Goal: Book appointment/travel/reservation

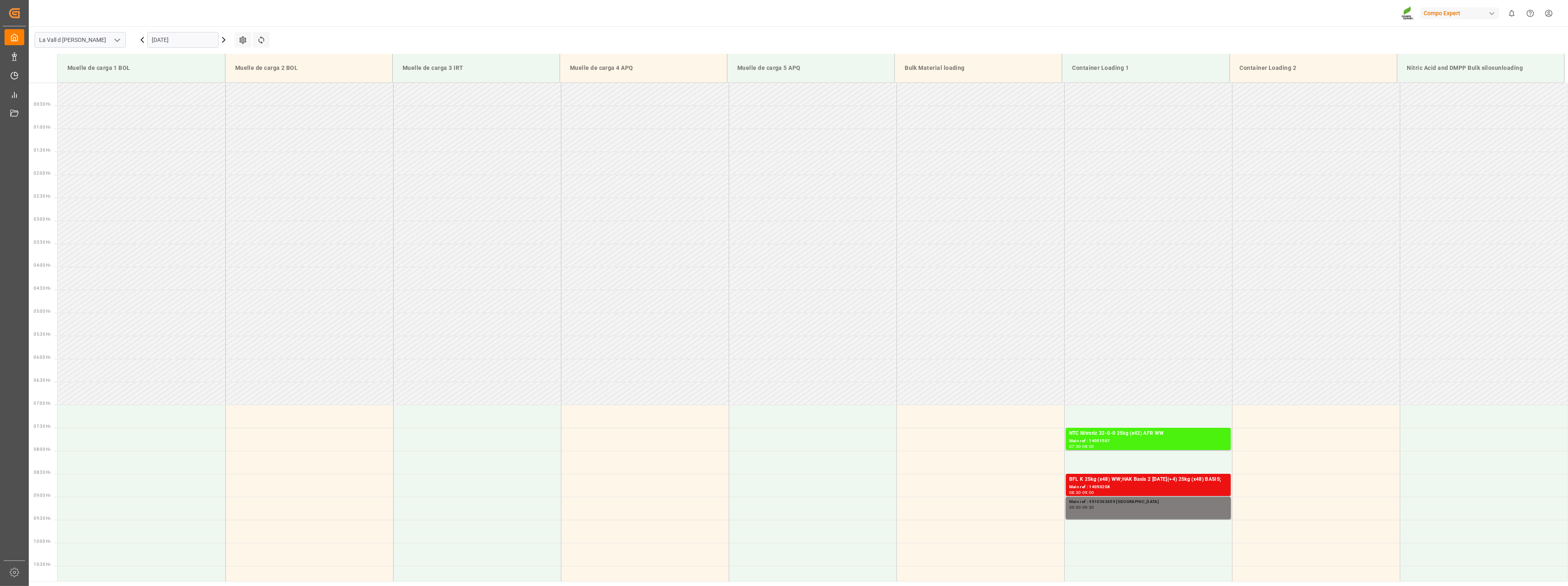
scroll to position [422, 0]
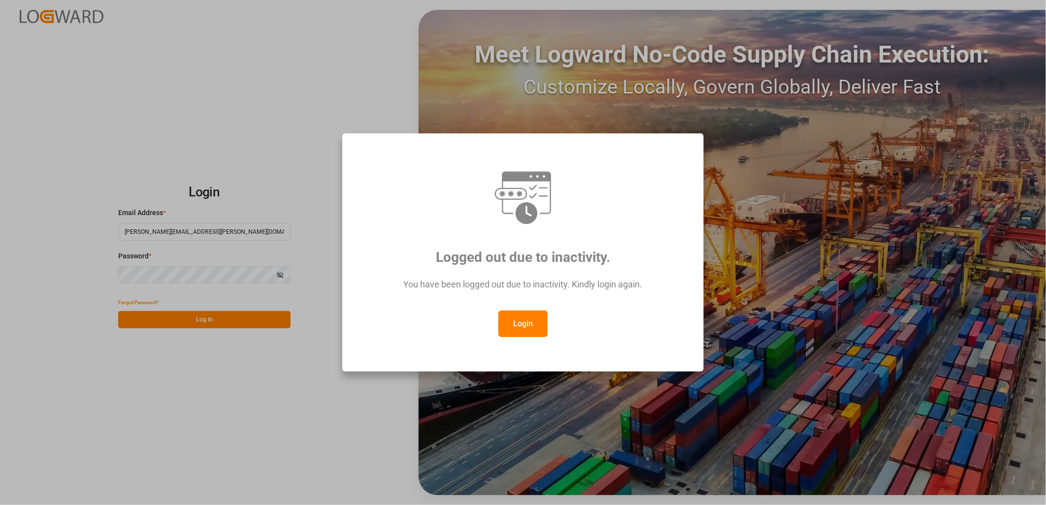
click at [512, 322] on button "Login" at bounding box center [522, 324] width 49 height 27
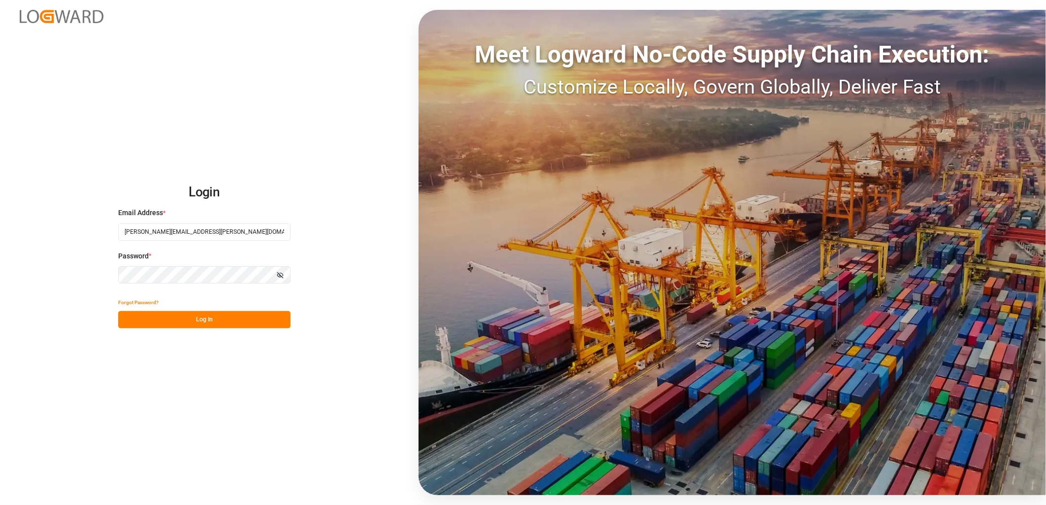
click at [205, 320] on button "Log In" at bounding box center [204, 319] width 172 height 17
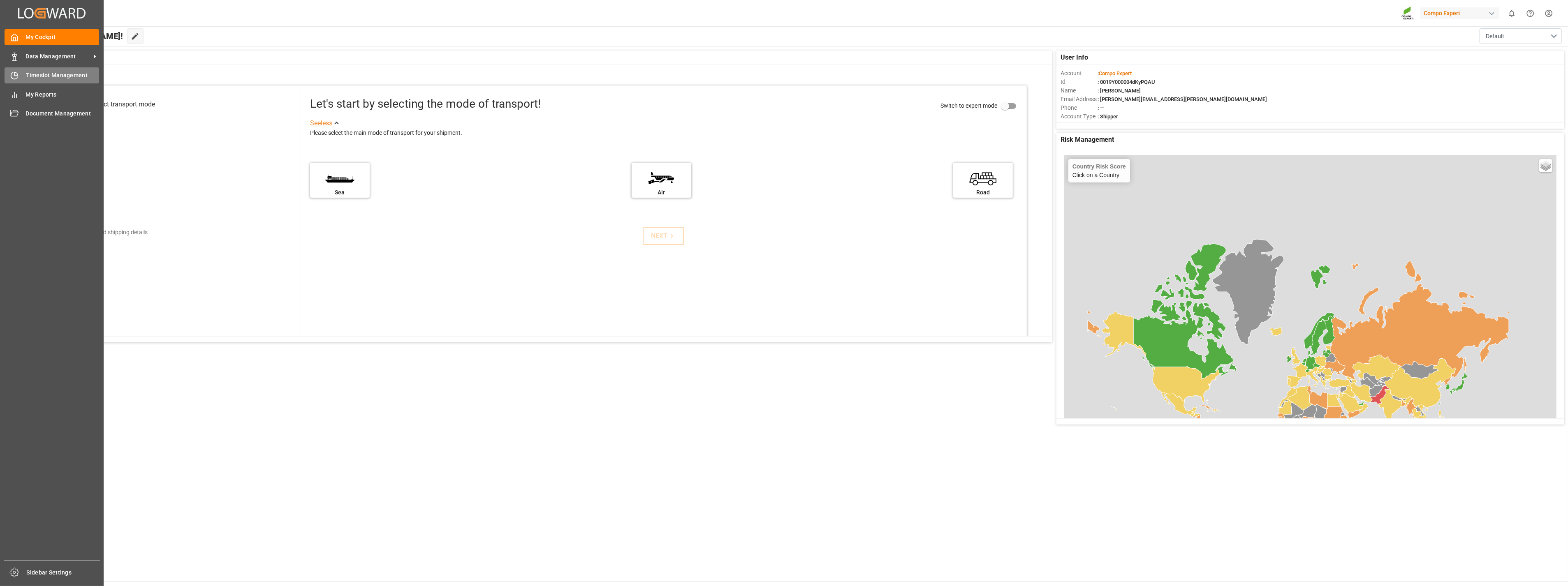
click at [21, 74] on div "Timeslot Management Timeslot Management" at bounding box center [51, 75] width 94 height 16
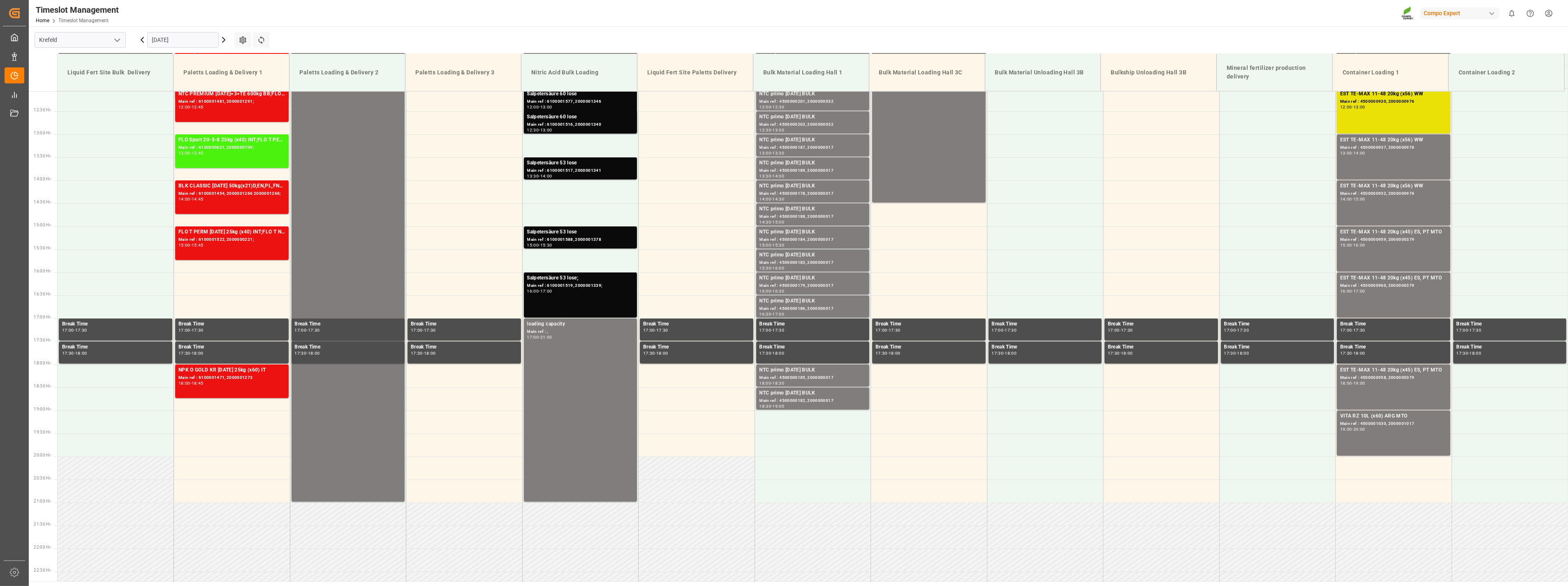
scroll to position [556, 0]
click at [205, 42] on input "[DATE]" at bounding box center [183, 39] width 72 height 16
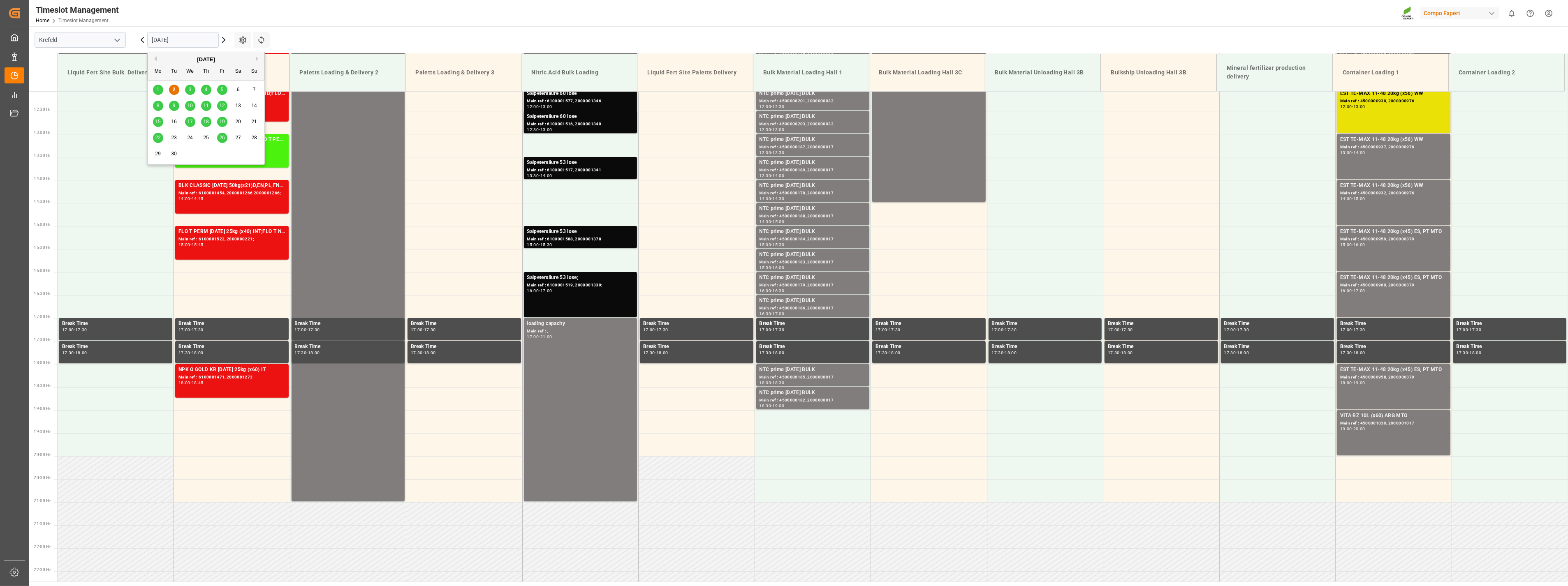
click at [189, 88] on span "3" at bounding box center [190, 89] width 3 height 6
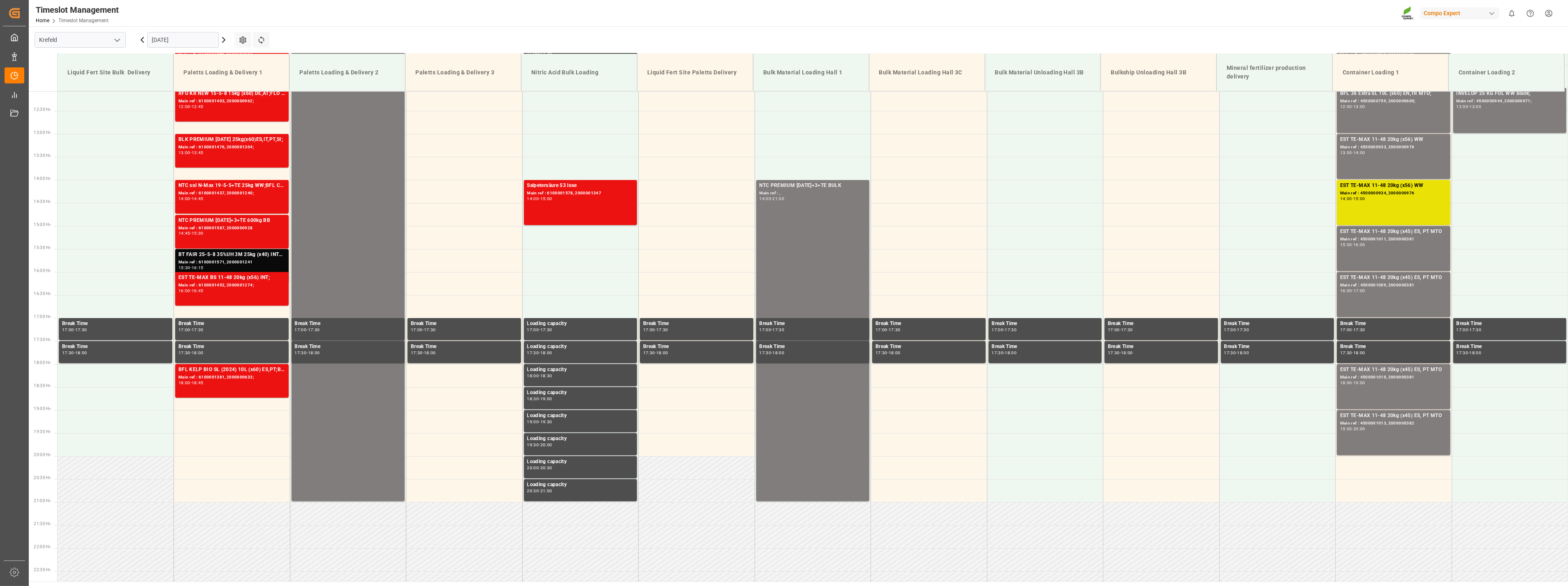
click at [117, 38] on icon "open menu" at bounding box center [117, 40] width 10 height 10
click at [86, 93] on div "La Vall d [PERSON_NAME]" at bounding box center [80, 95] width 90 height 18
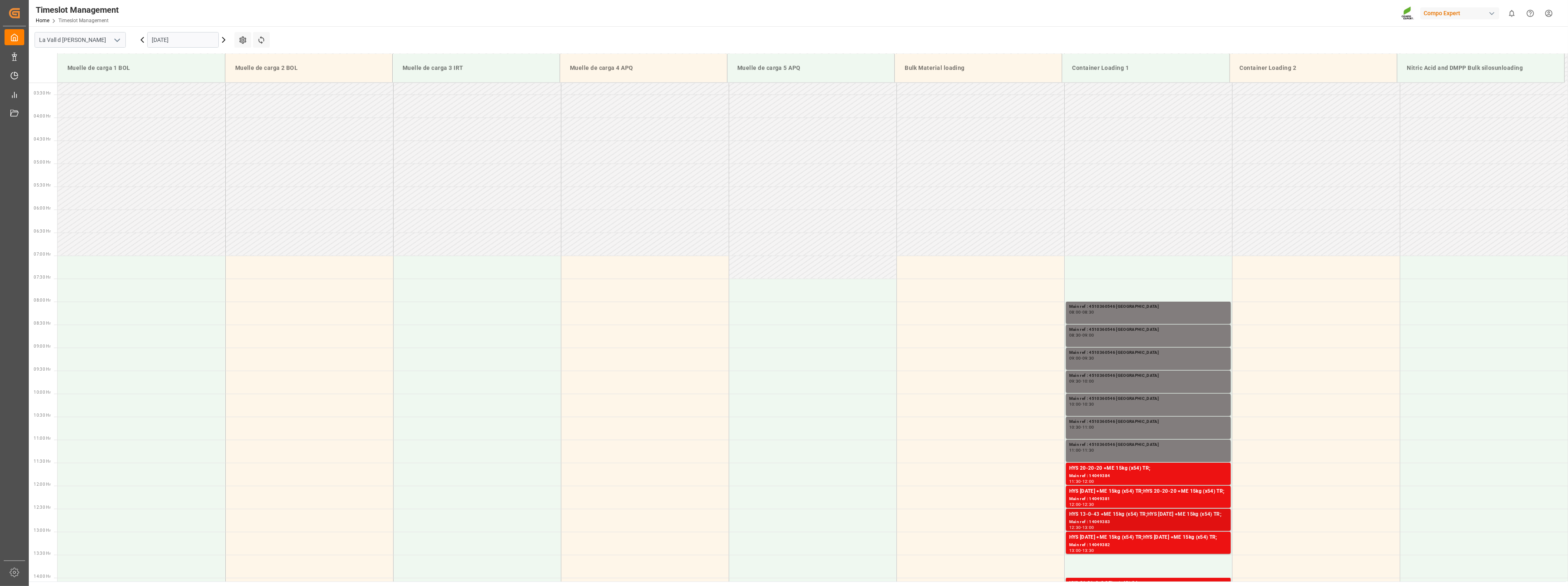
scroll to position [183, 0]
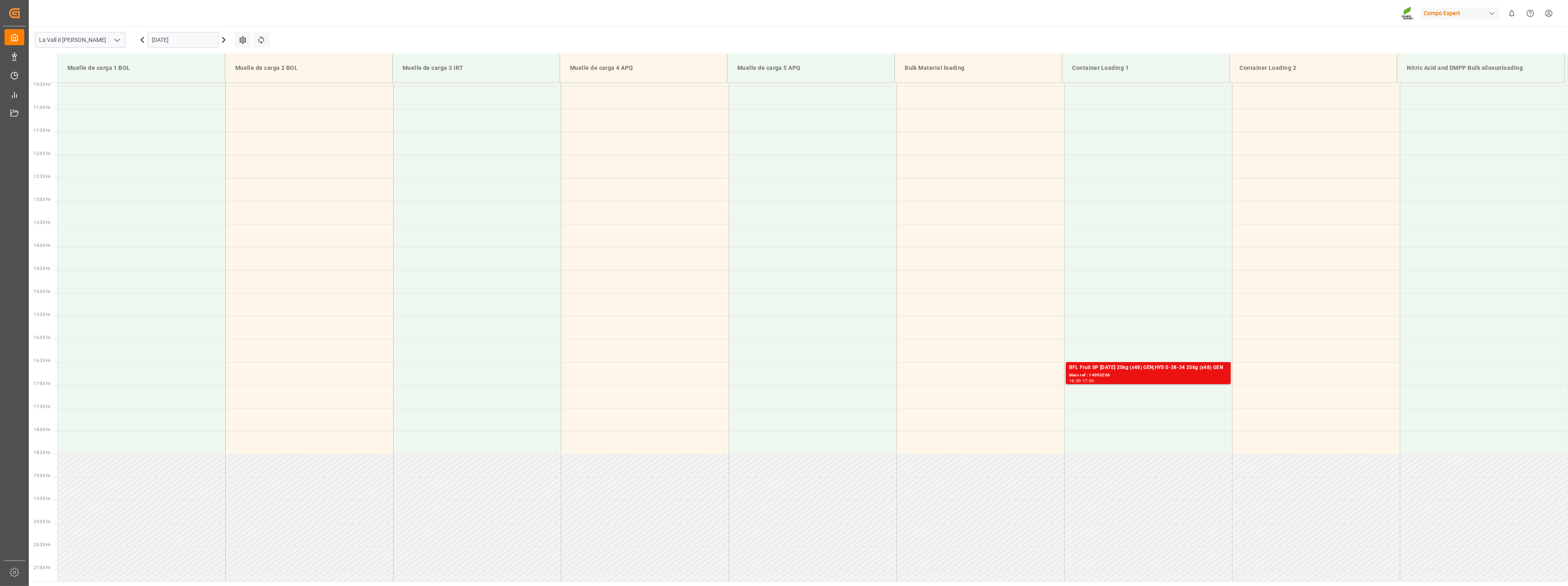
scroll to position [410, 0]
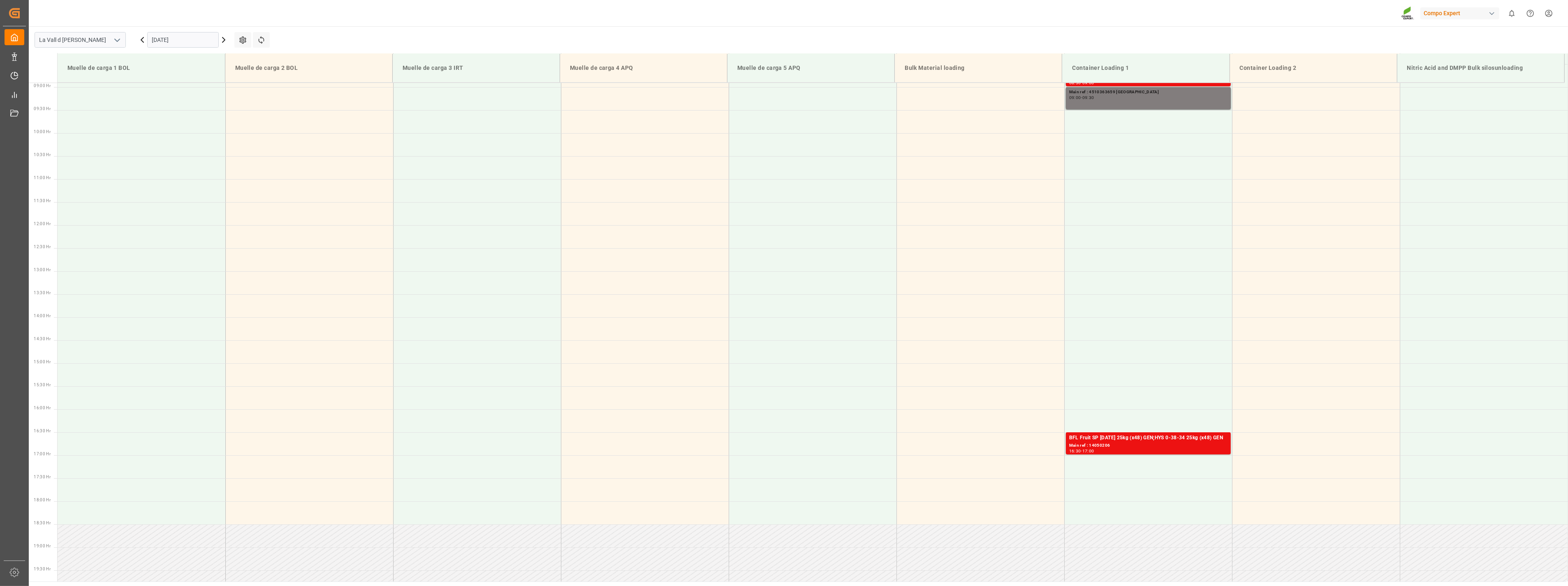
click at [183, 38] on input "[DATE]" at bounding box center [183, 39] width 72 height 16
click at [194, 92] on div "3" at bounding box center [190, 90] width 10 height 10
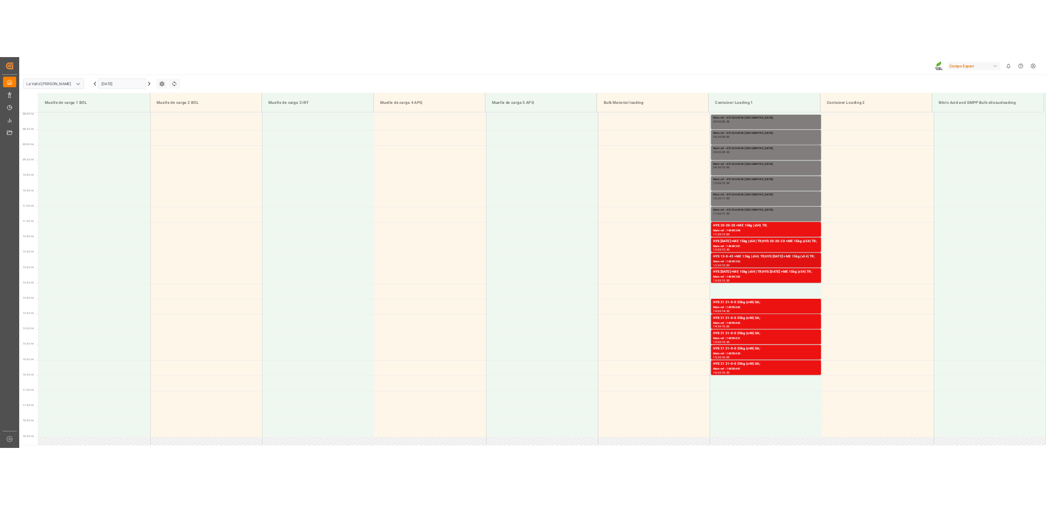
scroll to position [436, 0]
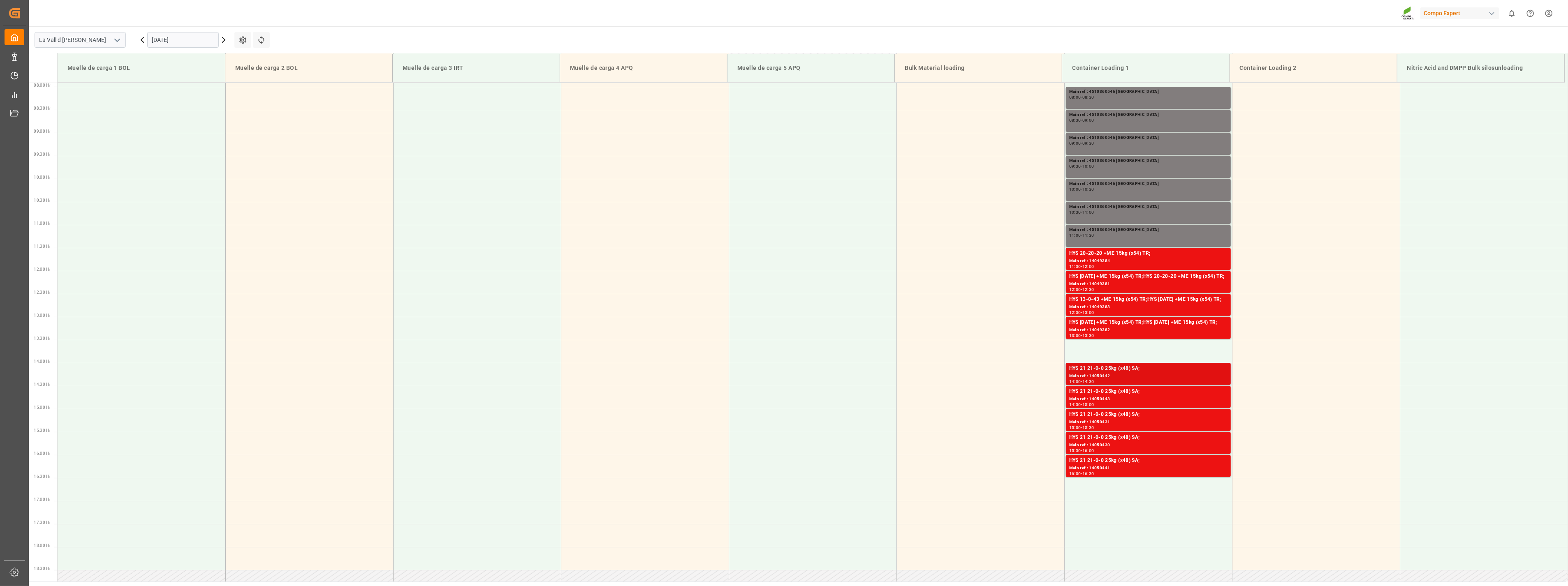
click at [1108, 377] on div "Main ref : 14050442" at bounding box center [1149, 376] width 159 height 7
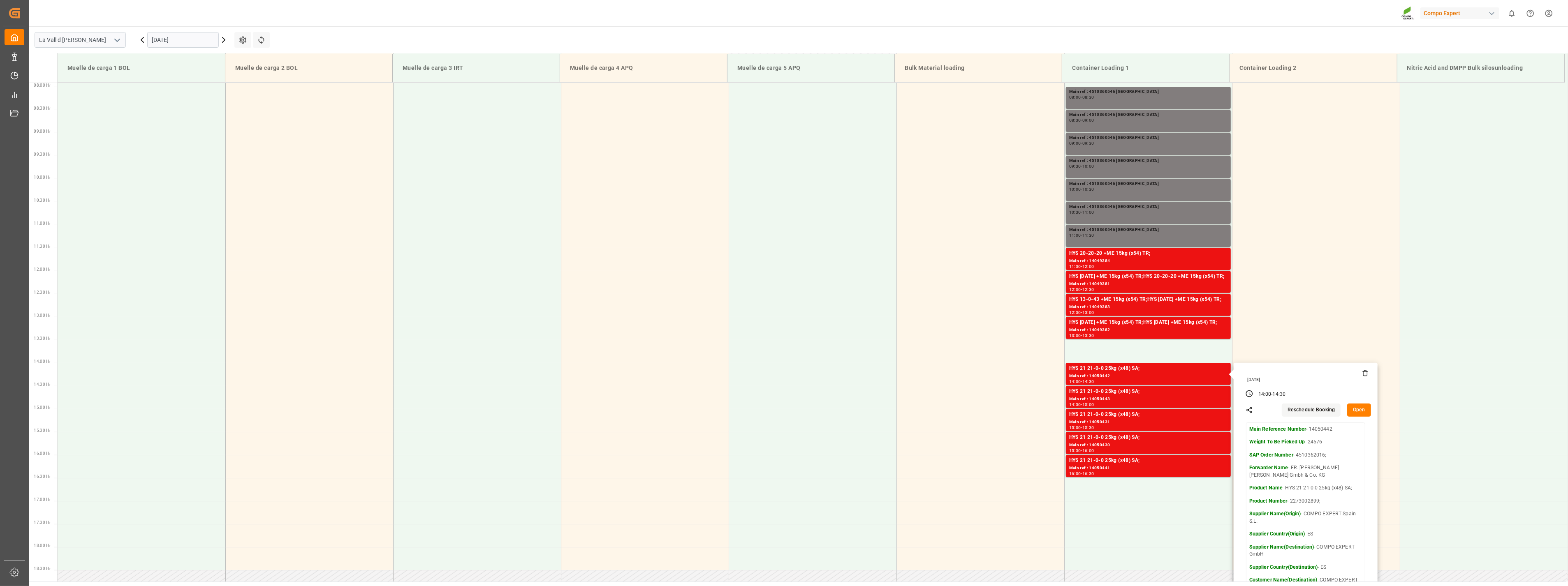
click at [1354, 407] on button "Open" at bounding box center [1359, 411] width 24 height 13
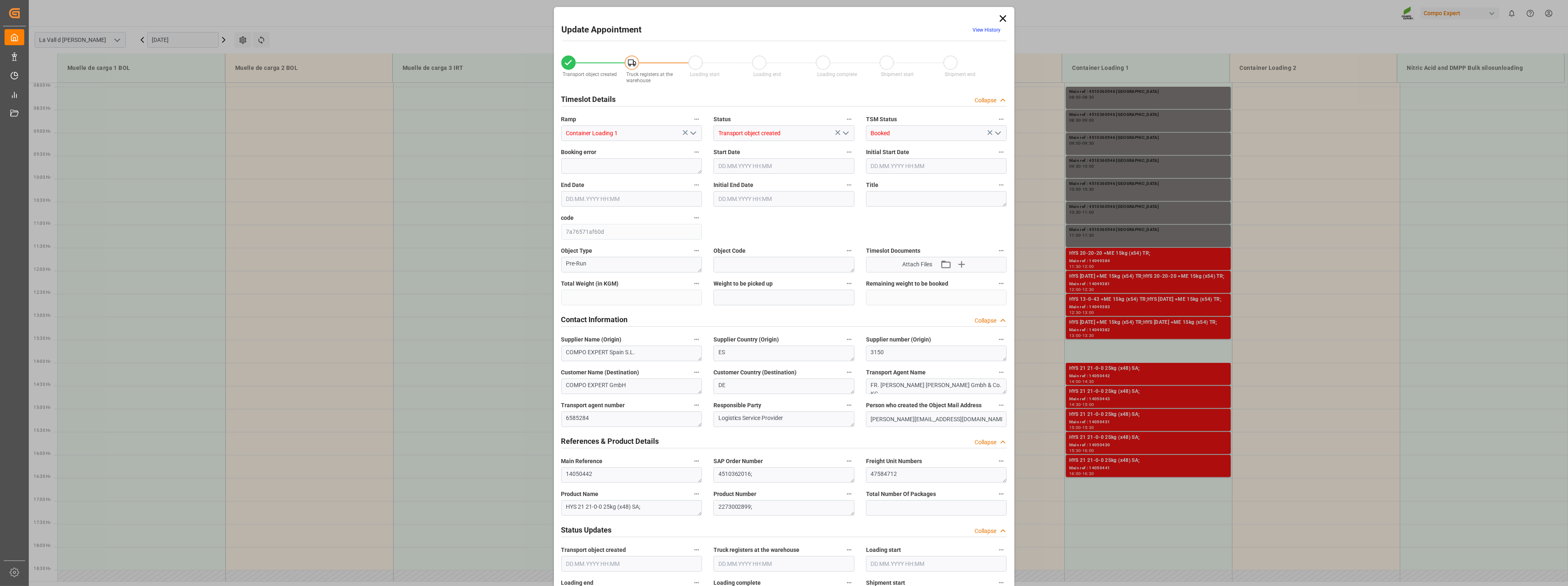
type input "24576"
type input "420"
type input "[DATE] 14:00"
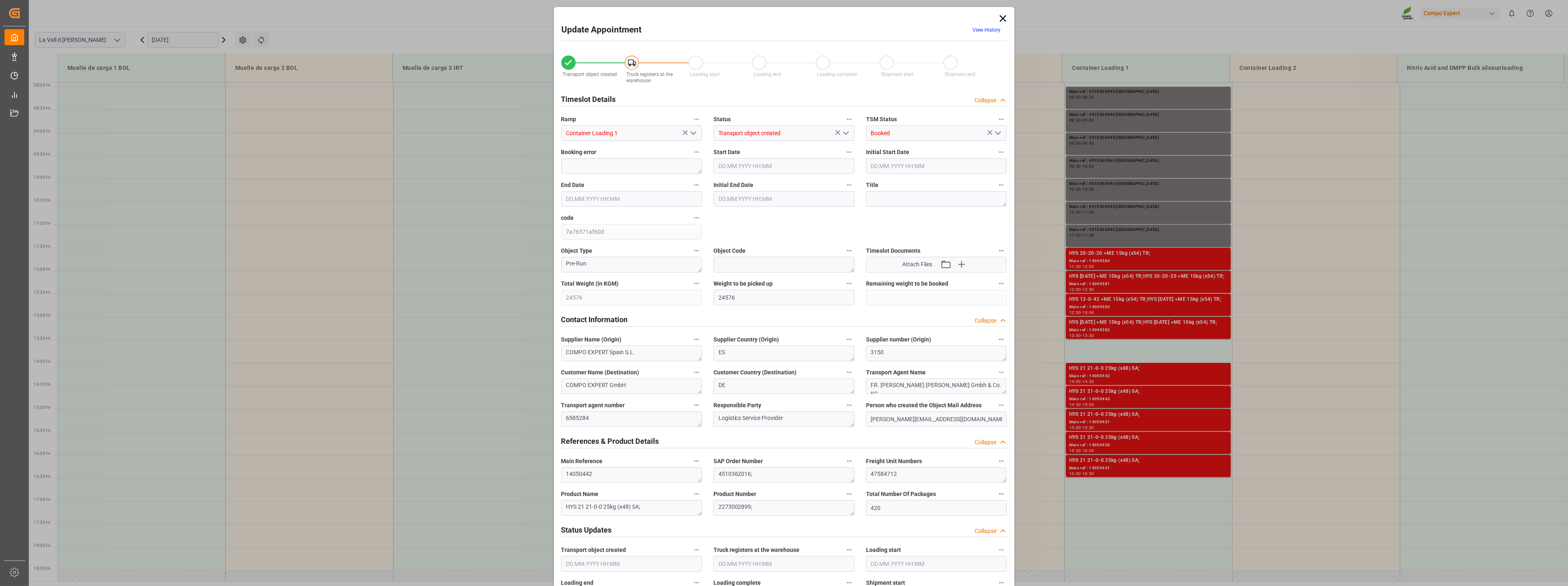
type input "[DATE] 14:30"
type input "[DATE] 12:06"
type input "[DATE] 10:11"
drag, startPoint x: 900, startPoint y: 477, endPoint x: 789, endPoint y: 462, distance: 112.0
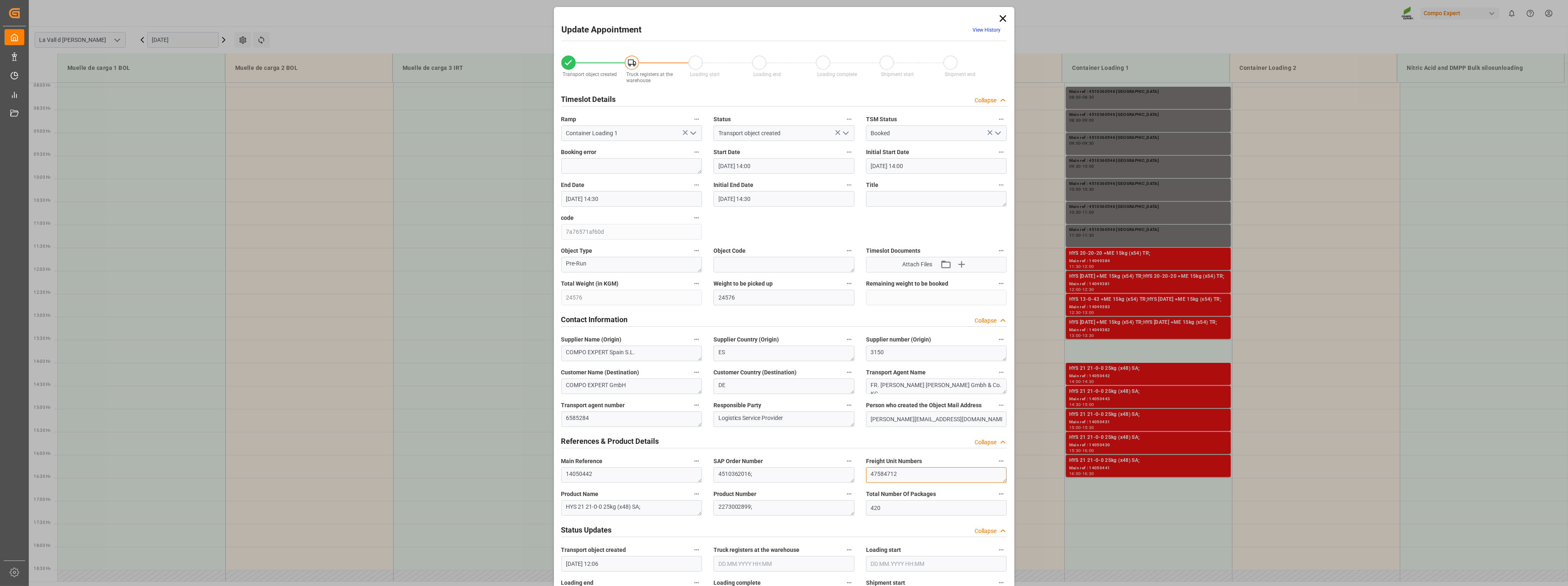
click at [789, 462] on div "Transport object created Truck registers at the warehouse Loading start Loading…" at bounding box center [784, 574] width 458 height 1055
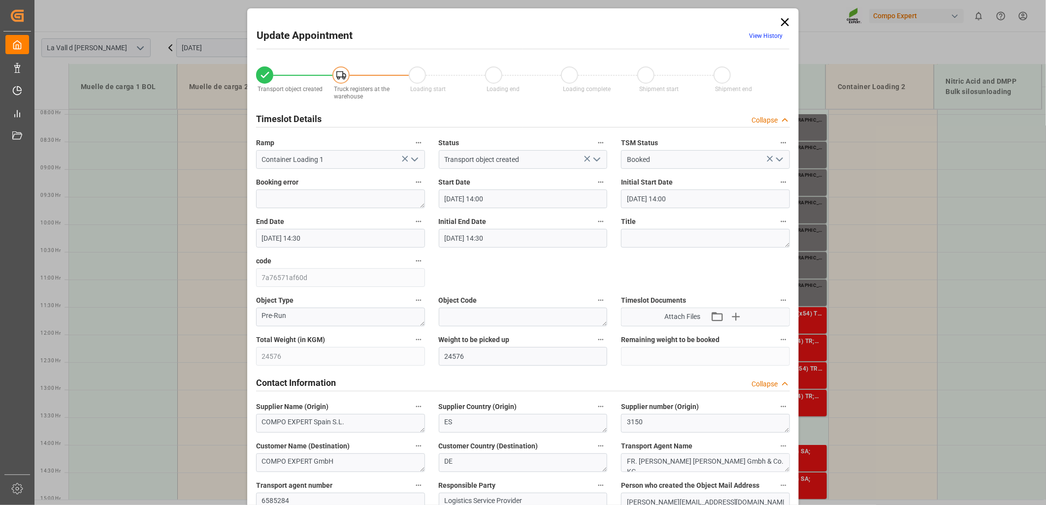
drag, startPoint x: 786, startPoint y: 24, endPoint x: 775, endPoint y: 43, distance: 22.3
click at [786, 24] on icon at bounding box center [785, 22] width 14 height 14
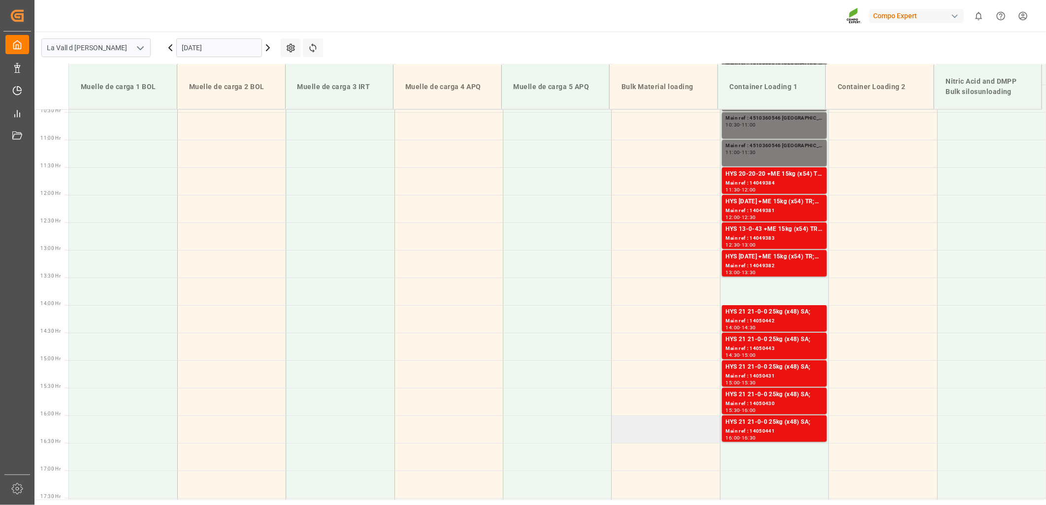
scroll to position [601, 0]
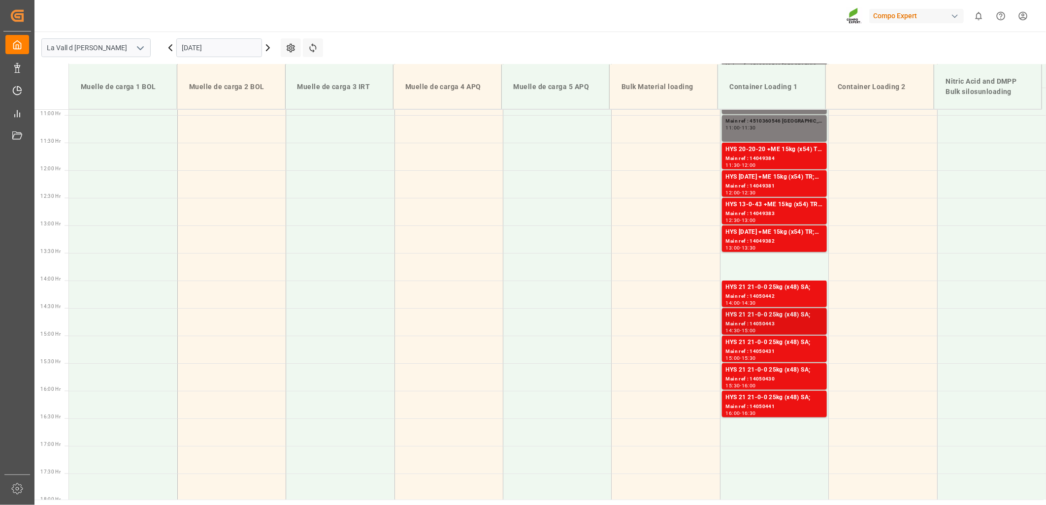
click at [778, 325] on div "Main ref : 14050443" at bounding box center [774, 324] width 97 height 8
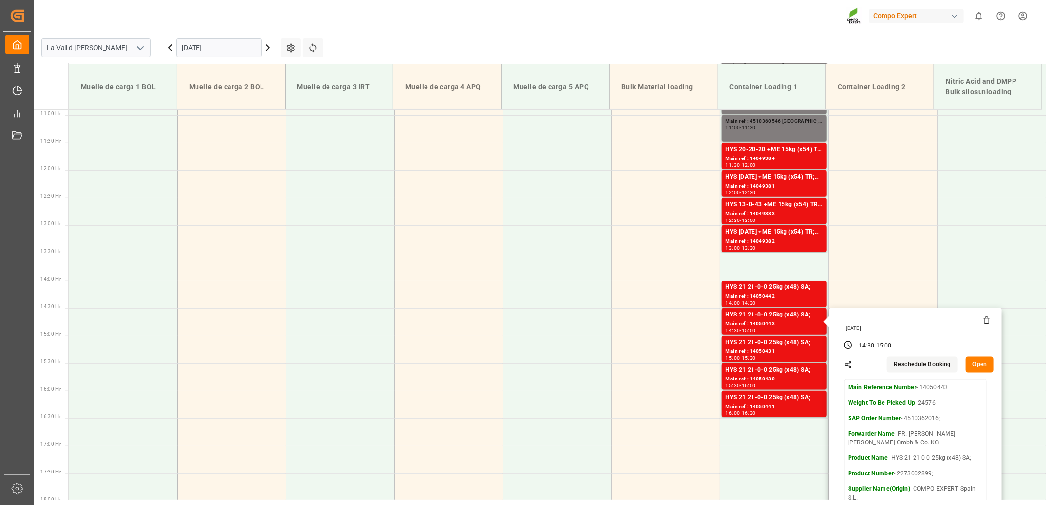
click at [980, 362] on button "Open" at bounding box center [980, 365] width 29 height 16
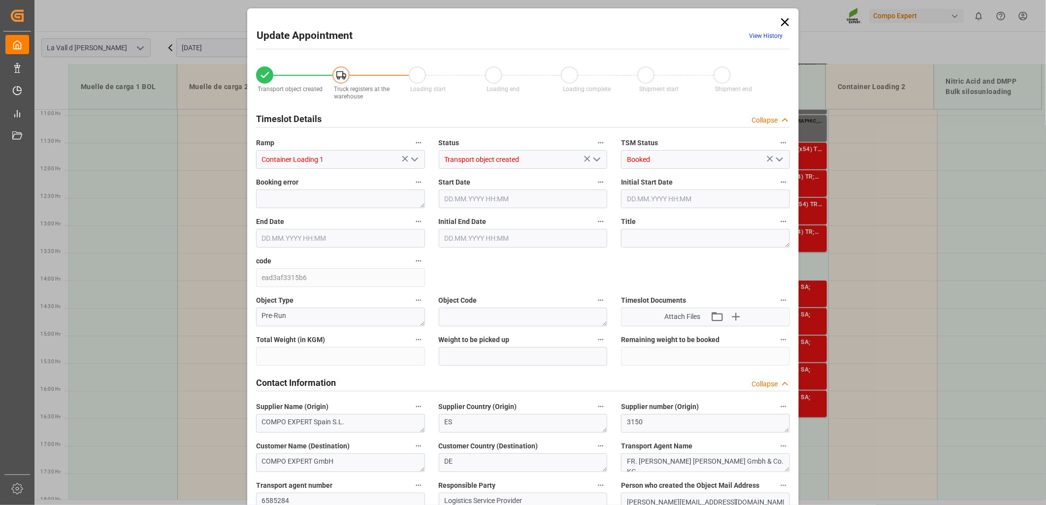
type input "24576"
type input "420"
type input "[DATE] 14:30"
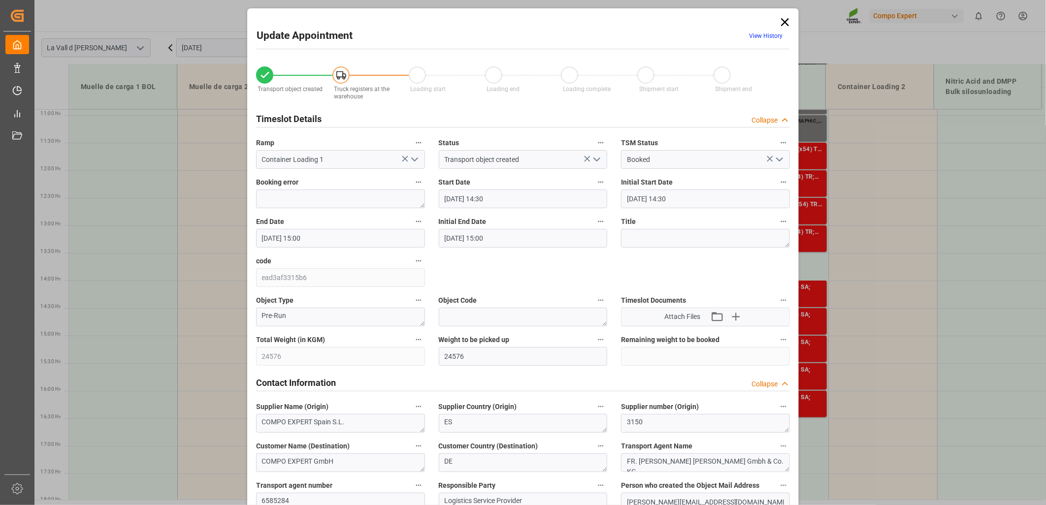
type input "[DATE] 15:00"
type input "[DATE] 12:06"
type input "[DATE] 10:12"
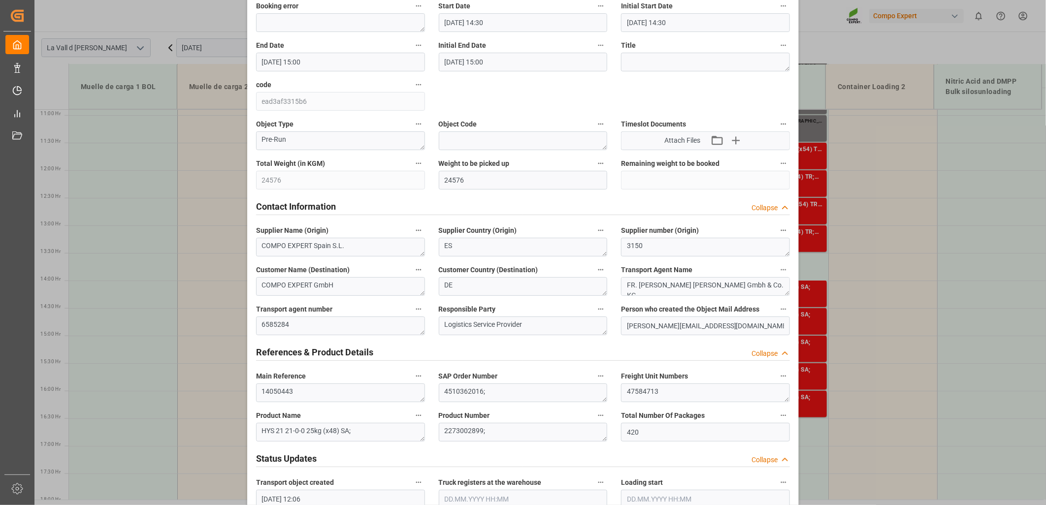
scroll to position [273, 0]
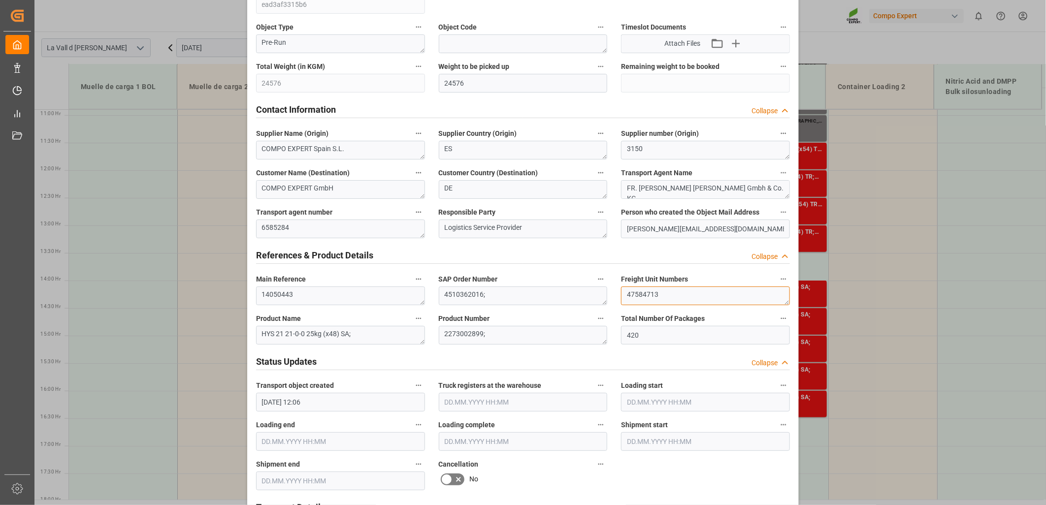
drag, startPoint x: 623, startPoint y: 295, endPoint x: 536, endPoint y: 290, distance: 87.8
click at [536, 290] on div "Transport object created Truck registers at the warehouse Loading start Loading…" at bounding box center [523, 415] width 548 height 1264
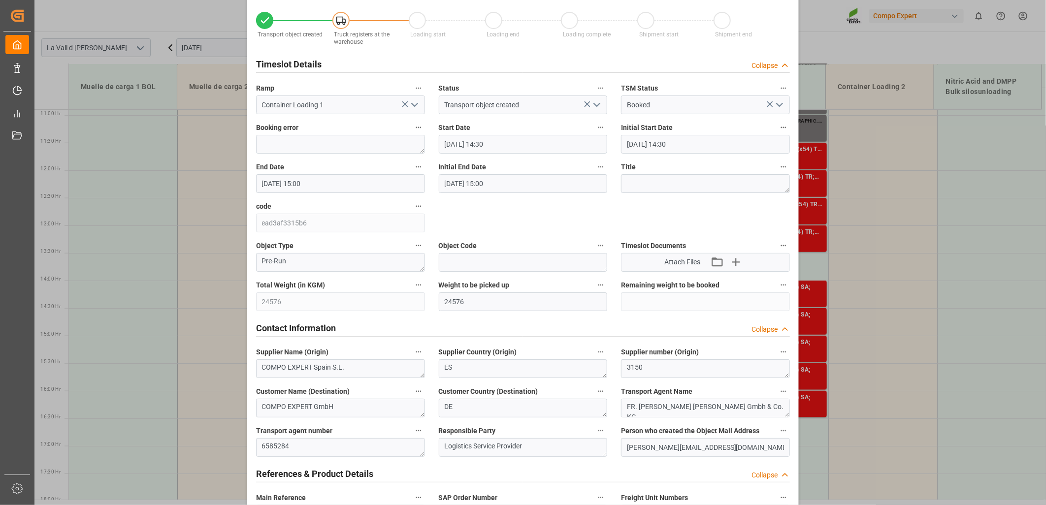
scroll to position [0, 0]
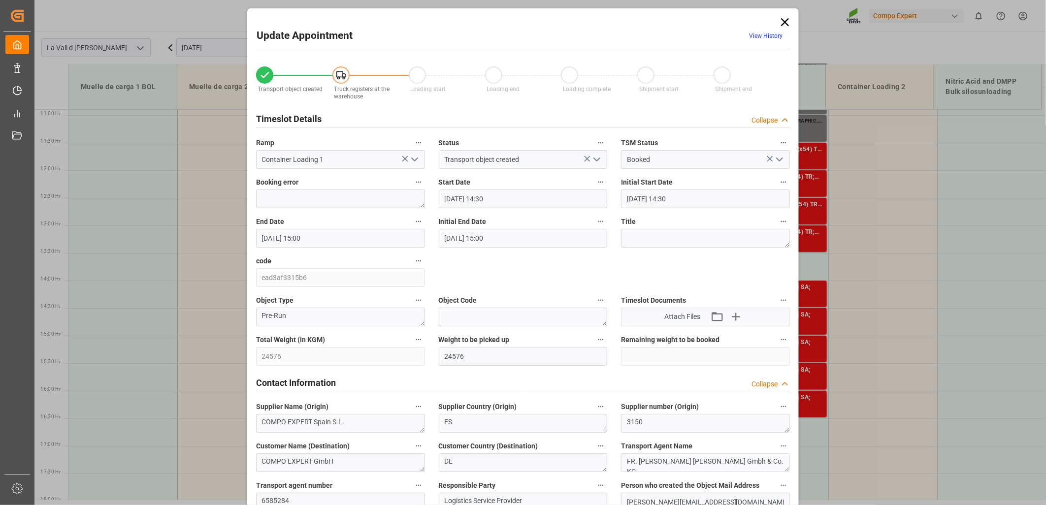
click at [781, 22] on icon at bounding box center [785, 22] width 14 height 14
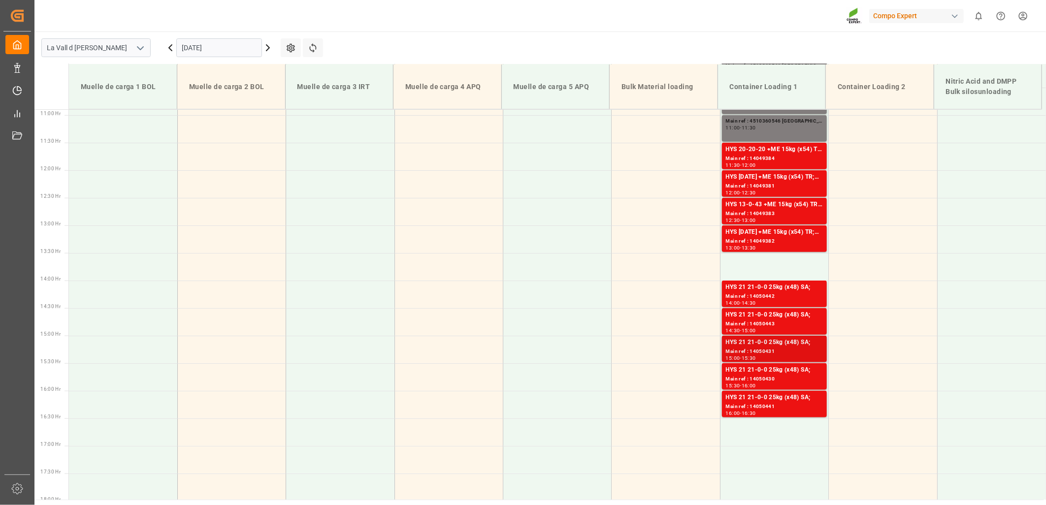
click at [771, 351] on div "Main ref : 14050431" at bounding box center [774, 352] width 97 height 8
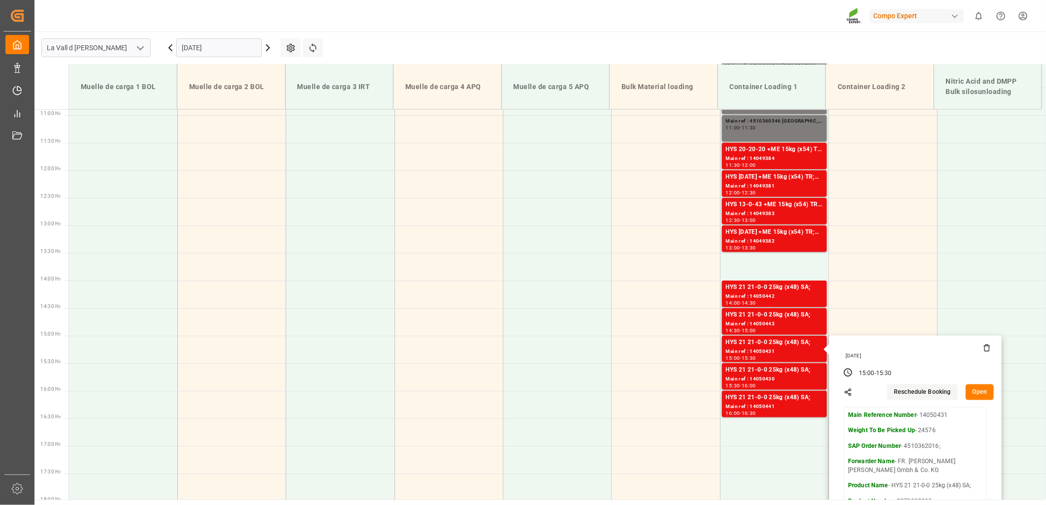
click at [977, 392] on button "Open" at bounding box center [980, 393] width 29 height 16
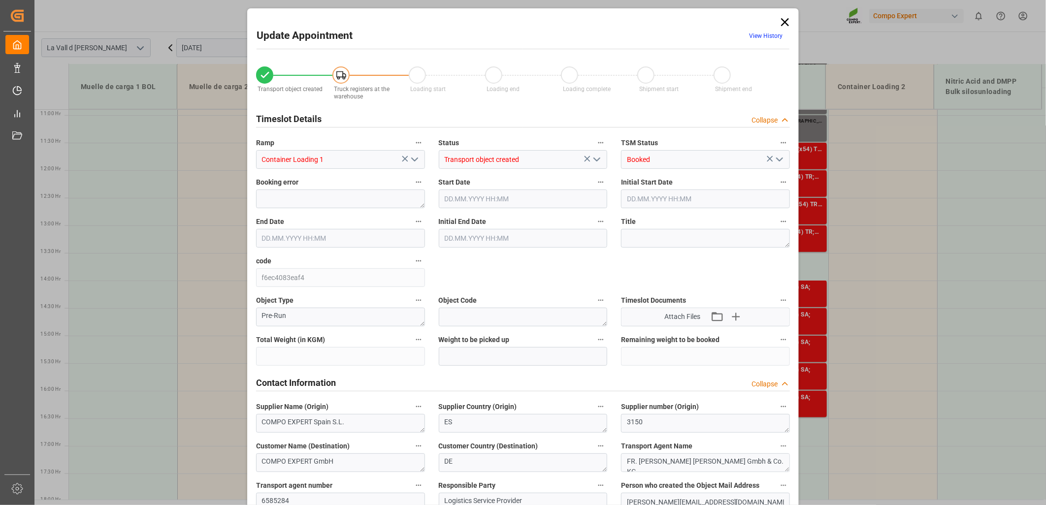
type input "24576"
type input "420"
type input "[DATE] 15:00"
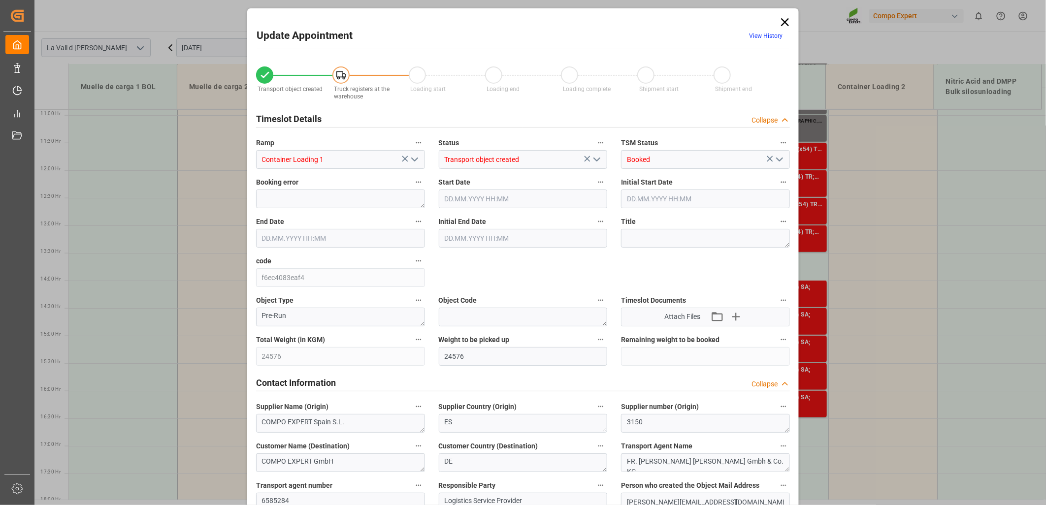
type input "[DATE] 15:30"
type input "[DATE] 12:06"
type input "[DATE] 10:13"
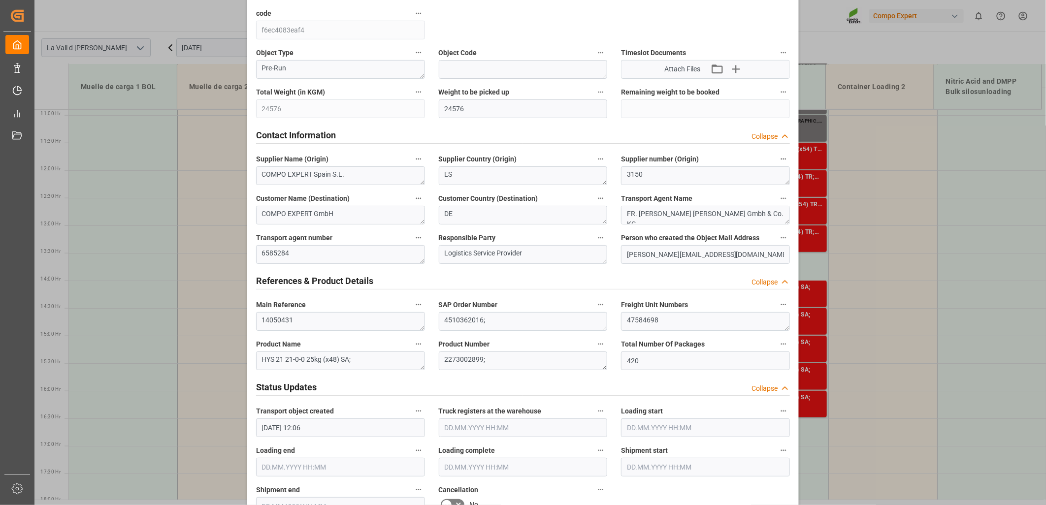
scroll to position [273, 0]
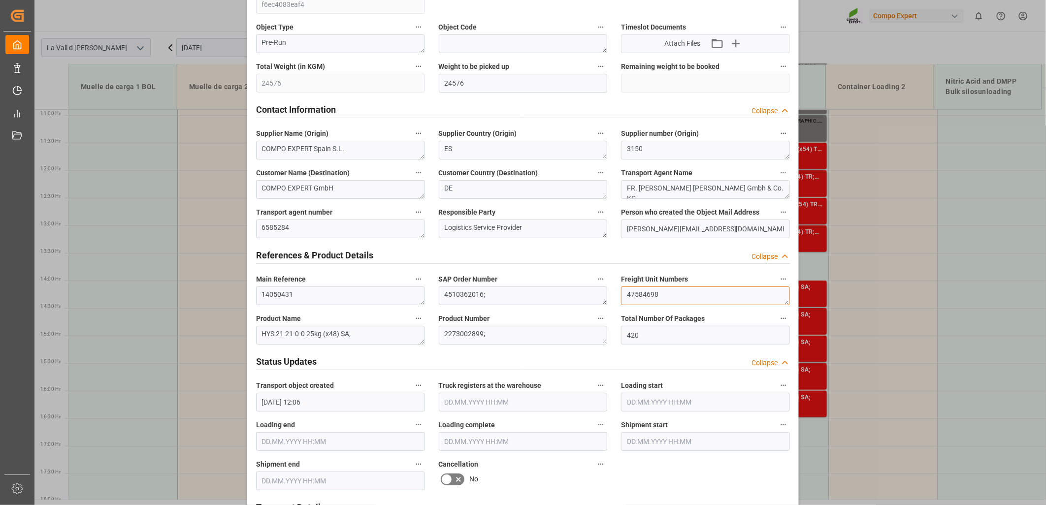
drag, startPoint x: 671, startPoint y: 294, endPoint x: 516, endPoint y: 298, distance: 155.1
click at [516, 298] on div "Transport object created Truck registers at the warehouse Loading start Loading…" at bounding box center [523, 415] width 548 height 1264
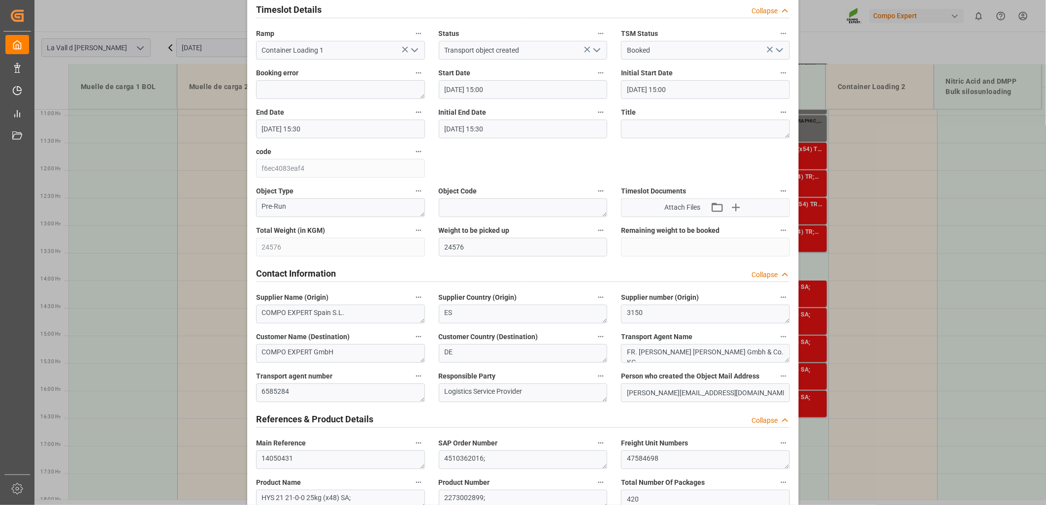
scroll to position [0, 0]
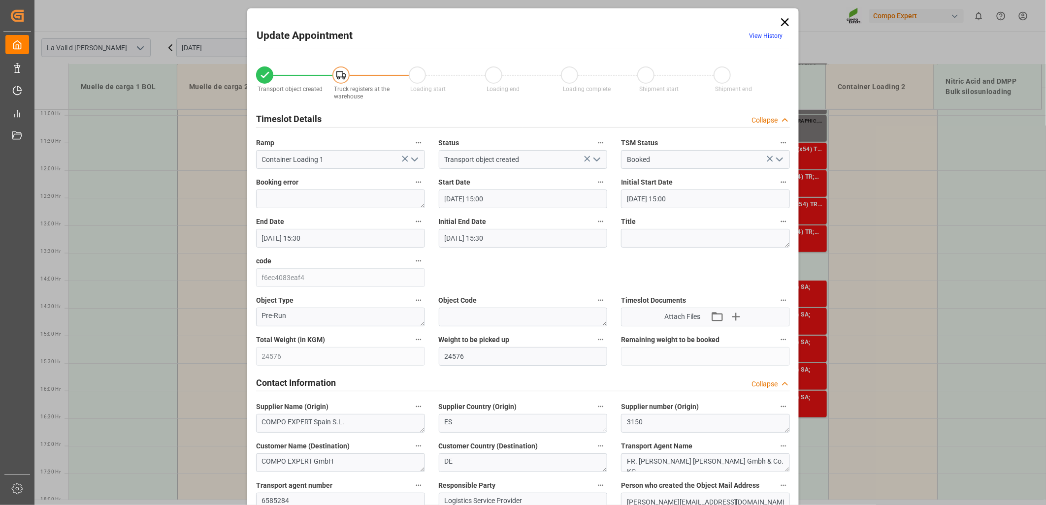
drag, startPoint x: 778, startPoint y: 20, endPoint x: 726, endPoint y: 65, distance: 69.1
click at [778, 20] on icon at bounding box center [785, 22] width 14 height 14
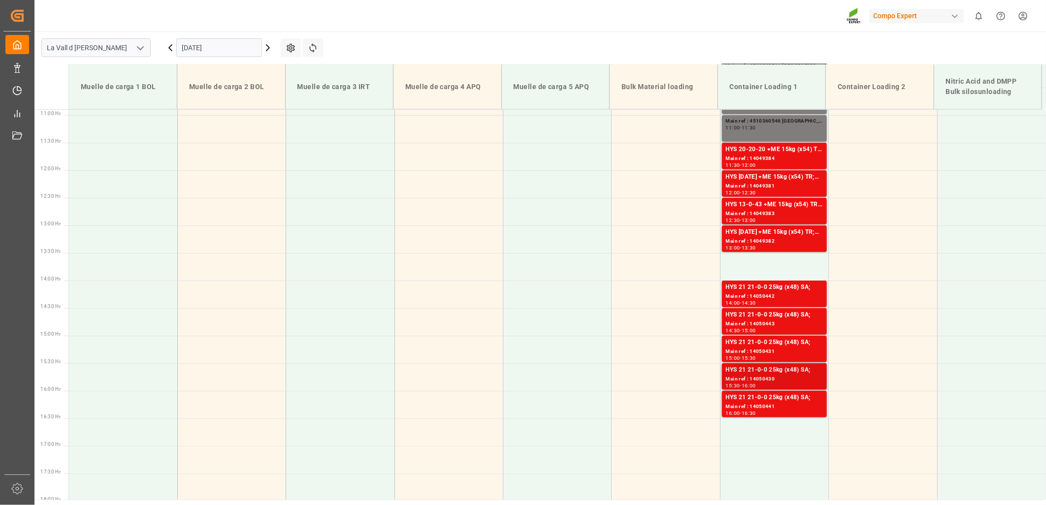
click at [782, 381] on div "Main ref : 14050430" at bounding box center [774, 379] width 97 height 8
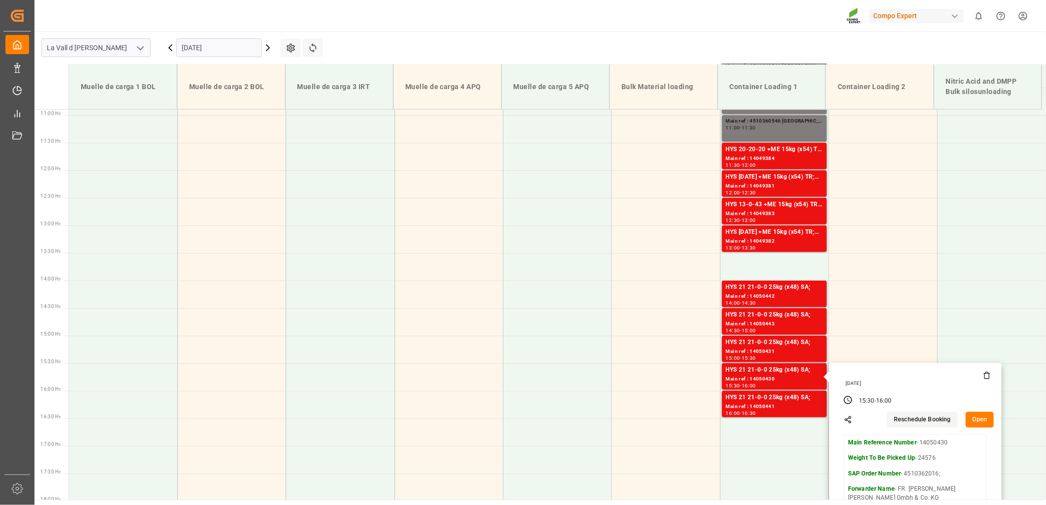
click at [978, 425] on button "Open" at bounding box center [980, 420] width 29 height 16
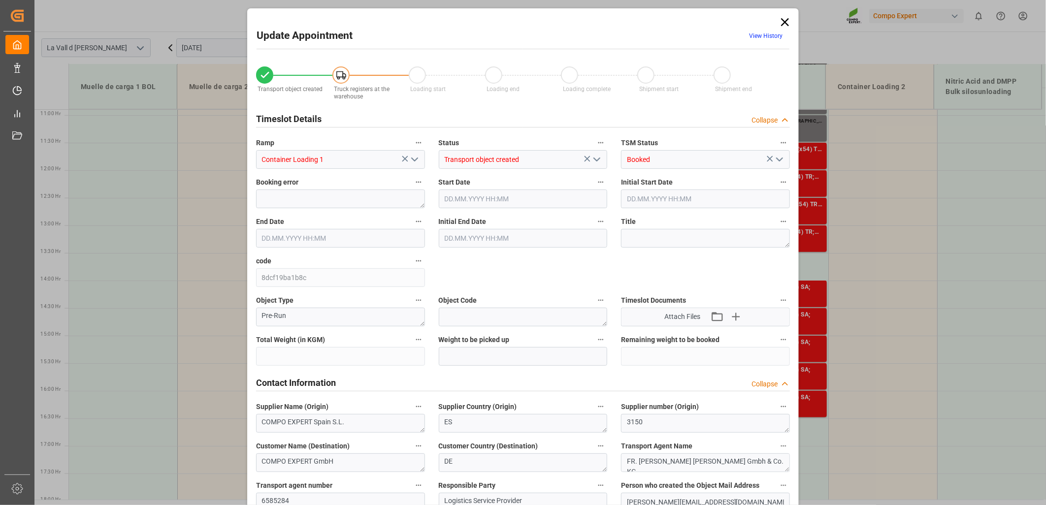
type input "24576"
type input "420"
type input "[DATE] 15:30"
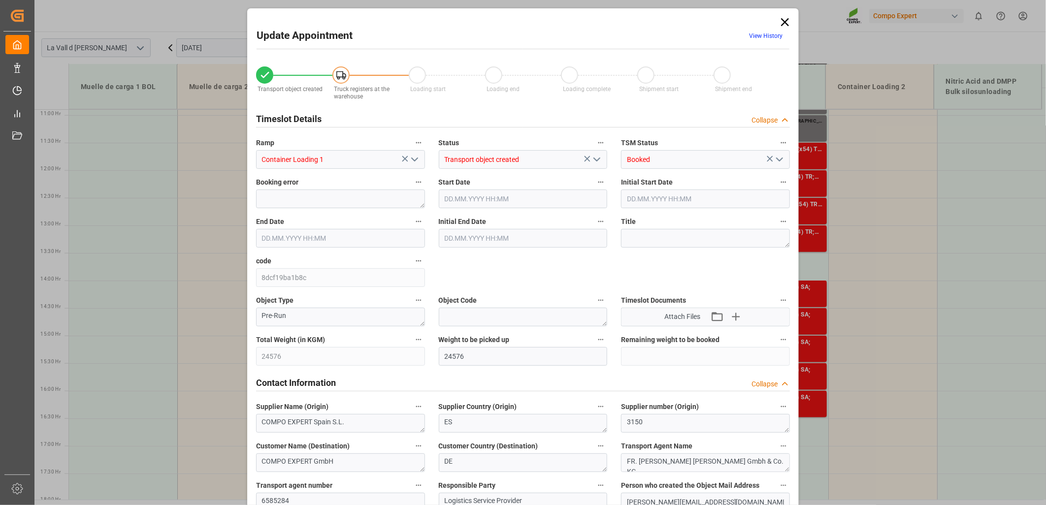
type input "[DATE] 16:00"
type input "[DATE] 12:06"
type input "[DATE] 10:14"
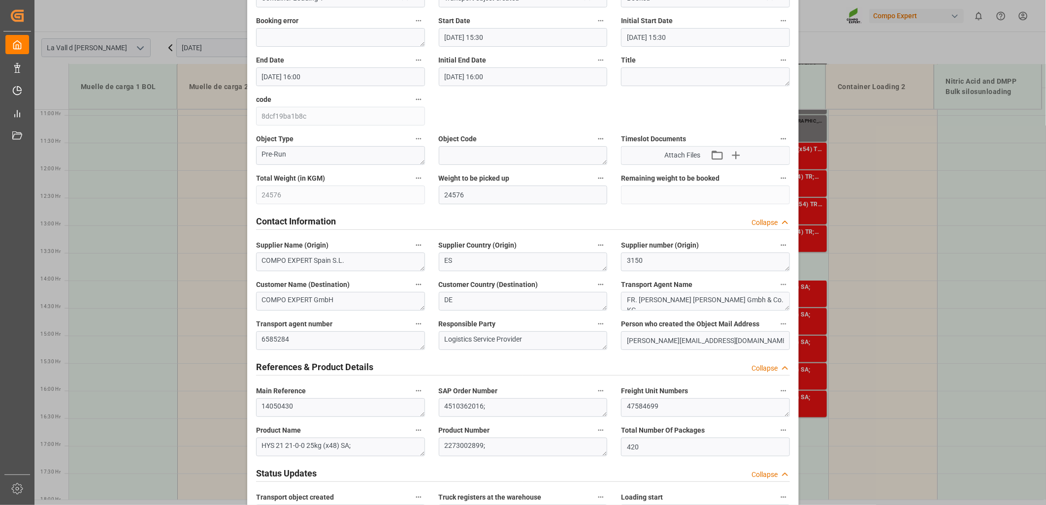
scroll to position [164, 0]
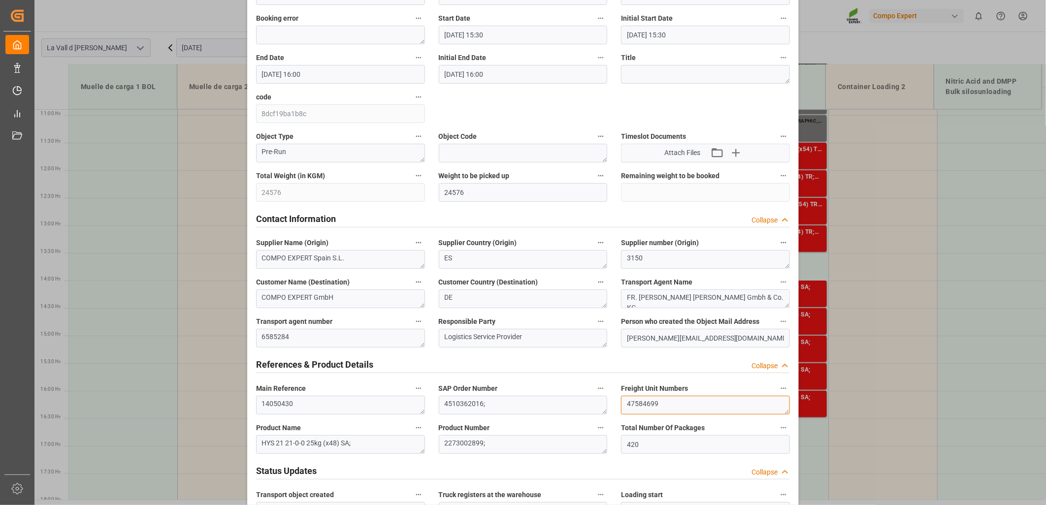
drag, startPoint x: 674, startPoint y: 401, endPoint x: 512, endPoint y: 402, distance: 161.5
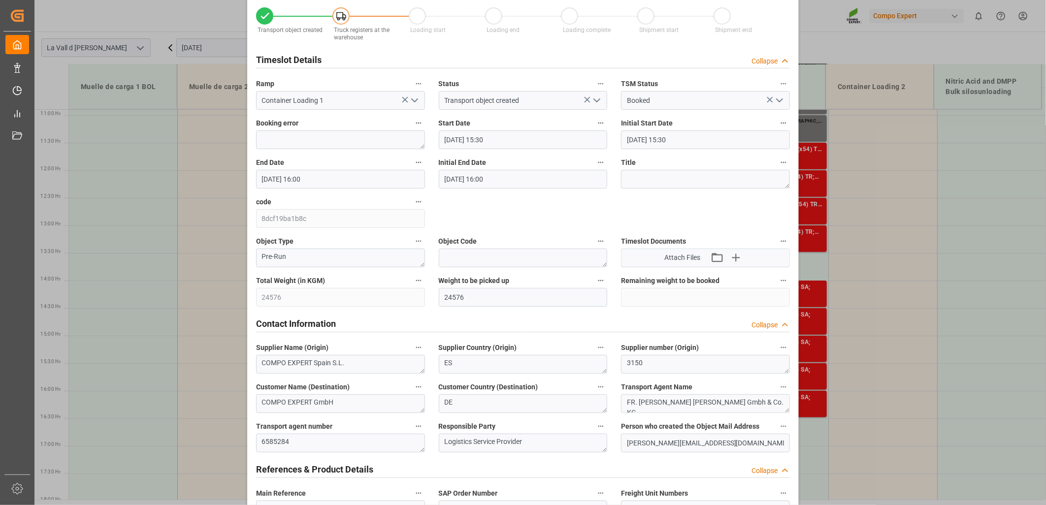
scroll to position [0, 0]
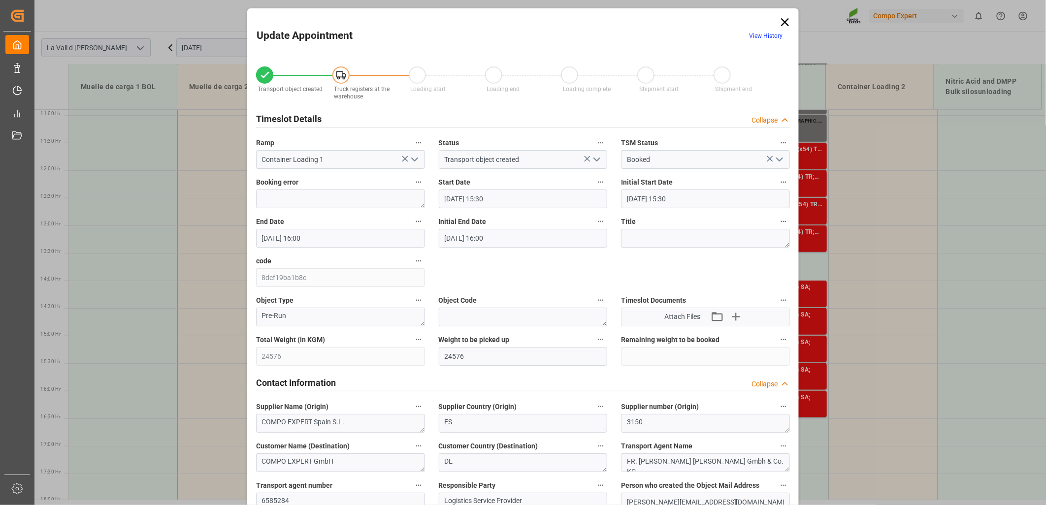
drag, startPoint x: 783, startPoint y: 21, endPoint x: 769, endPoint y: 32, distance: 18.3
click at [783, 21] on icon at bounding box center [785, 22] width 8 height 8
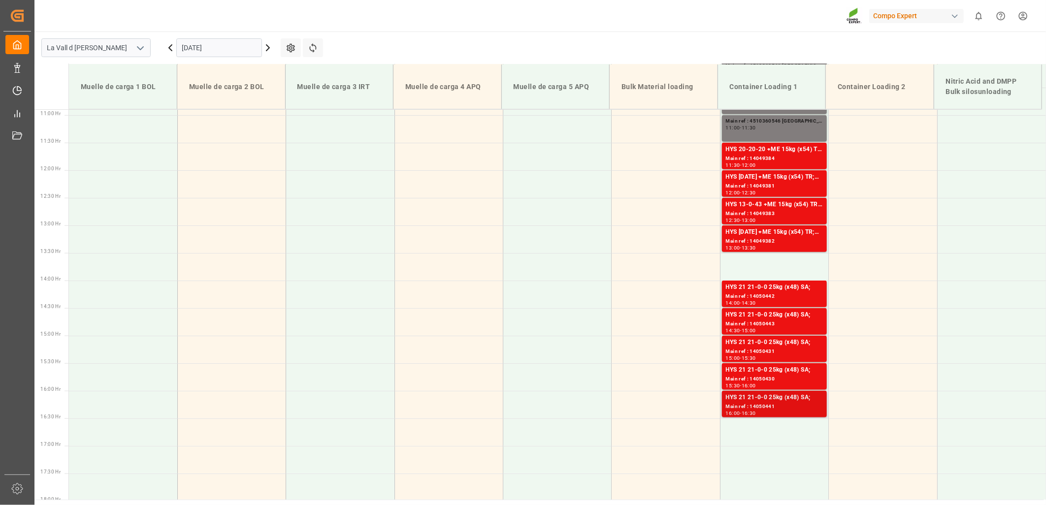
click at [767, 404] on div "Main ref : 14050441" at bounding box center [774, 407] width 97 height 8
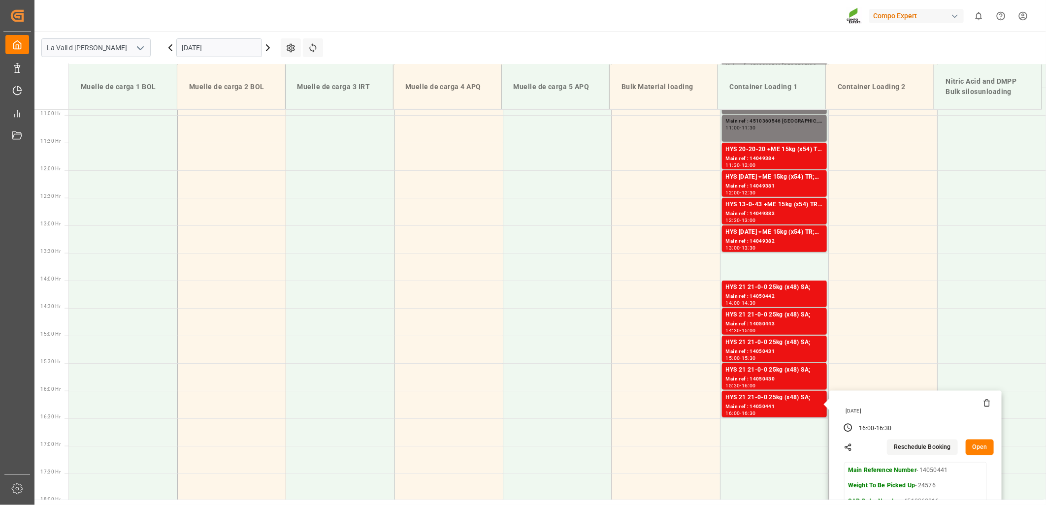
click at [968, 445] on button "Open" at bounding box center [980, 448] width 29 height 16
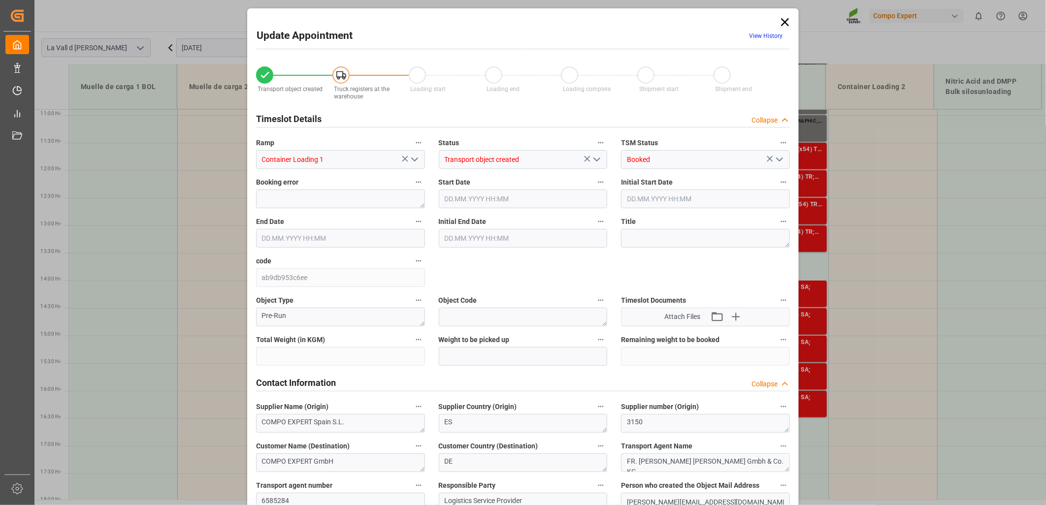
type input "24576"
type input "420"
type input "[DATE] 16:00"
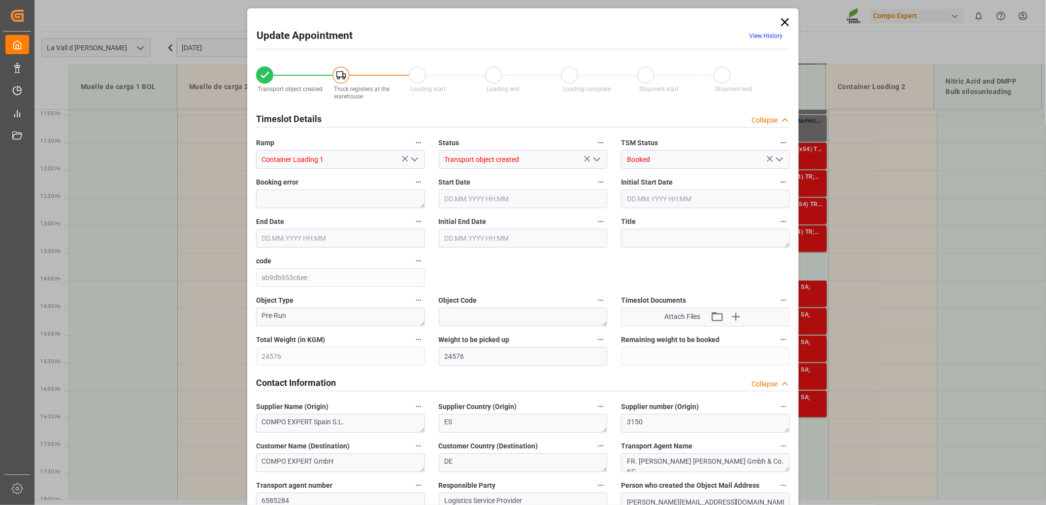
type input "[DATE] 16:30"
type input "[DATE] 12:06"
type input "[DATE] 10:15"
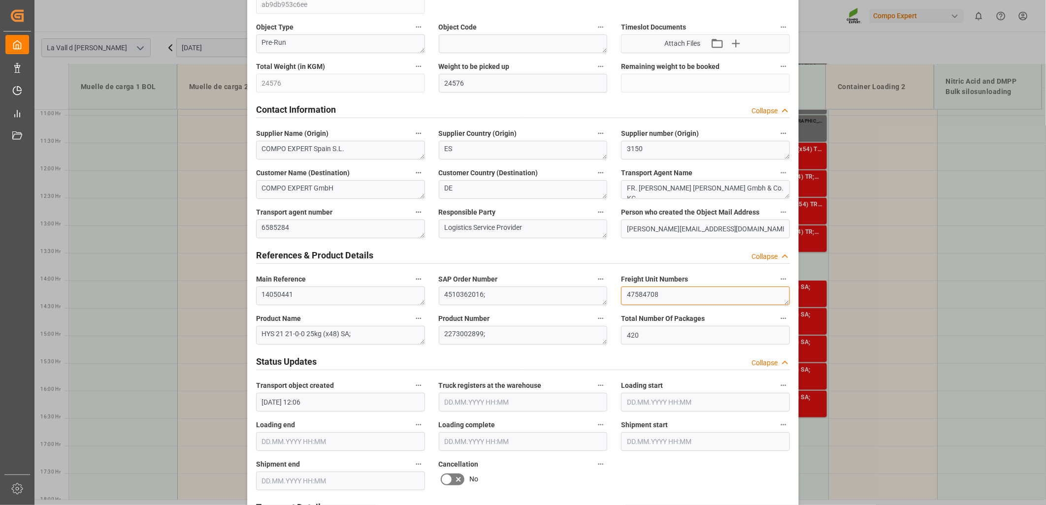
drag, startPoint x: 688, startPoint y: 297, endPoint x: 420, endPoint y: 285, distance: 268.7
click at [420, 285] on div "Transport object created Truck registers at the warehouse Loading start Loading…" at bounding box center [523, 415] width 548 height 1264
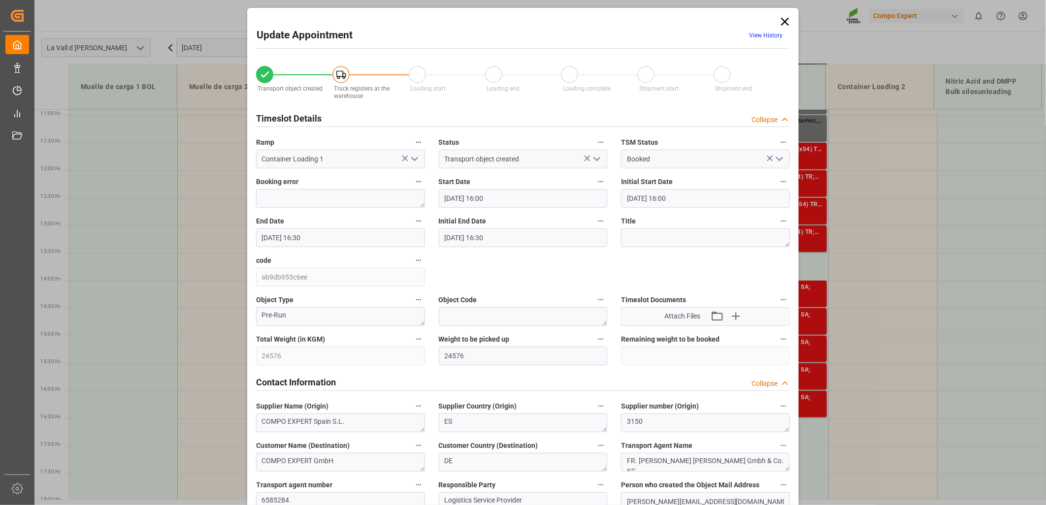
scroll to position [0, 0]
click at [780, 24] on icon at bounding box center [785, 22] width 14 height 14
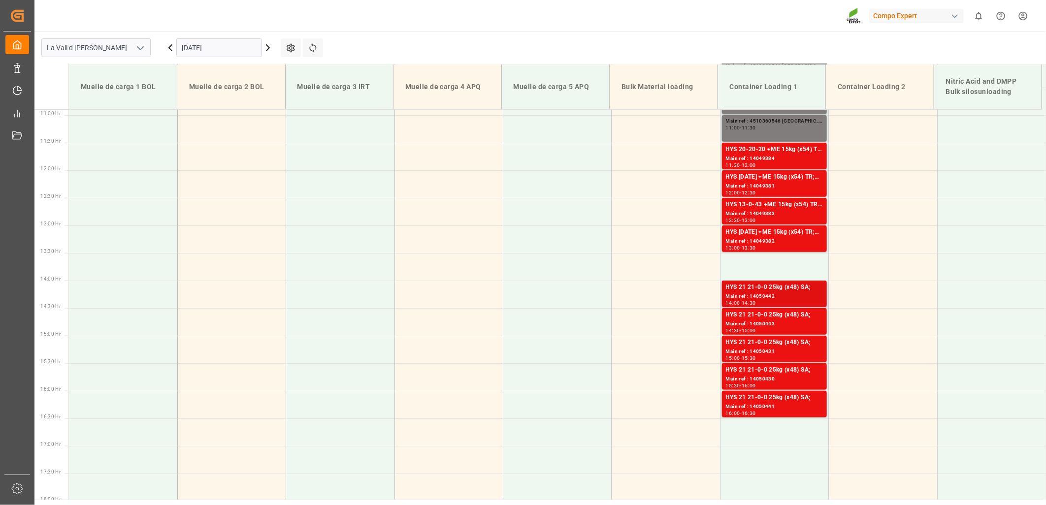
click at [761, 288] on div "HYS 21 21-0-0 25kg (x48) SA;" at bounding box center [774, 288] width 97 height 10
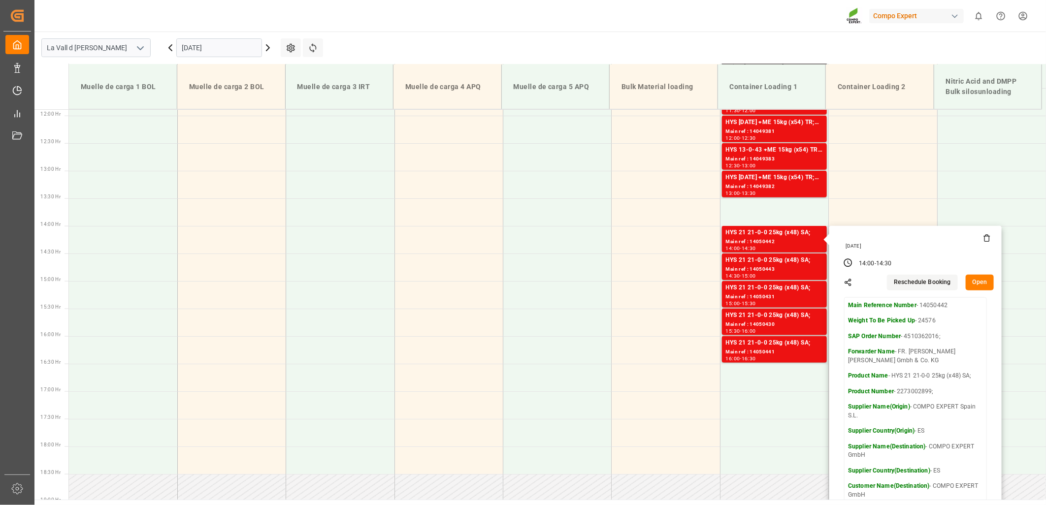
scroll to position [710, 0]
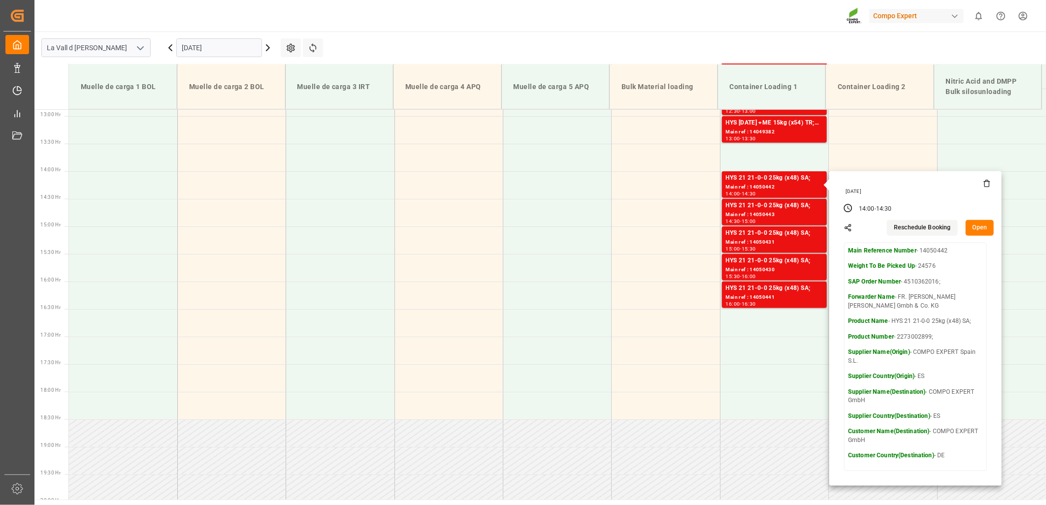
click at [981, 228] on button "Open" at bounding box center [980, 228] width 29 height 16
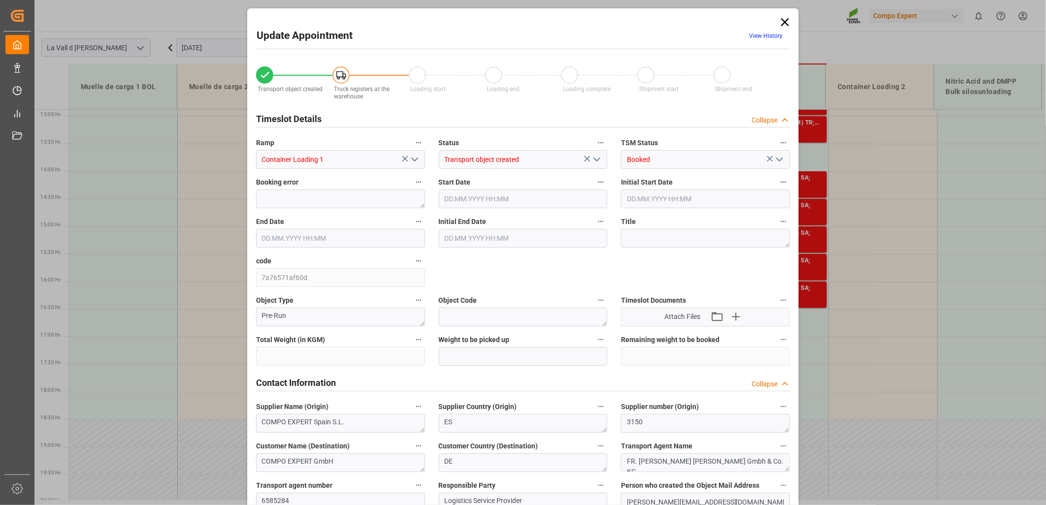
type input "24576"
type input "420"
type input "[DATE] 14:00"
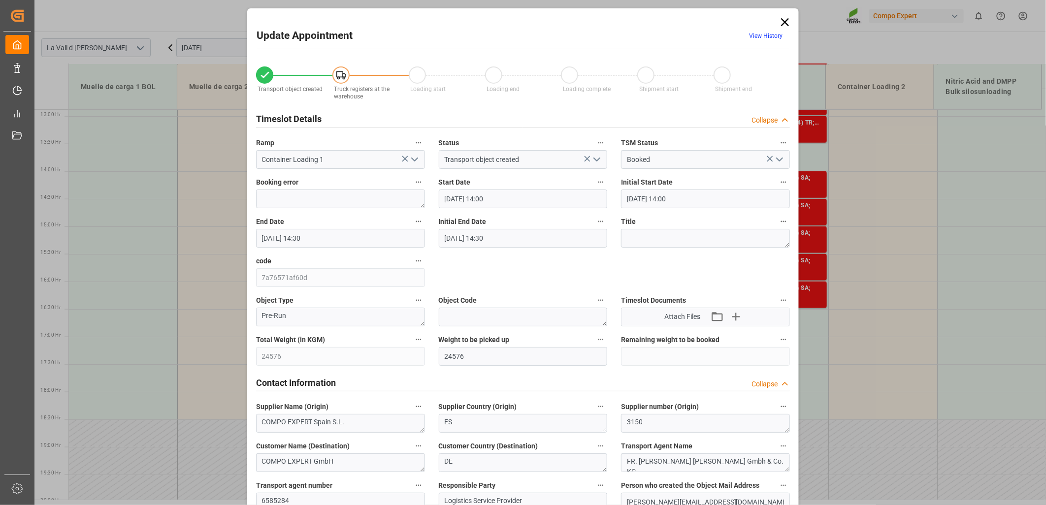
type input "[DATE] 14:30"
type input "[DATE] 12:06"
type input "[DATE] 10:11"
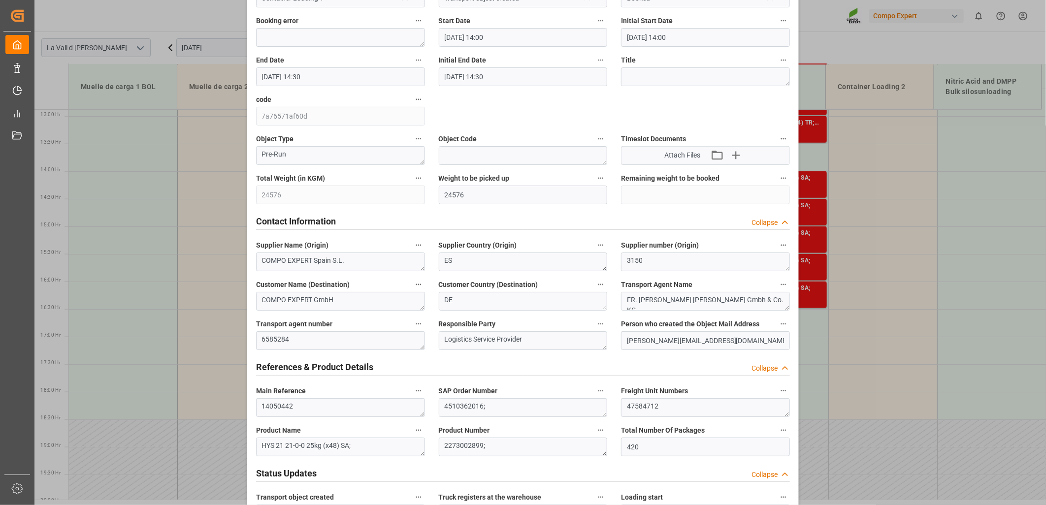
scroll to position [0, 0]
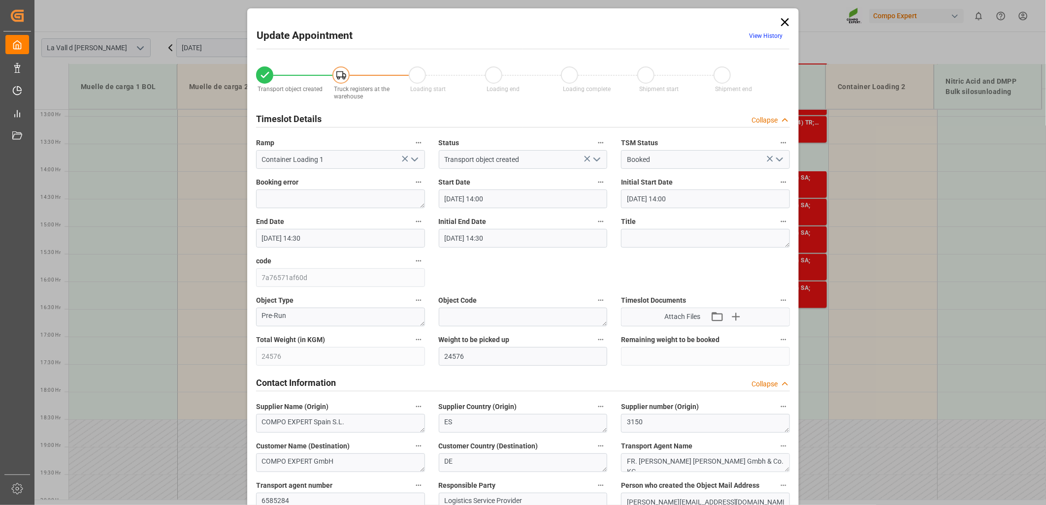
click at [781, 21] on icon at bounding box center [785, 22] width 8 height 8
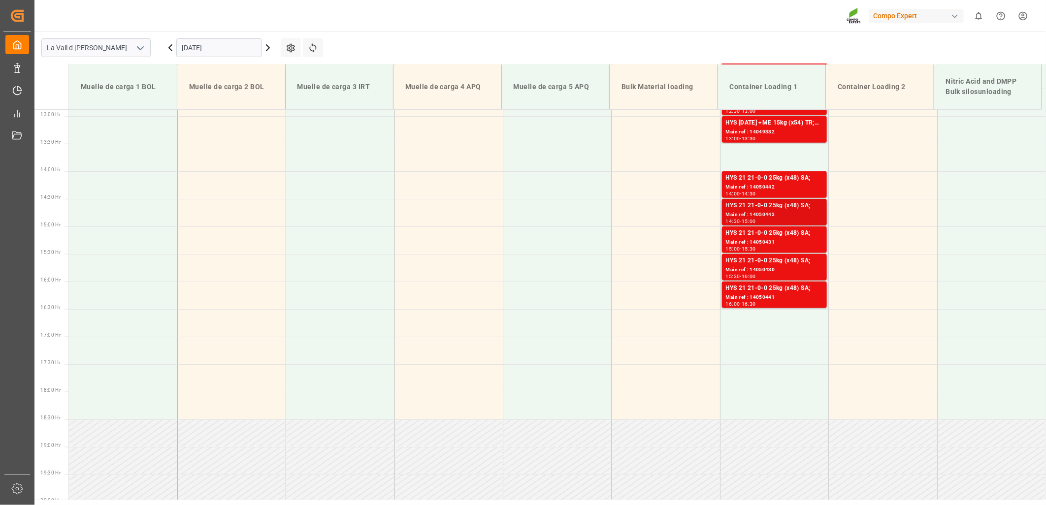
click at [770, 213] on div "Main ref : 14050443" at bounding box center [774, 215] width 97 height 8
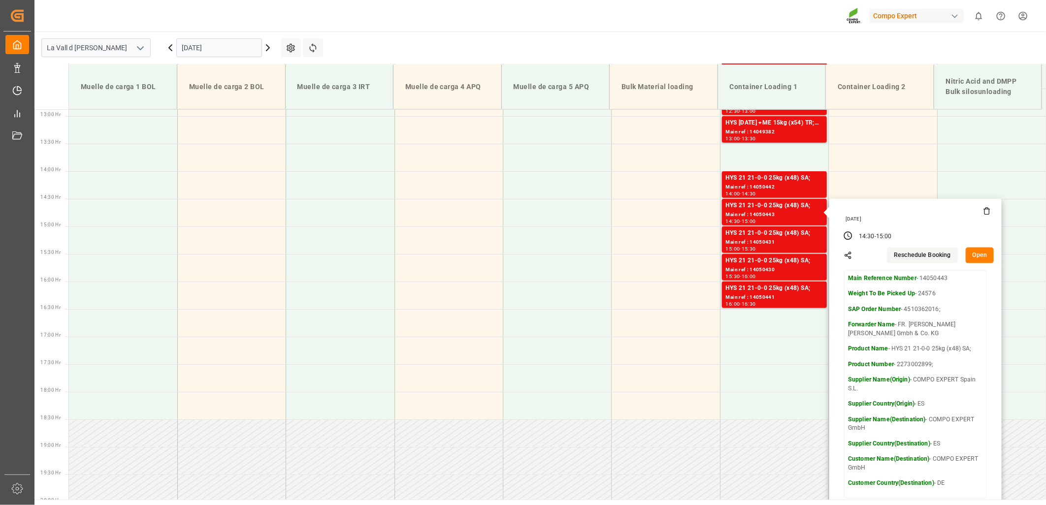
click at [980, 258] on button "Open" at bounding box center [980, 256] width 29 height 16
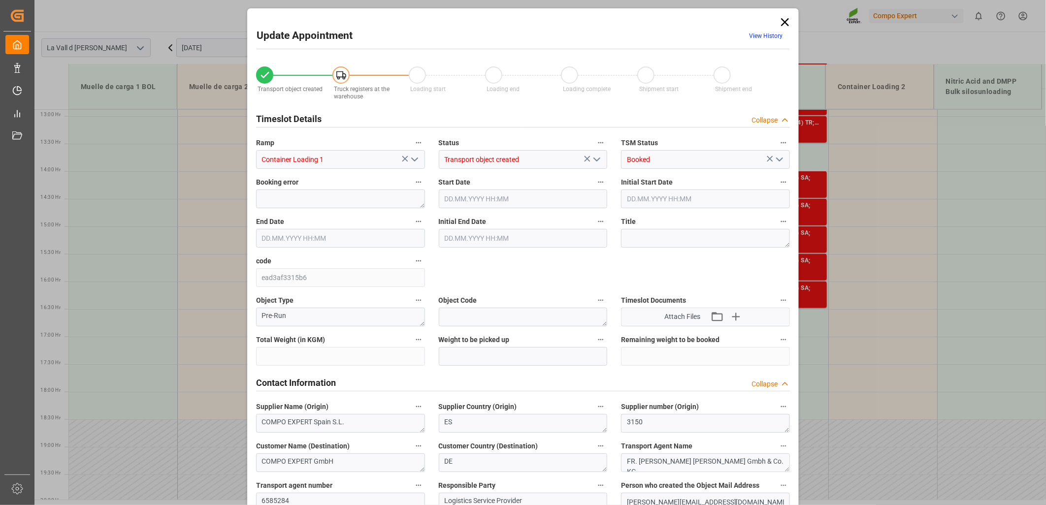
type input "24576"
type input "420"
type input "[DATE] 14:30"
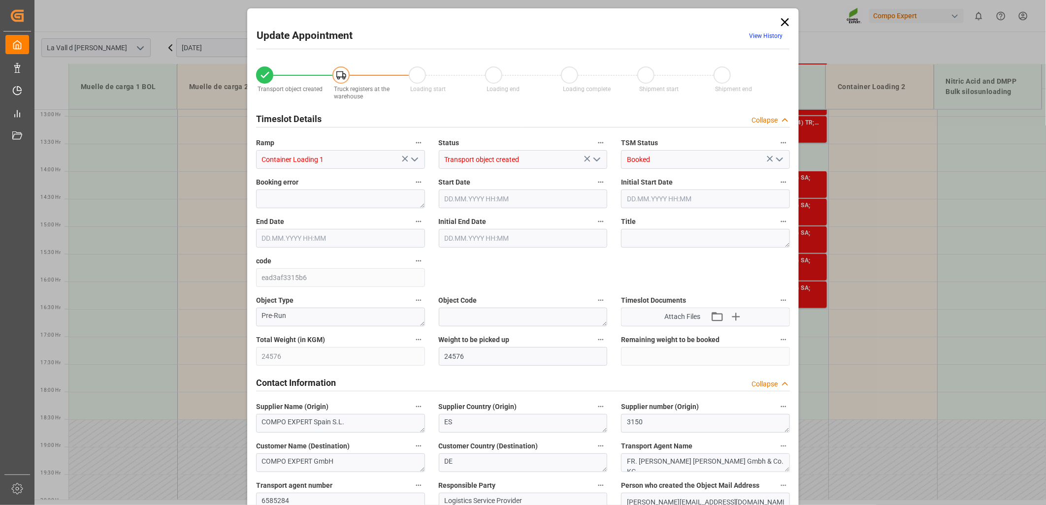
type input "[DATE] 15:00"
type input "[DATE] 12:06"
type input "[DATE] 10:12"
click at [782, 25] on icon at bounding box center [785, 22] width 14 height 14
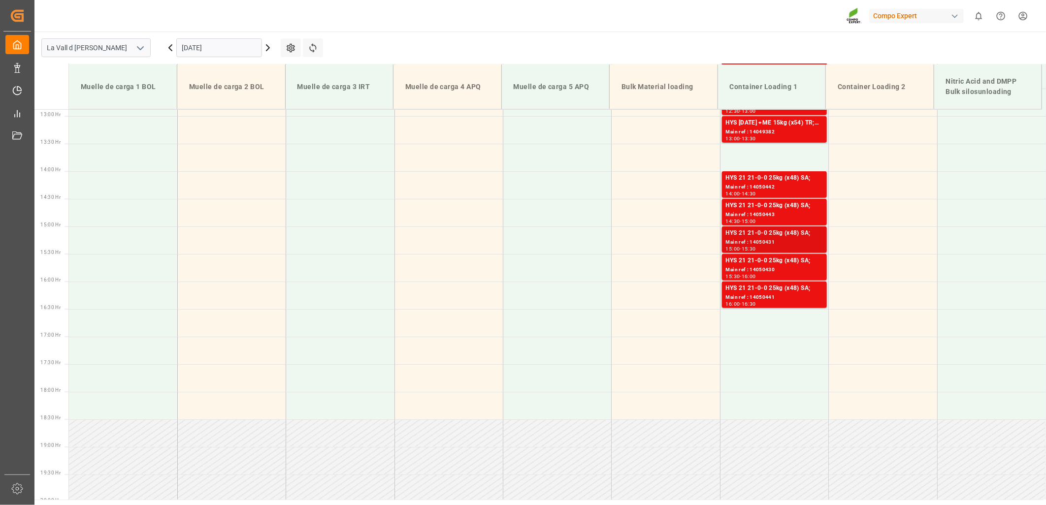
click at [779, 241] on div "Main ref : 14050431" at bounding box center [774, 242] width 97 height 8
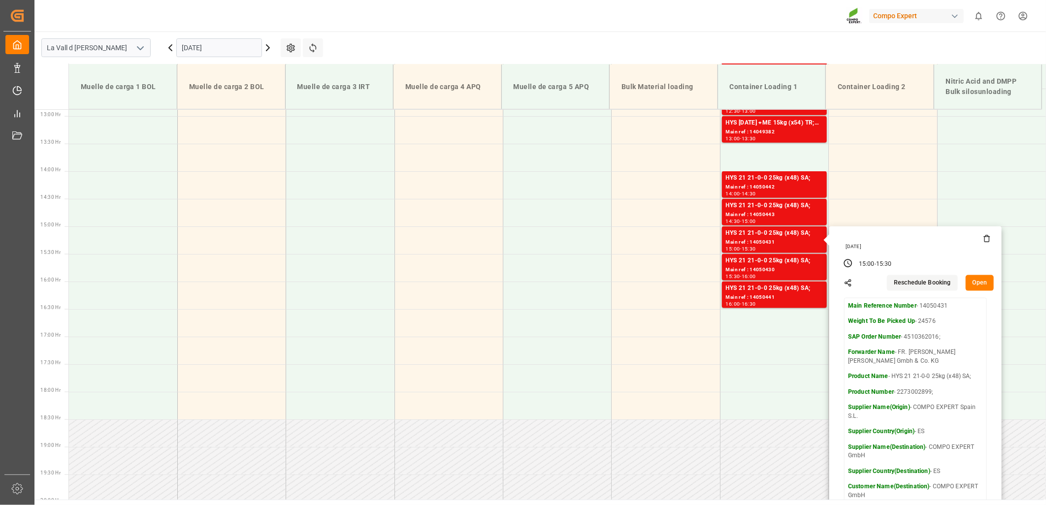
click at [975, 283] on button "Open" at bounding box center [980, 283] width 29 height 16
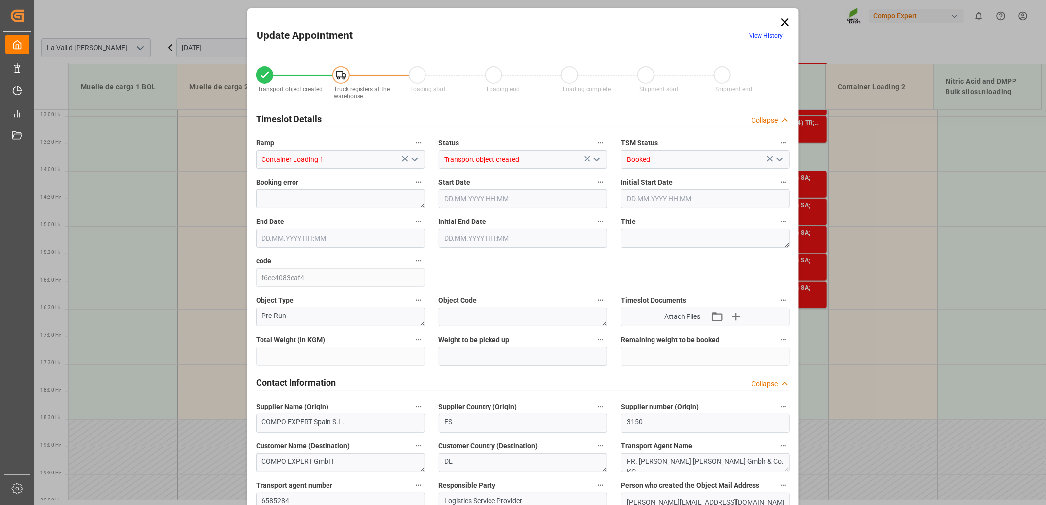
type input "24576"
type input "420"
type input "[DATE] 15:00"
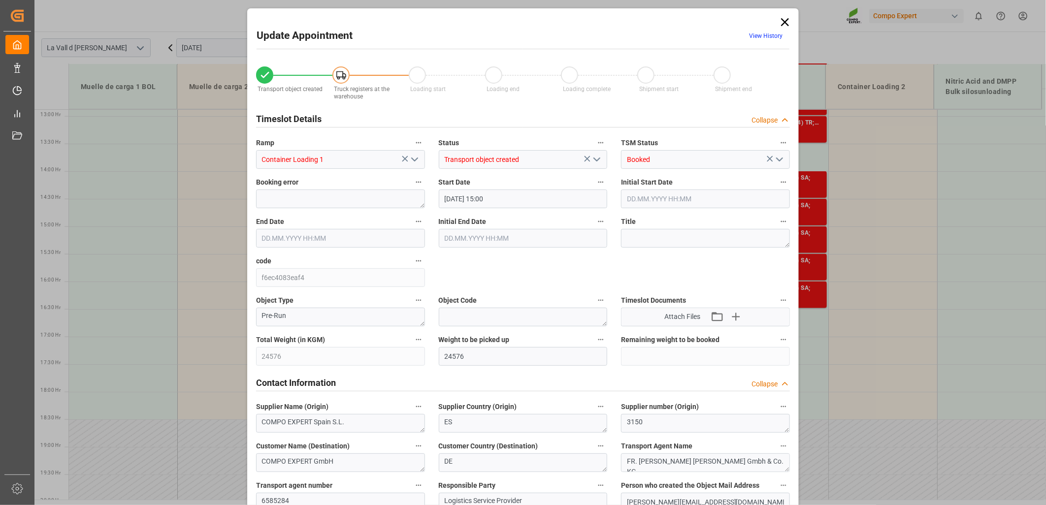
type input "[DATE] 15:30"
type input "[DATE] 12:06"
type input "[DATE] 10:13"
click at [781, 23] on icon at bounding box center [785, 22] width 8 height 8
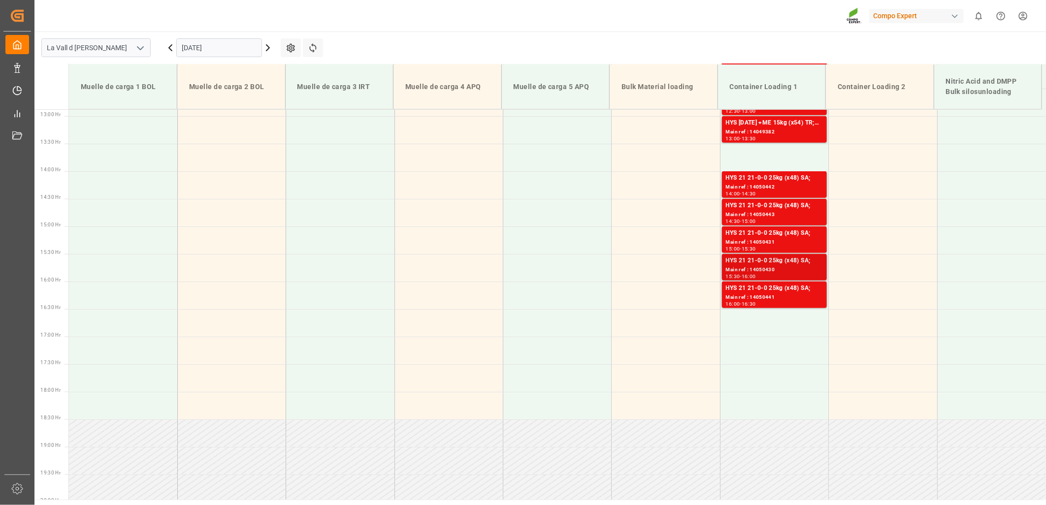
click at [764, 263] on div "HYS 21 21-0-0 25kg (x48) SA;" at bounding box center [774, 261] width 97 height 10
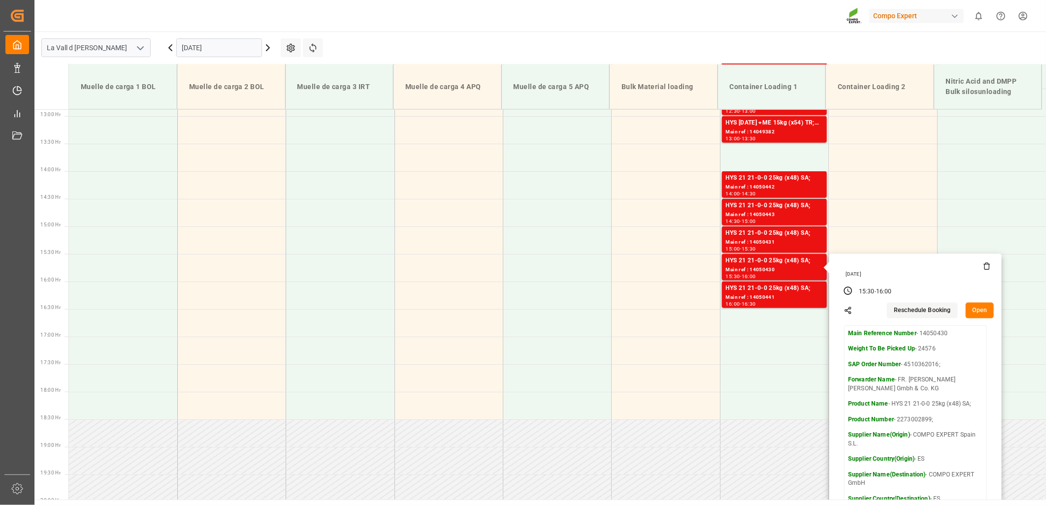
click at [973, 313] on button "Open" at bounding box center [980, 311] width 29 height 16
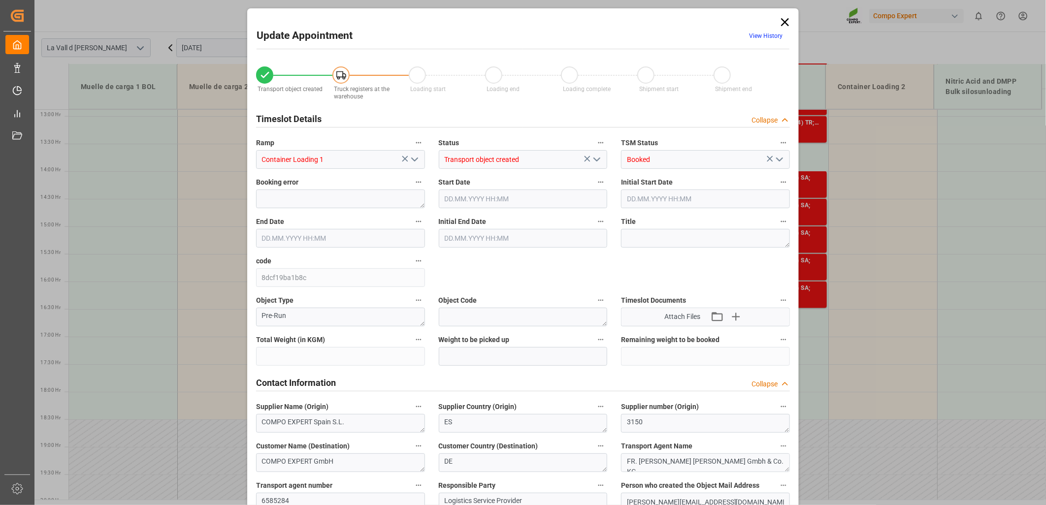
type input "24576"
type input "420"
type input "[DATE] 15:30"
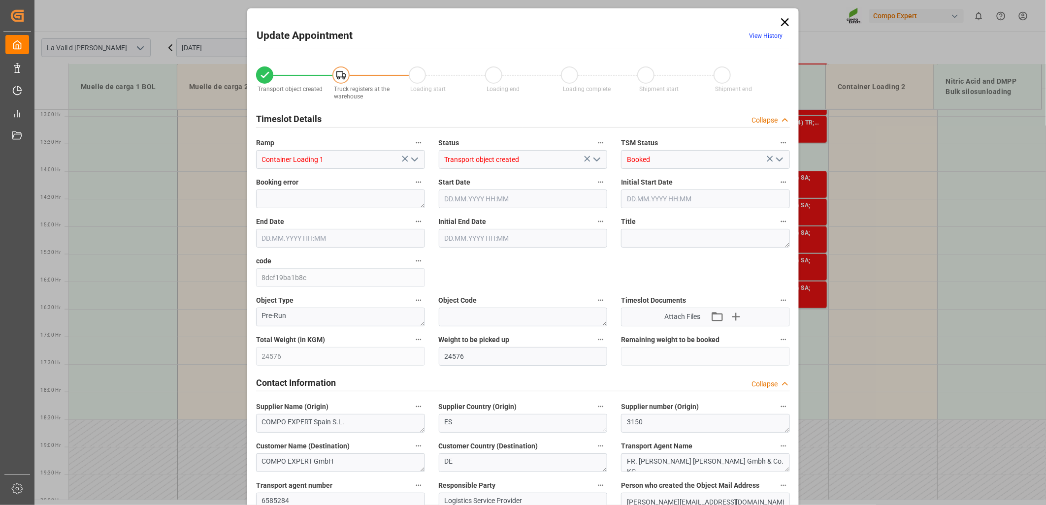
type input "[DATE] 16:00"
type input "[DATE] 12:06"
type input "[DATE] 10:14"
click at [784, 24] on icon at bounding box center [785, 22] width 14 height 14
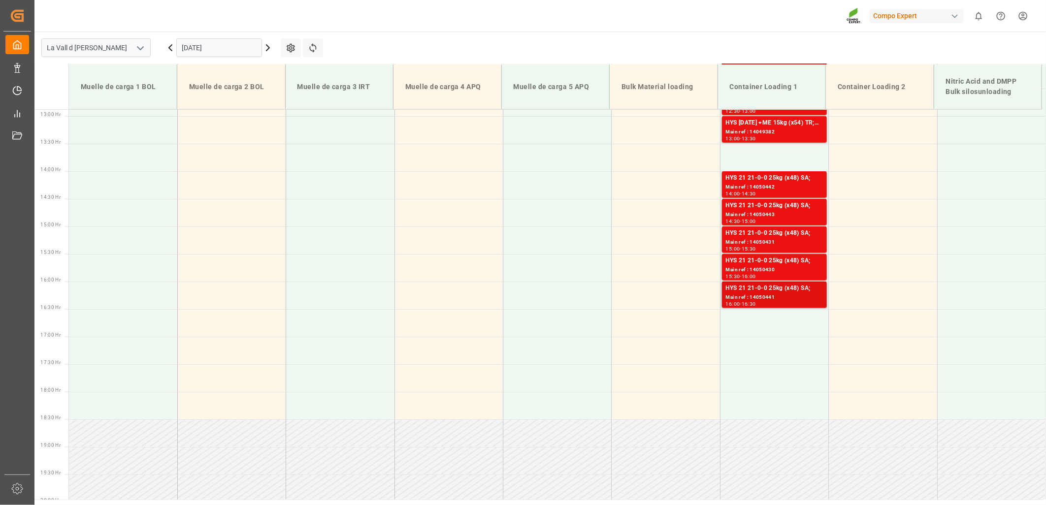
click at [765, 291] on div "HYS 21 21-0-0 25kg (x48) SA;" at bounding box center [774, 289] width 97 height 10
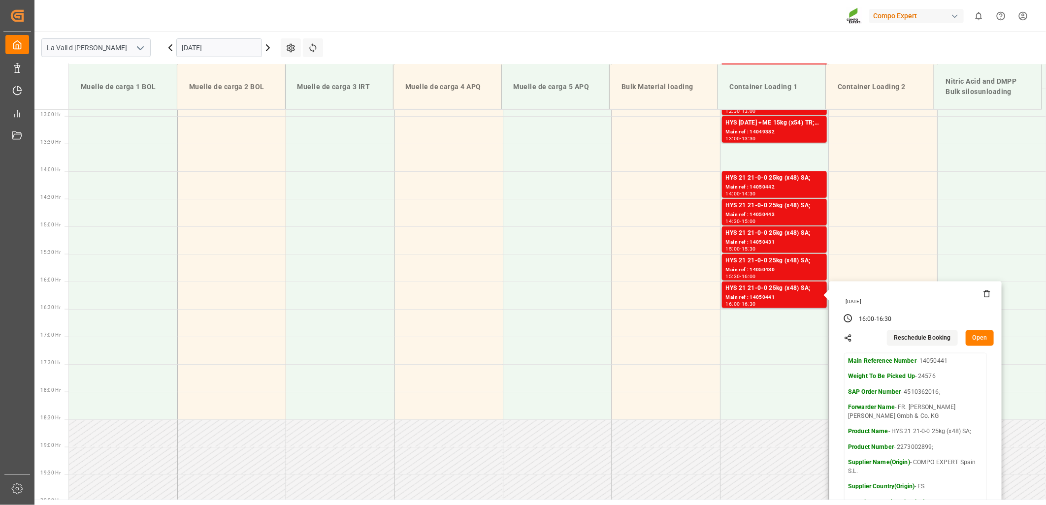
click at [973, 340] on button "Open" at bounding box center [980, 338] width 29 height 16
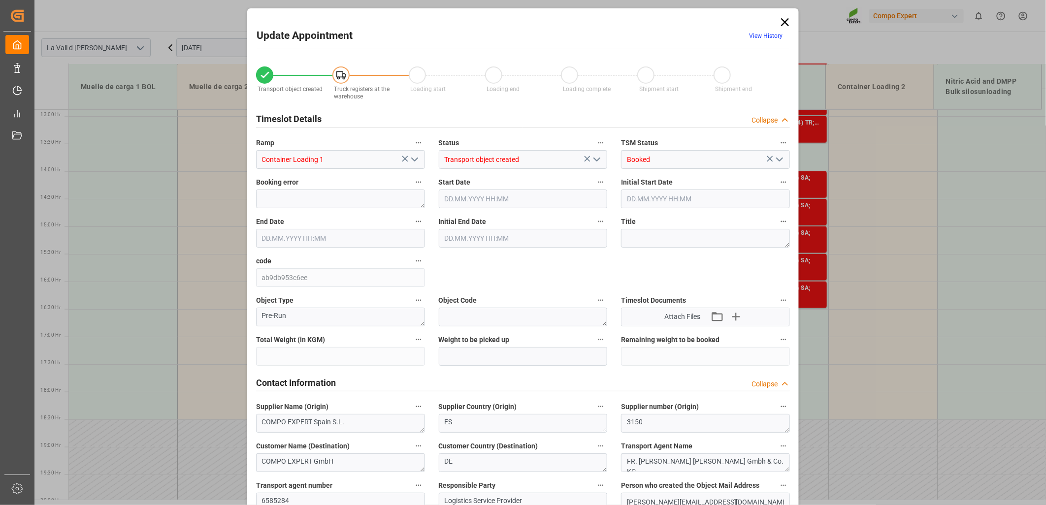
type input "24576"
type input "420"
type input "[DATE] 16:00"
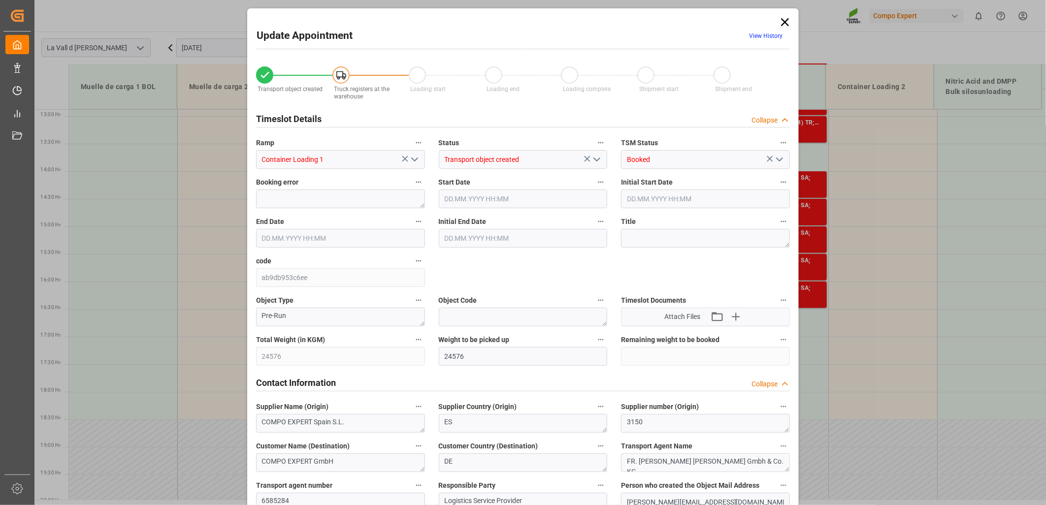
type input "[DATE] 16:30"
type input "[DATE] 12:06"
type input "[DATE] 10:15"
drag, startPoint x: 781, startPoint y: 18, endPoint x: 786, endPoint y: 30, distance: 12.2
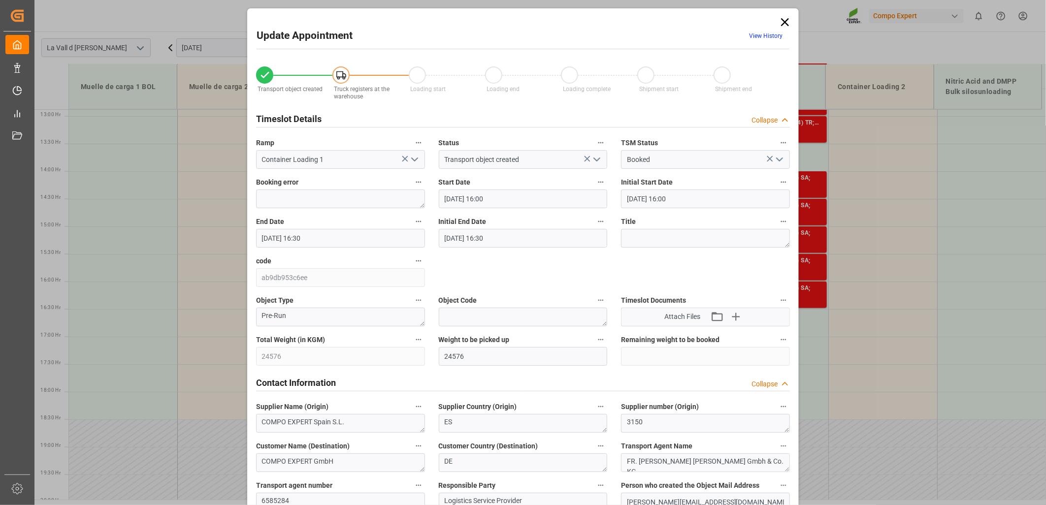
click at [781, 20] on icon at bounding box center [785, 22] width 14 height 14
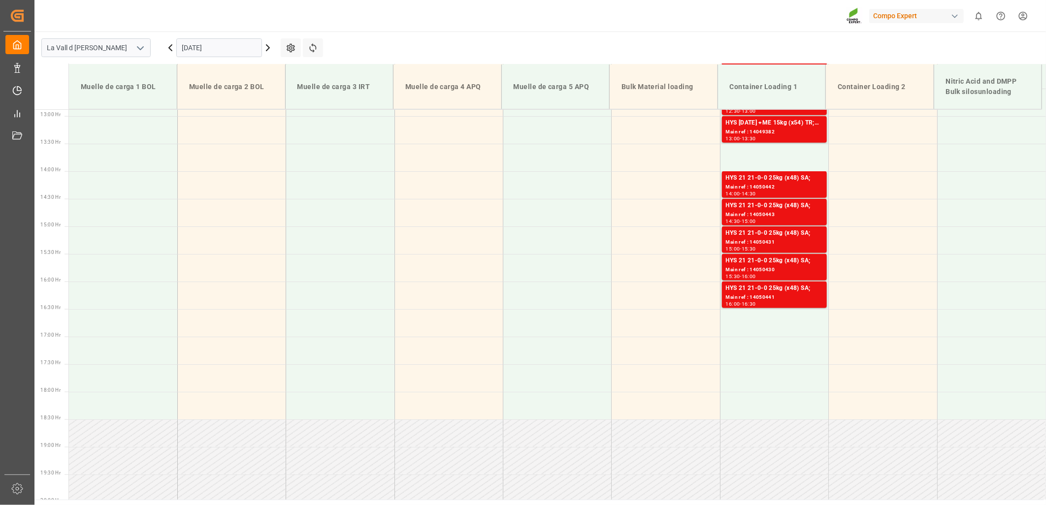
click at [209, 47] on input "[DATE]" at bounding box center [219, 47] width 86 height 19
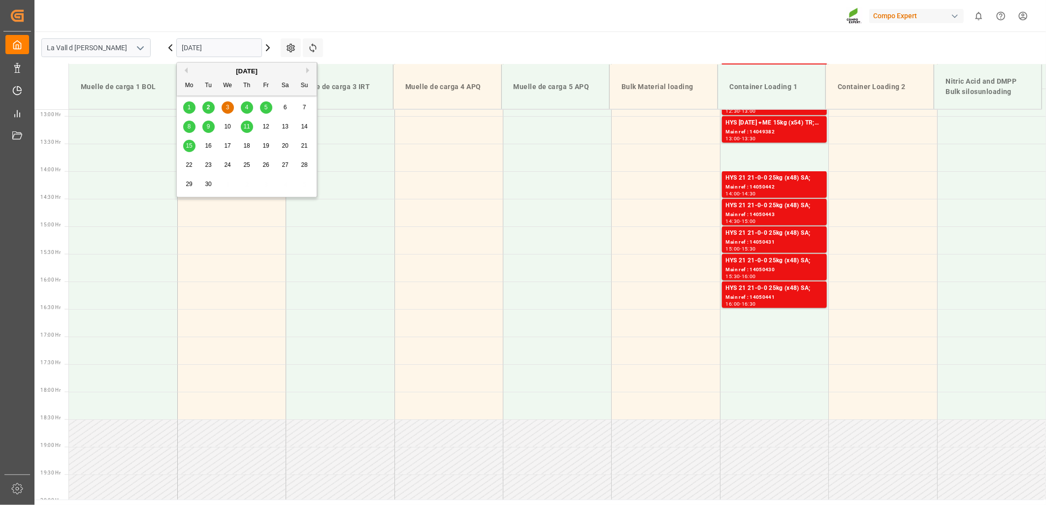
click at [245, 108] on span "4" at bounding box center [246, 107] width 3 height 7
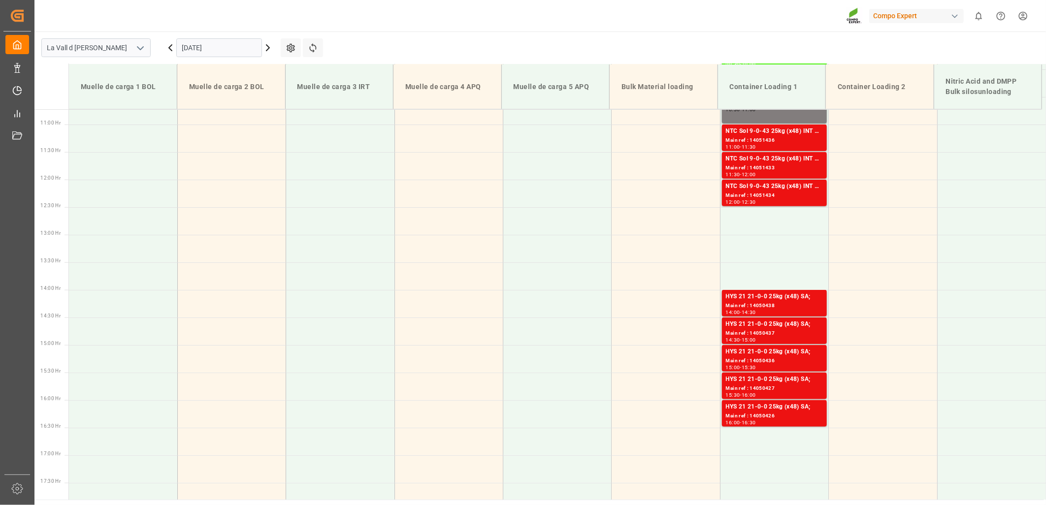
scroll to position [381, 0]
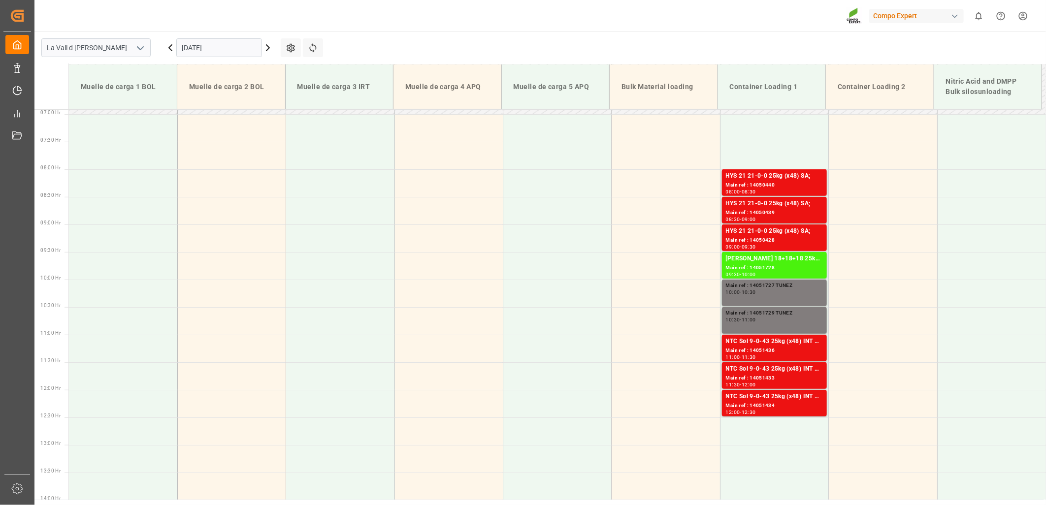
click at [209, 45] on input "[DATE]" at bounding box center [219, 47] width 86 height 19
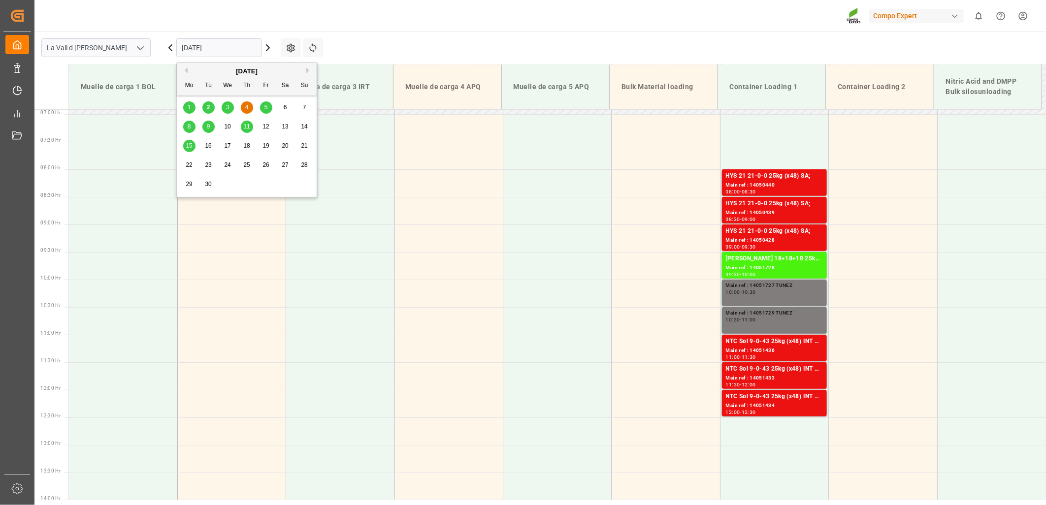
click at [227, 110] on span "3" at bounding box center [227, 107] width 3 height 7
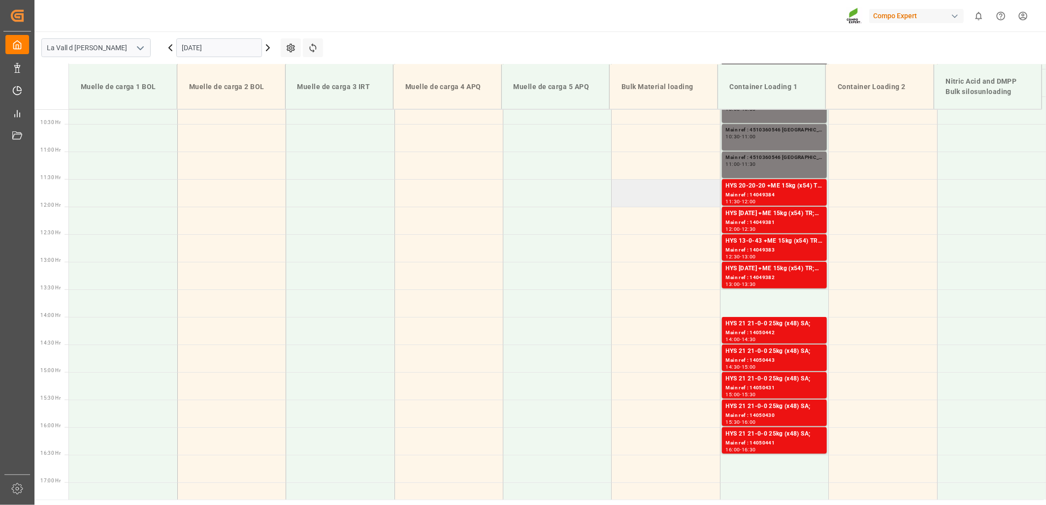
scroll to position [436, 0]
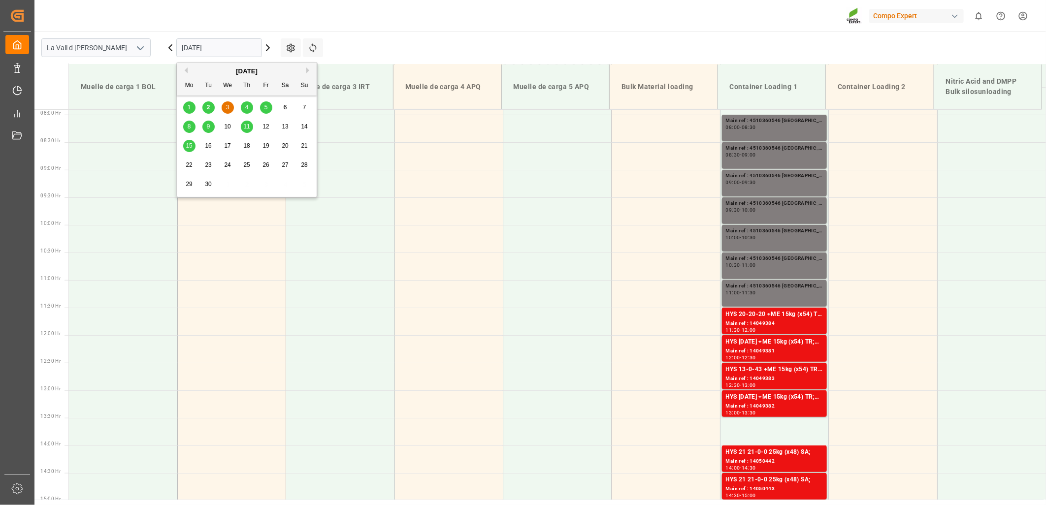
click at [217, 40] on input "[DATE]" at bounding box center [219, 47] width 86 height 19
click at [208, 107] on span "2" at bounding box center [208, 107] width 3 height 7
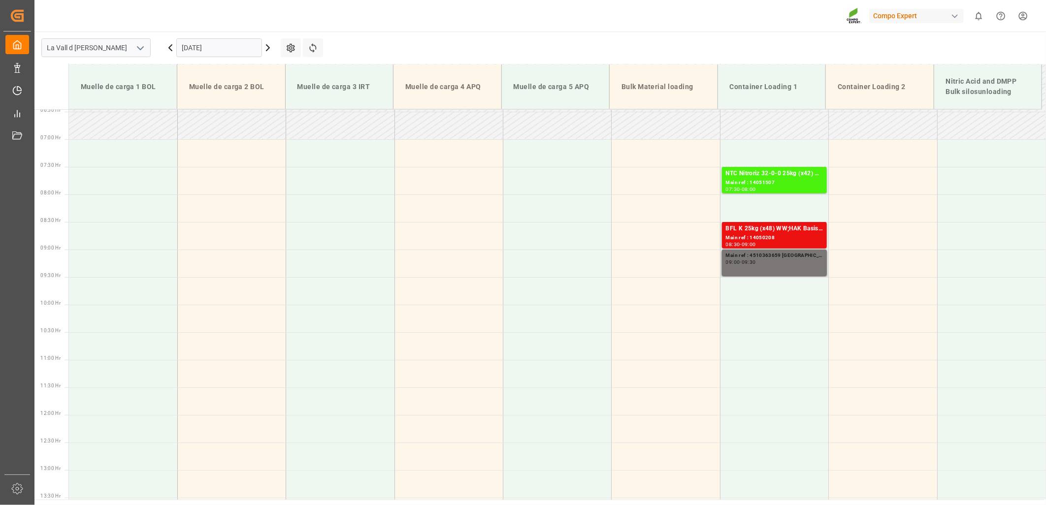
scroll to position [318, 0]
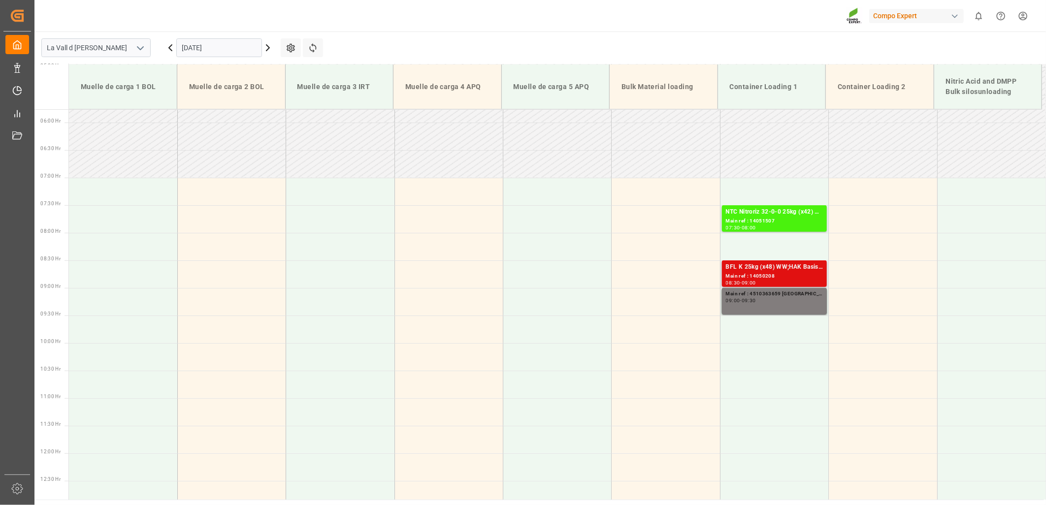
click at [765, 270] on div "BFL K 25kg (x48) WW;HAK Basis 2 [DATE](+4) 25kg (x48) BASIS;" at bounding box center [774, 267] width 97 height 10
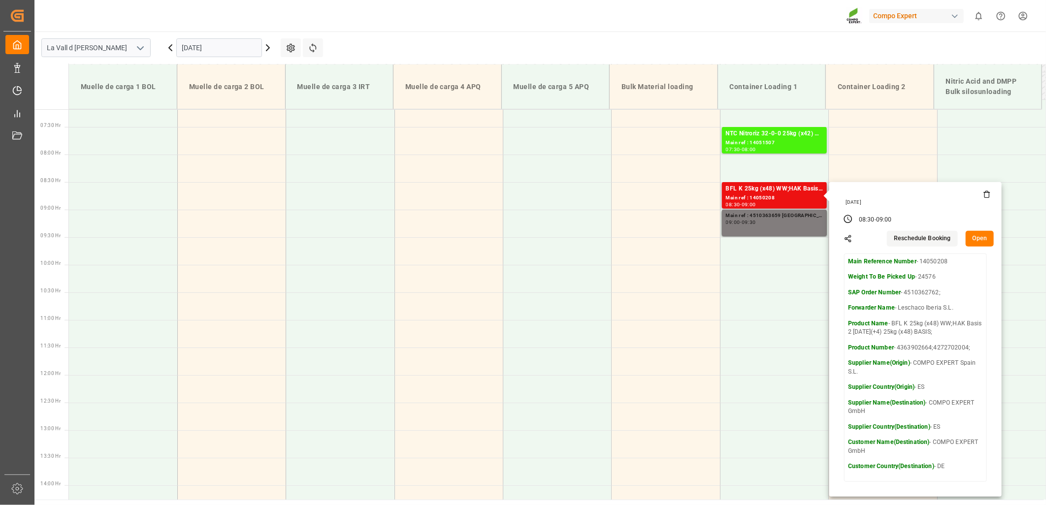
scroll to position [427, 0]
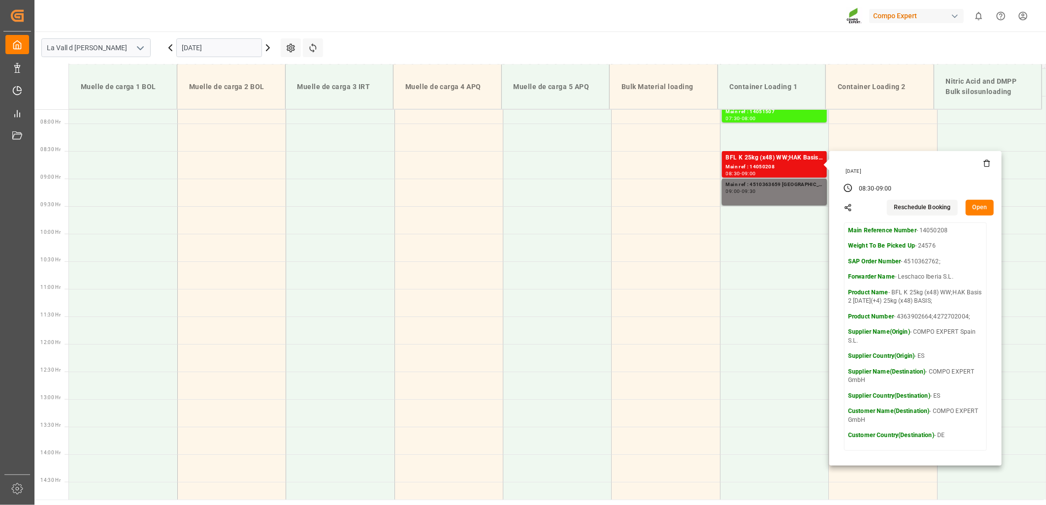
click at [978, 207] on button "Open" at bounding box center [980, 208] width 29 height 16
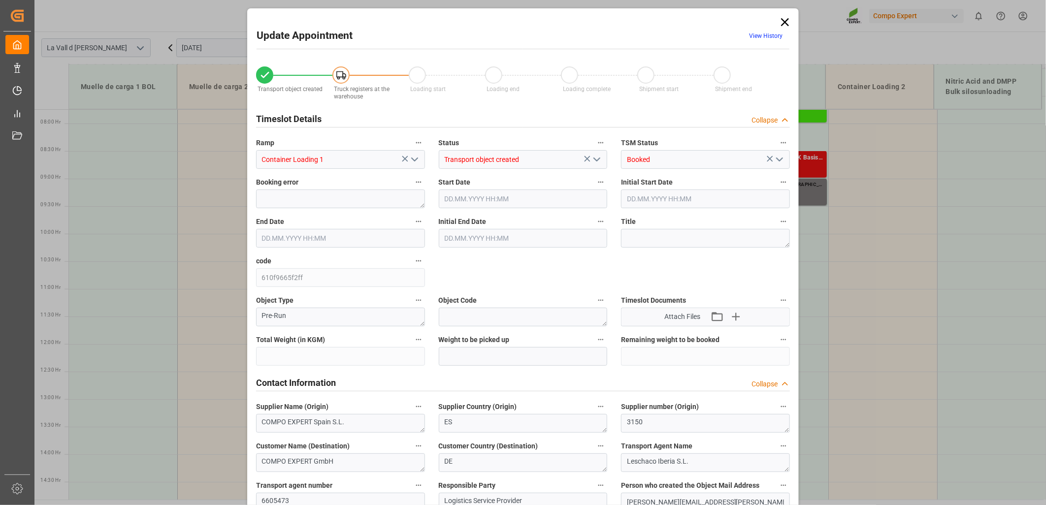
type input "24576"
type input "20"
type input "[DATE] 08:30"
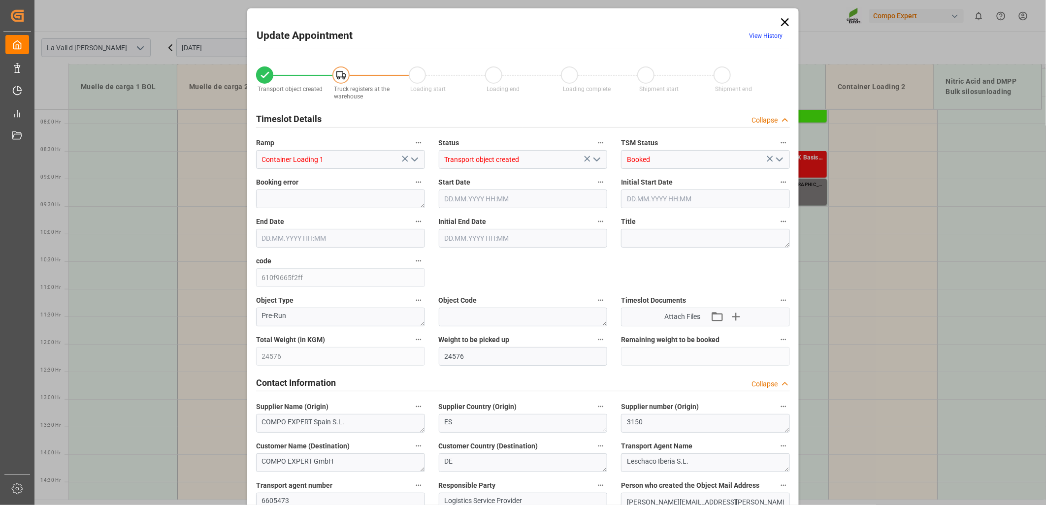
type input "[DATE] 09:00"
type input "[DATE] 09:57"
type input "[DATE] 16:24"
click at [486, 199] on input "[DATE] 08:30" at bounding box center [523, 199] width 169 height 19
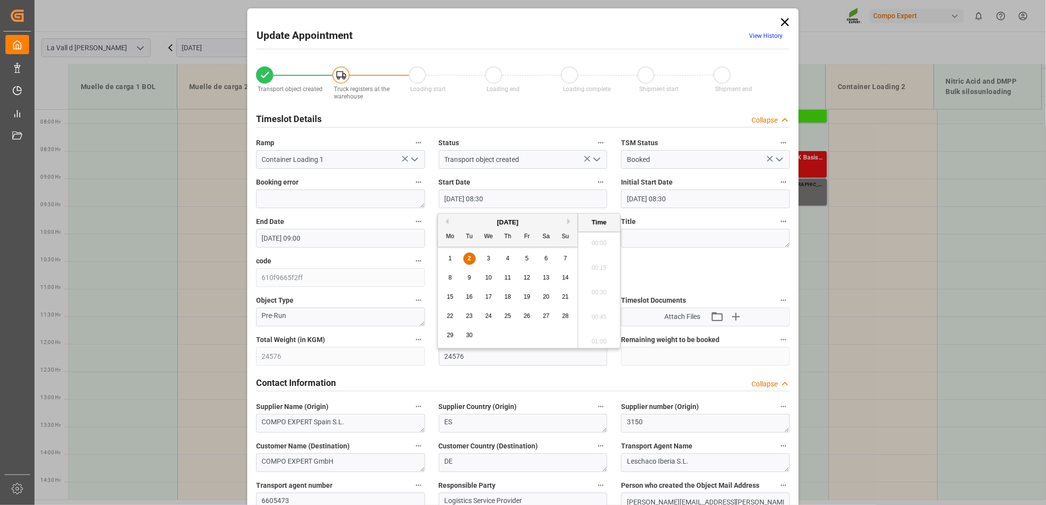
scroll to position [791, 0]
click at [485, 259] on div "3" at bounding box center [489, 259] width 12 height 12
click at [597, 298] on li "08:00" at bounding box center [599, 295] width 42 height 25
type input "[DATE] 08:00"
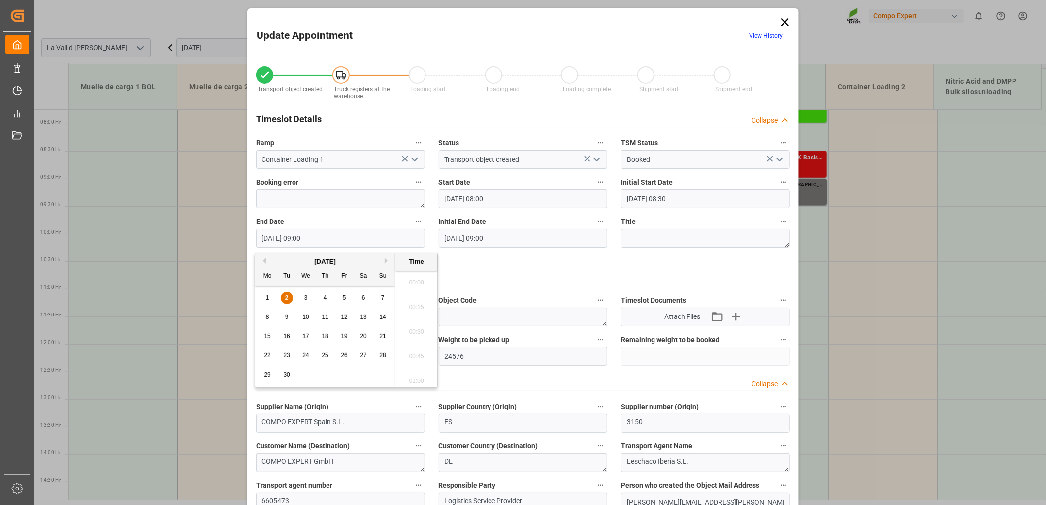
click at [327, 238] on input "[DATE] 09:00" at bounding box center [340, 238] width 169 height 19
click at [304, 301] on span "3" at bounding box center [305, 297] width 3 height 7
click at [420, 283] on li "08:30" at bounding box center [416, 280] width 42 height 25
type input "[DATE] 08:30"
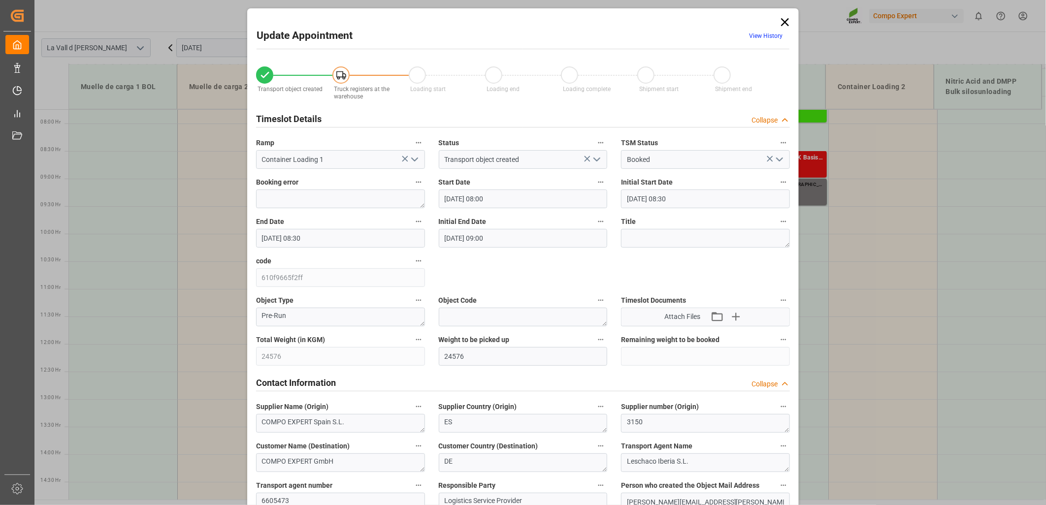
click at [413, 161] on polyline "open menu" at bounding box center [415, 159] width 6 height 3
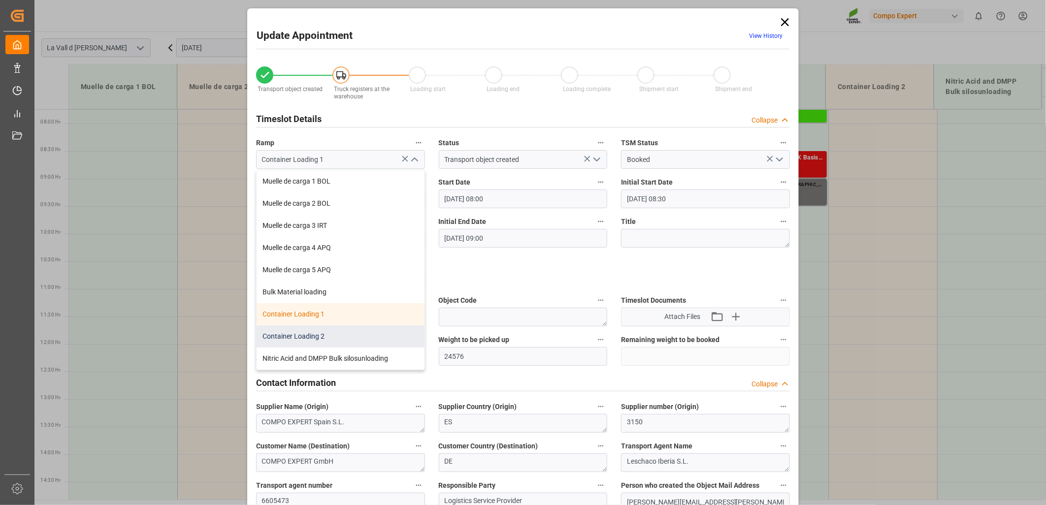
click at [301, 335] on div "Container Loading 2" at bounding box center [341, 336] width 168 height 22
type input "Container Loading 2"
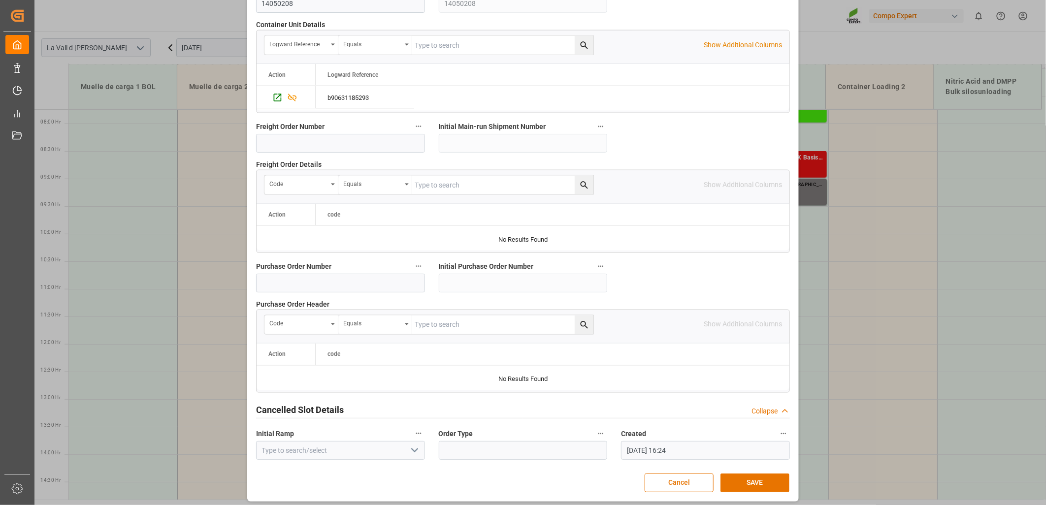
scroll to position [862, 0]
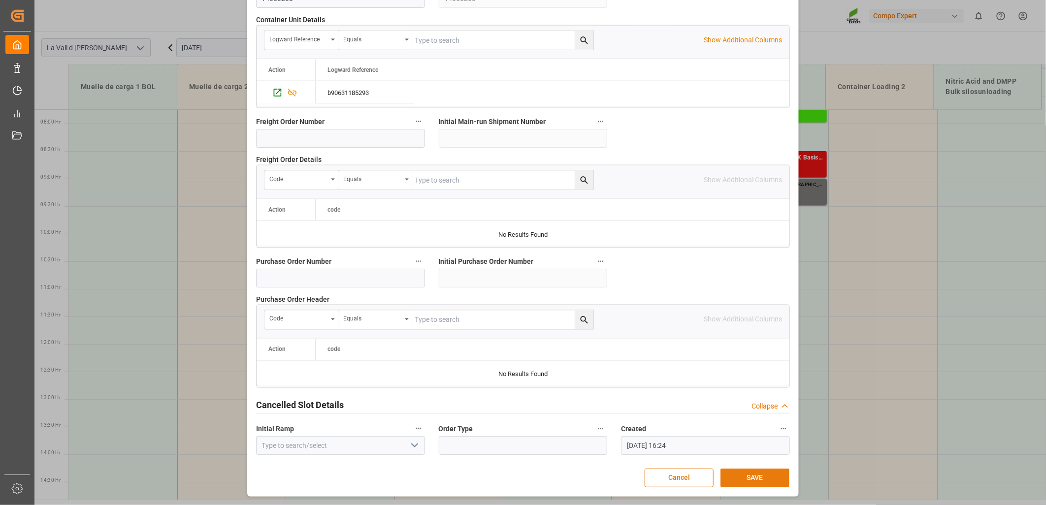
click at [745, 481] on button "SAVE" at bounding box center [754, 478] width 69 height 19
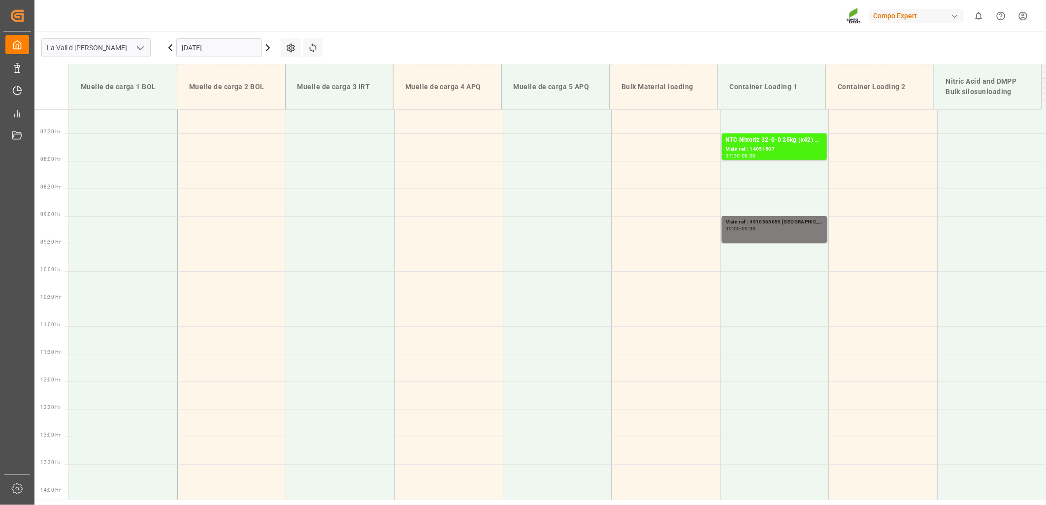
scroll to position [390, 0]
click at [220, 50] on input "[DATE]" at bounding box center [219, 47] width 86 height 19
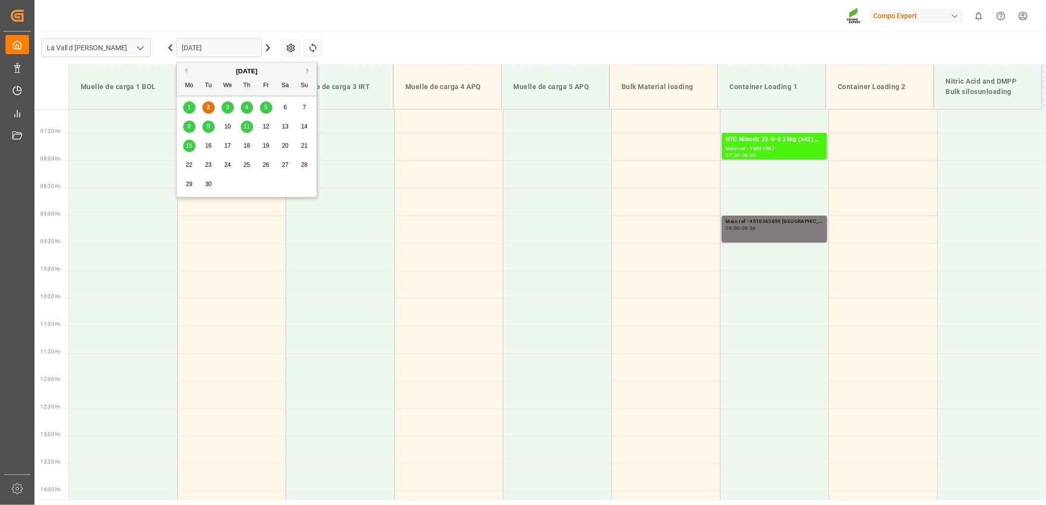
click at [225, 109] on div "3" at bounding box center [228, 108] width 12 height 12
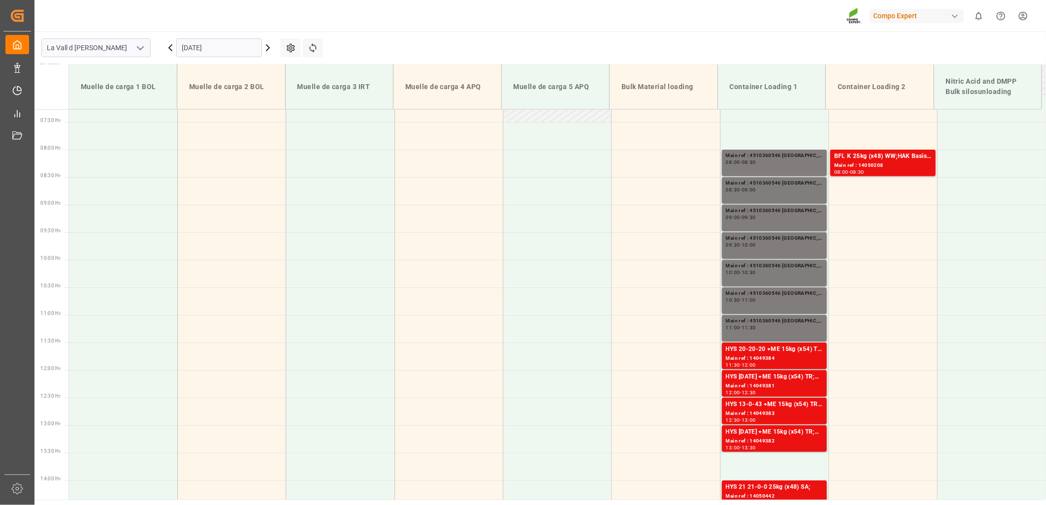
scroll to position [338, 0]
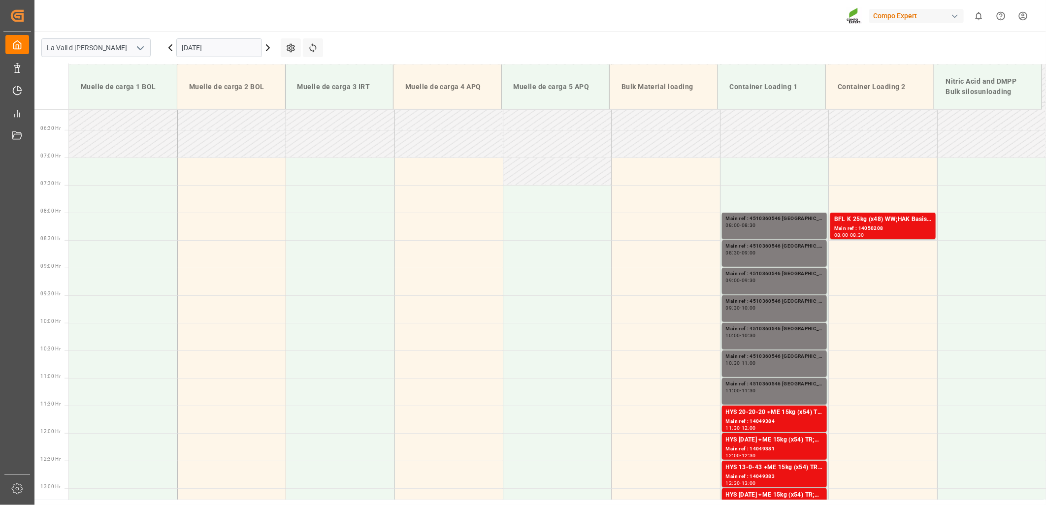
click at [230, 43] on input "[DATE]" at bounding box center [219, 47] width 86 height 19
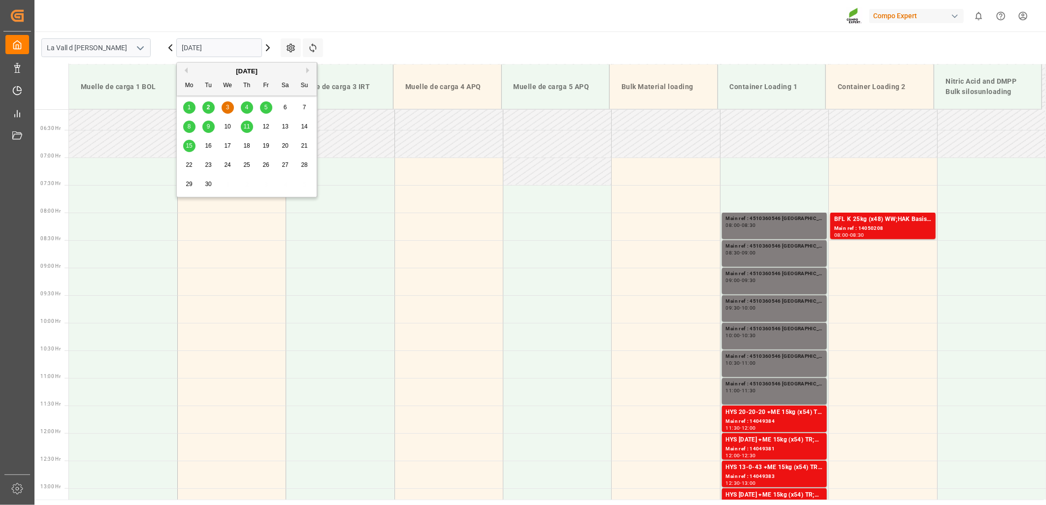
click at [250, 111] on div "4" at bounding box center [247, 108] width 12 height 12
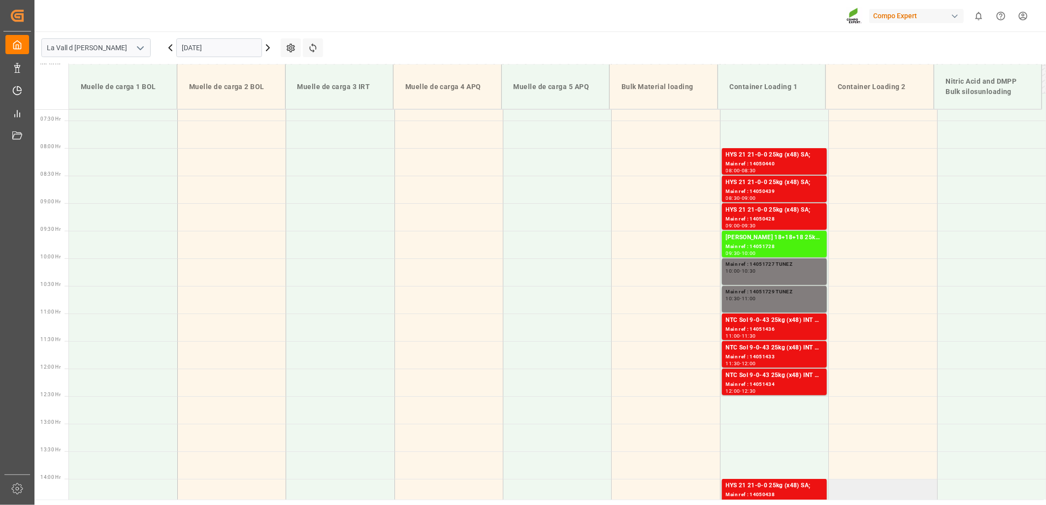
scroll to position [392, 0]
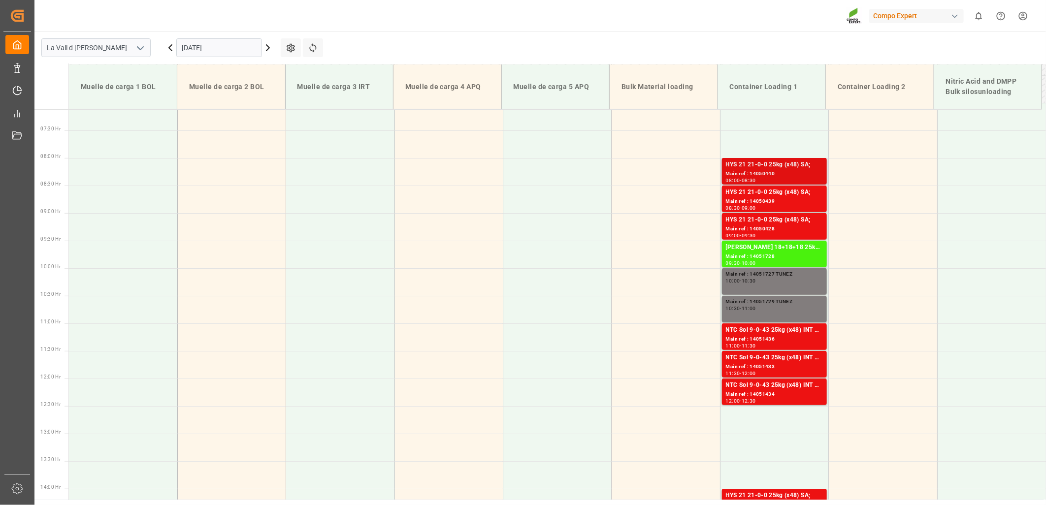
click at [759, 164] on div "HYS 21 21-0-0 25kg (x48) SA;" at bounding box center [774, 165] width 97 height 10
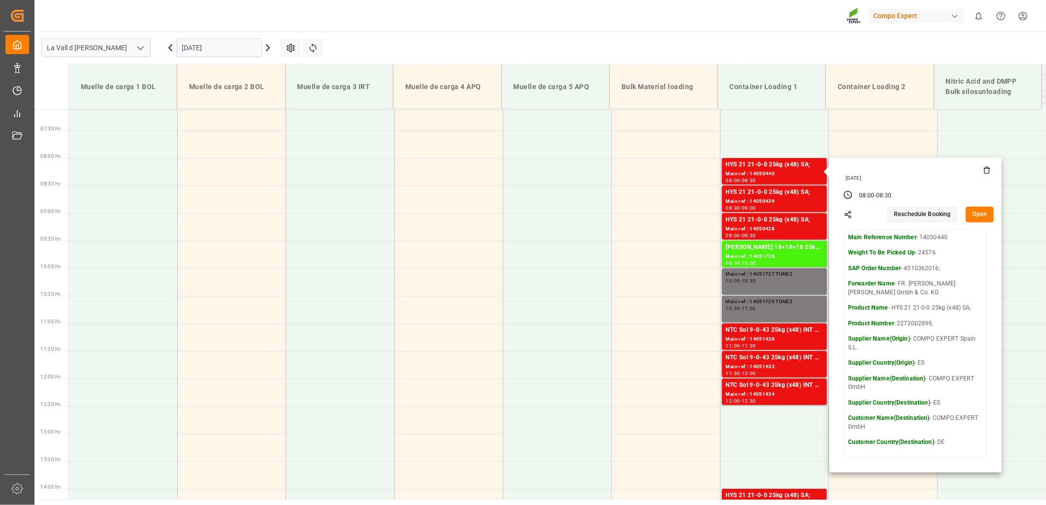
click at [979, 213] on button "Open" at bounding box center [980, 215] width 29 height 16
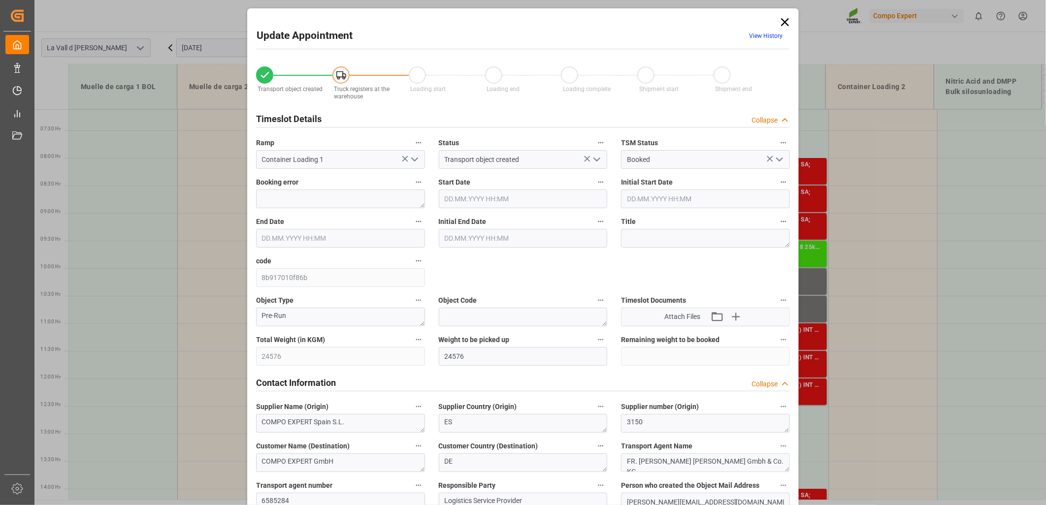
type input "[DATE] 08:00"
type input "[DATE] 08:30"
type input "[DATE] 12:06"
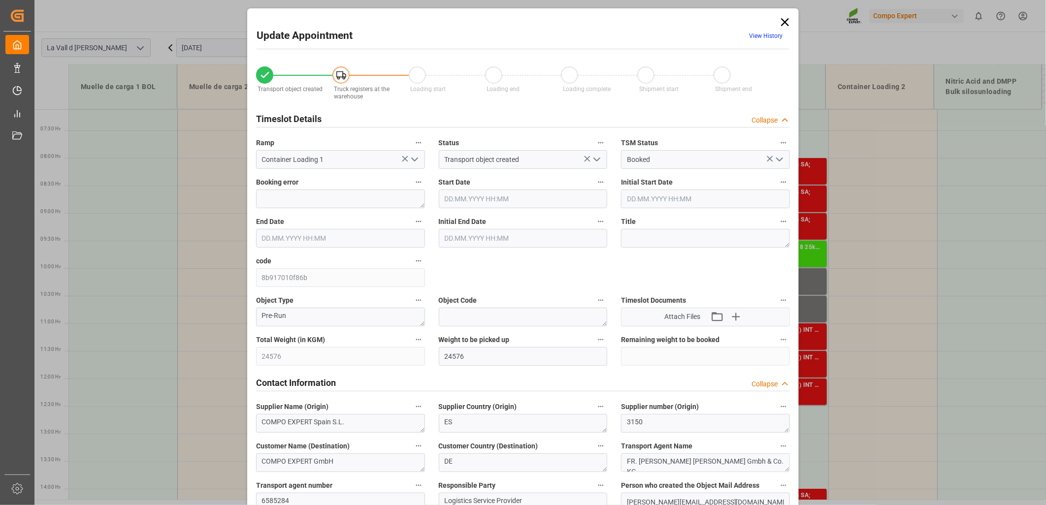
type input "[DATE] 10:16"
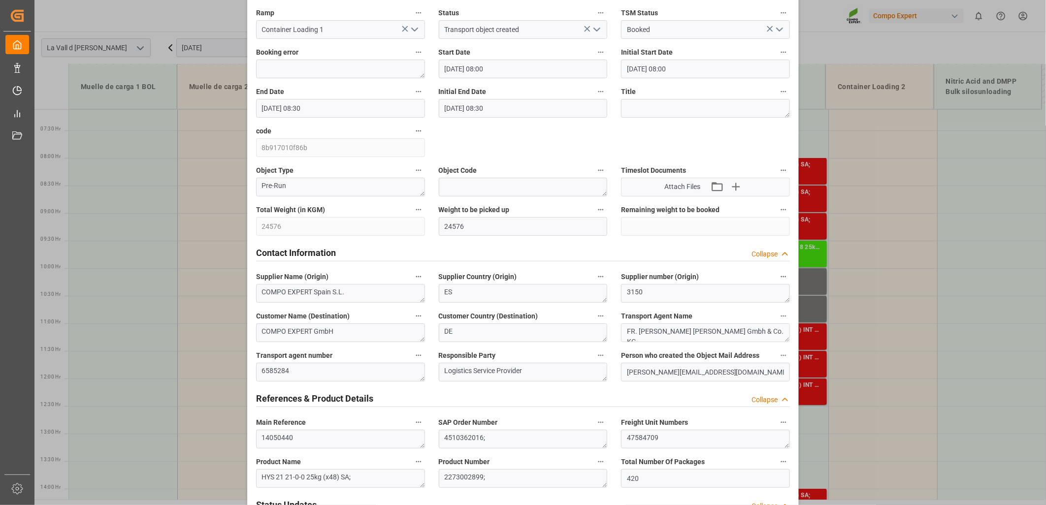
scroll to position [164, 0]
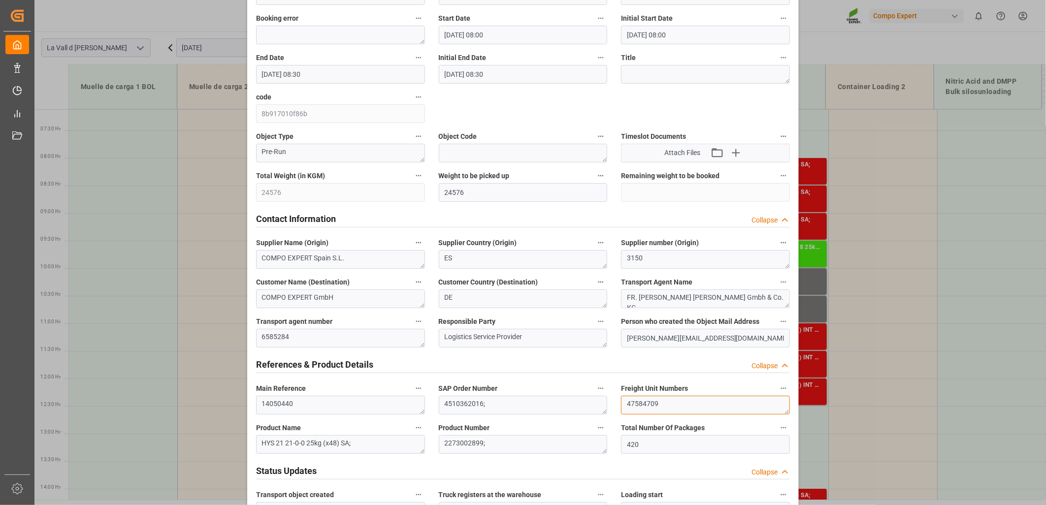
drag, startPoint x: 675, startPoint y: 404, endPoint x: 520, endPoint y: 387, distance: 155.1
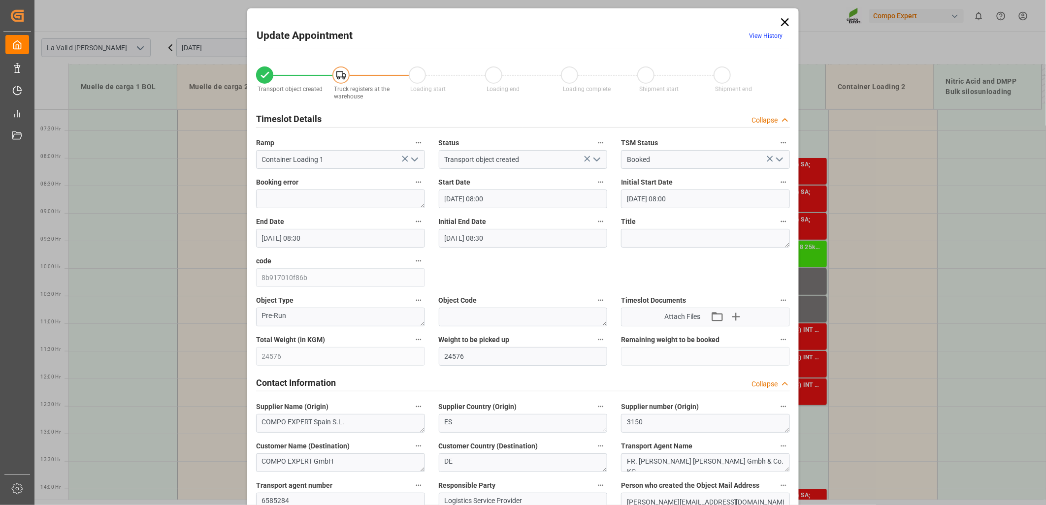
drag, startPoint x: 786, startPoint y: 25, endPoint x: 764, endPoint y: 27, distance: 22.2
click at [786, 25] on icon at bounding box center [785, 22] width 8 height 8
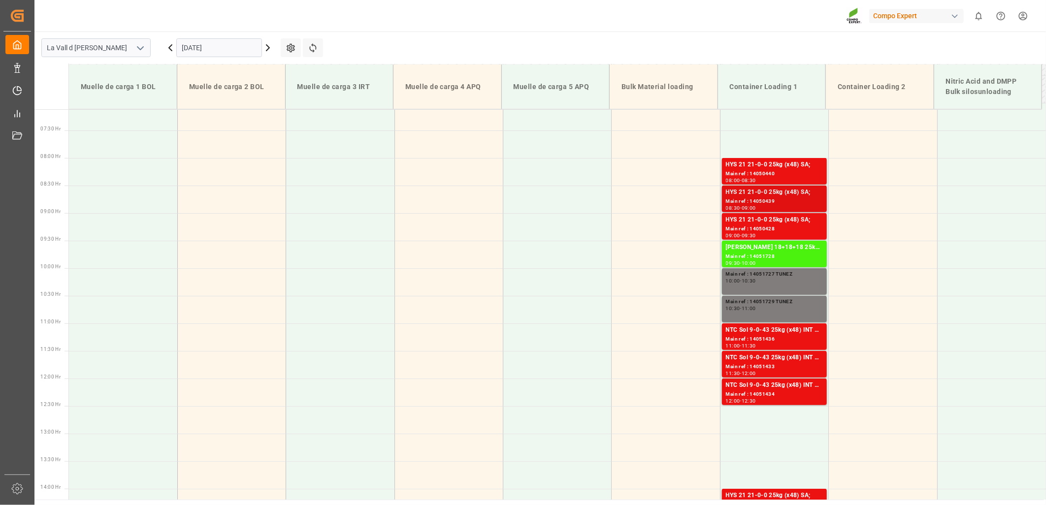
click at [745, 201] on div "Main ref : 14050439" at bounding box center [774, 201] width 97 height 8
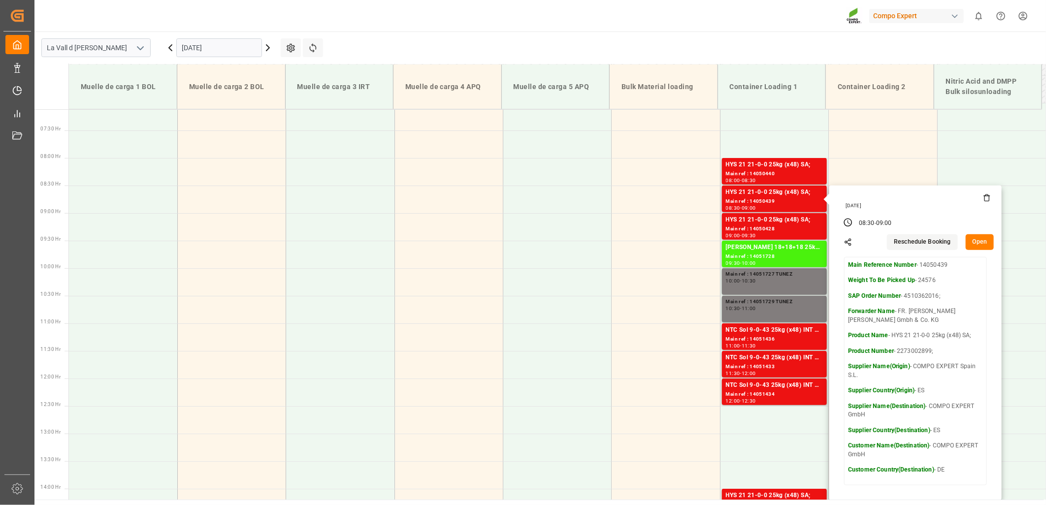
click at [977, 237] on button "Open" at bounding box center [980, 242] width 29 height 16
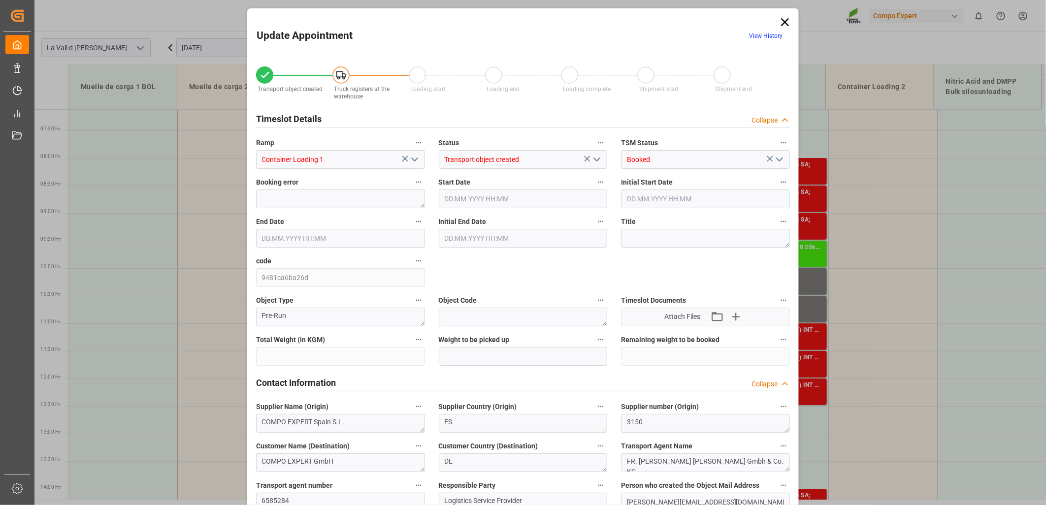
type input "24576"
type input "420"
type input "[DATE] 08:30"
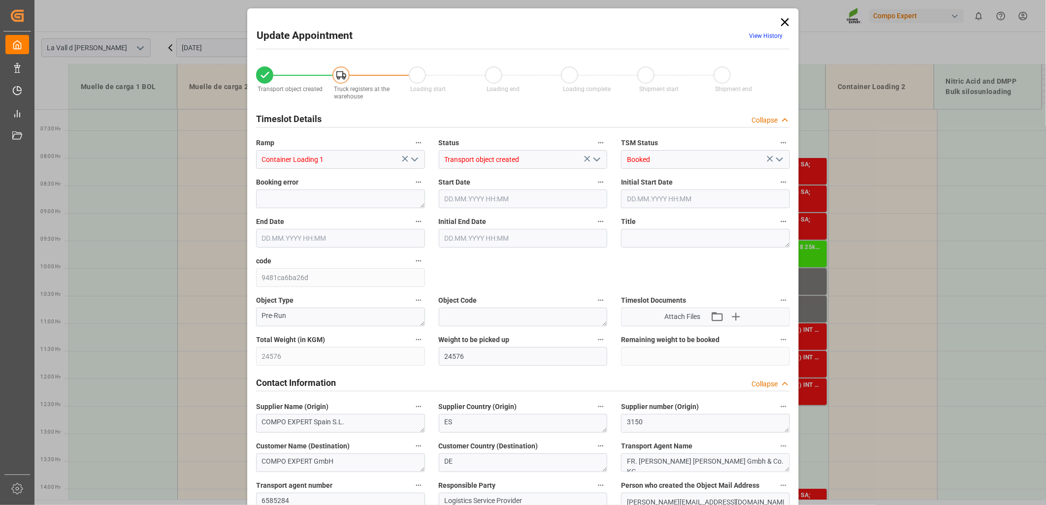
type input "[DATE] 09:00"
type input "[DATE] 12:06"
type input "[DATE] 10:18"
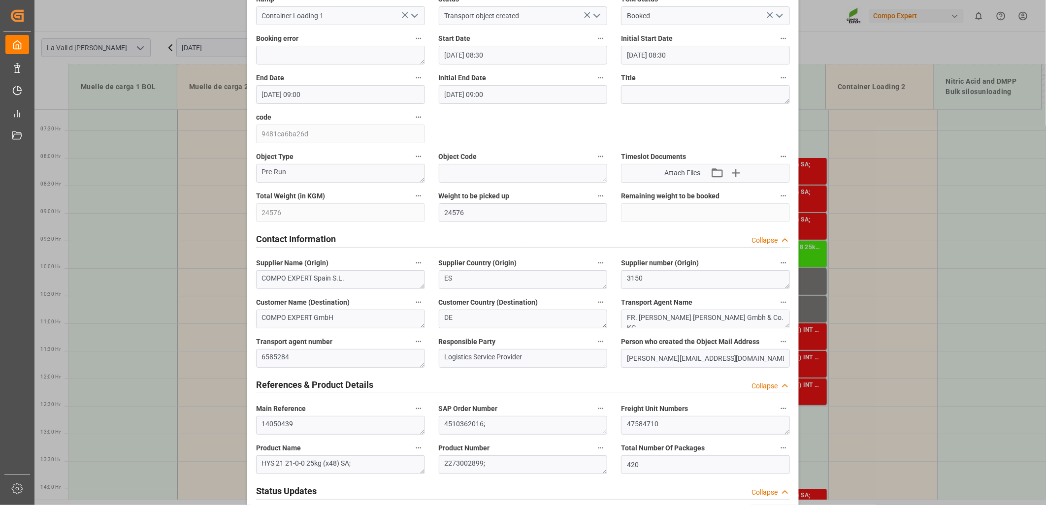
scroll to position [164, 0]
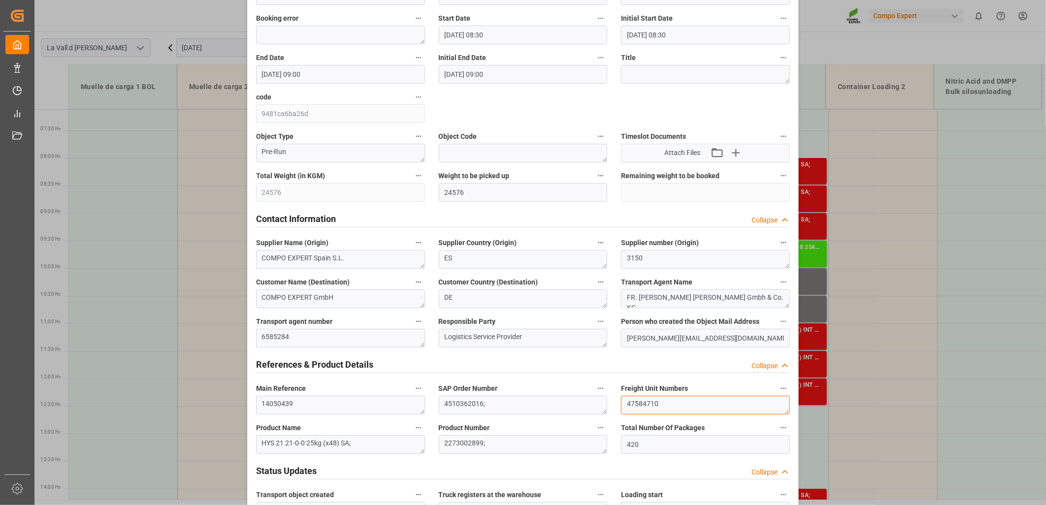
drag, startPoint x: 675, startPoint y: 405, endPoint x: 466, endPoint y: 384, distance: 209.8
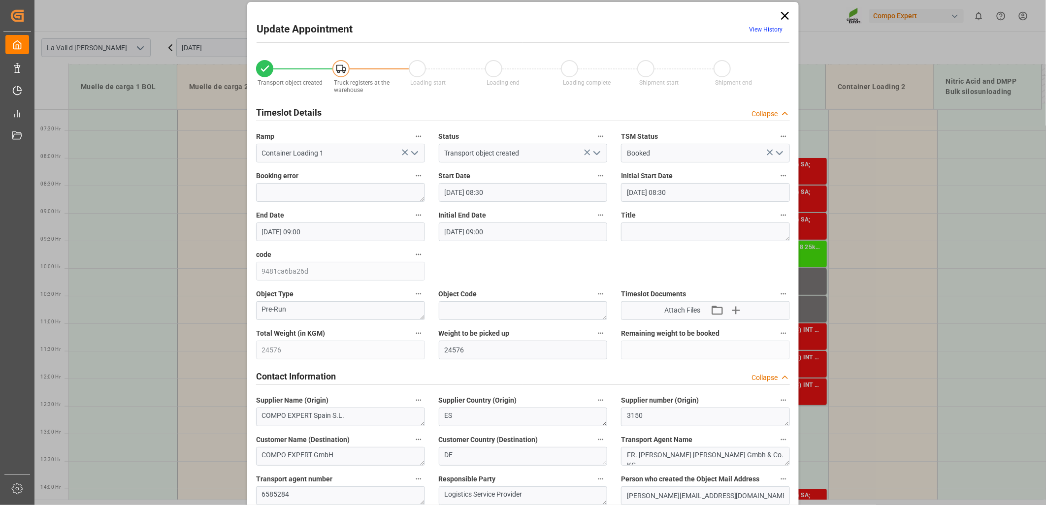
scroll to position [0, 0]
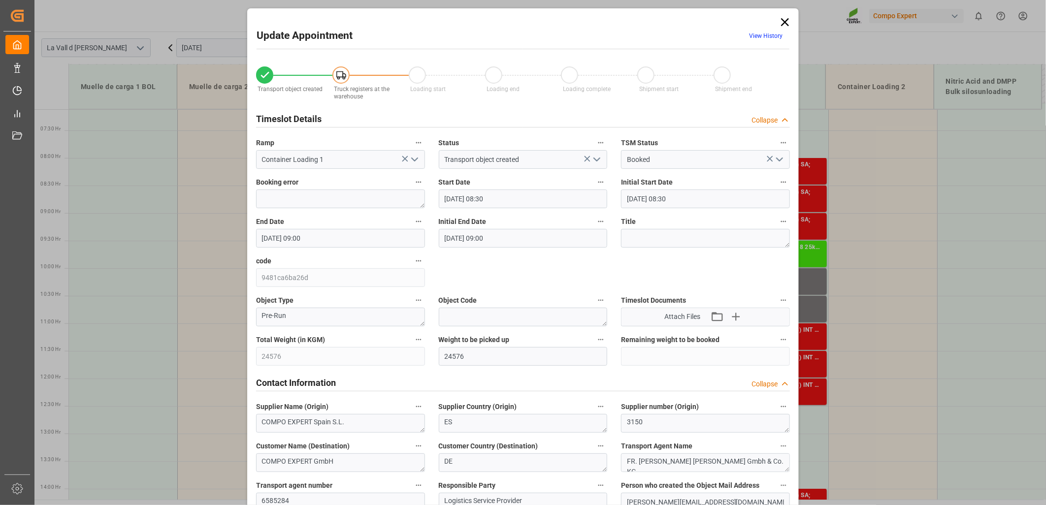
click at [778, 17] on icon at bounding box center [785, 22] width 14 height 14
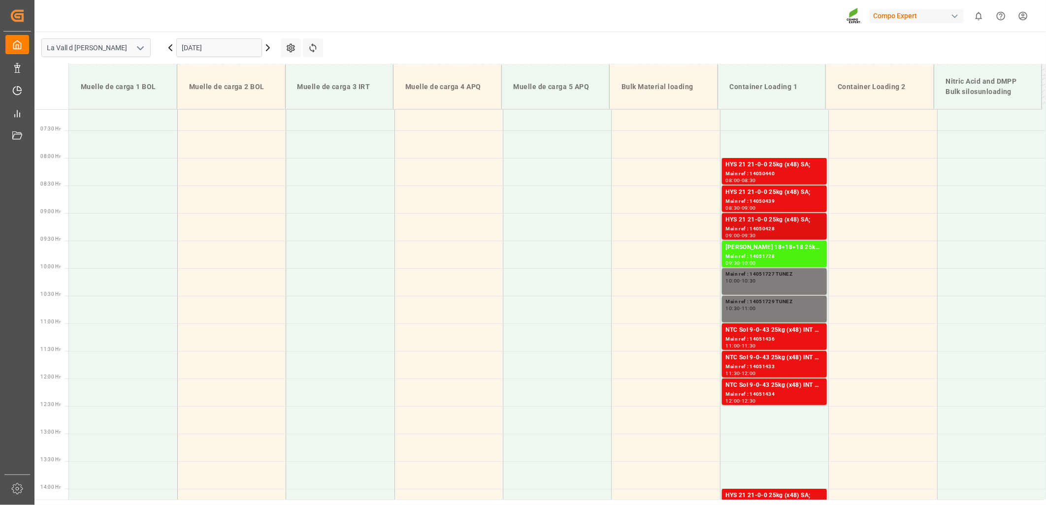
click at [744, 226] on div "Main ref : 14050428" at bounding box center [774, 229] width 97 height 8
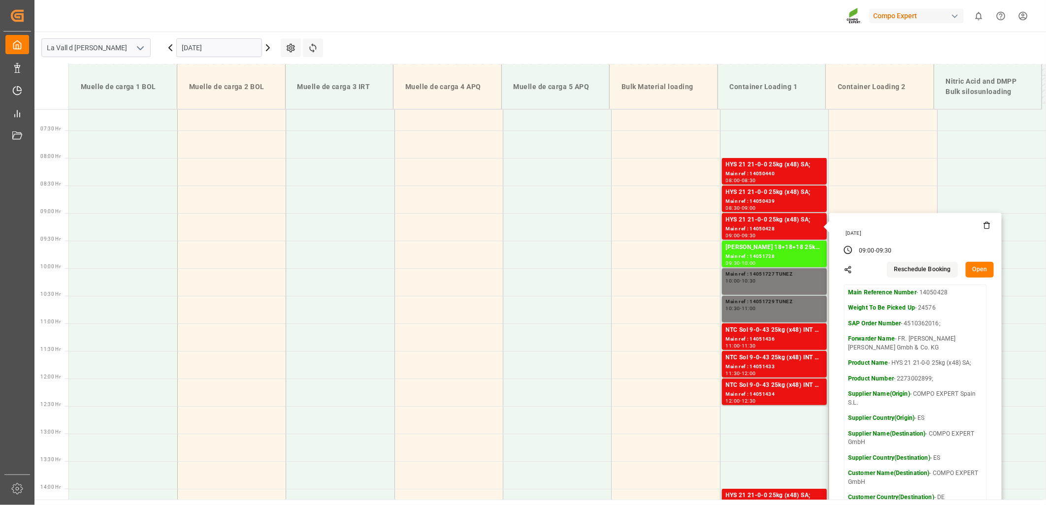
click at [979, 273] on button "Open" at bounding box center [980, 270] width 29 height 16
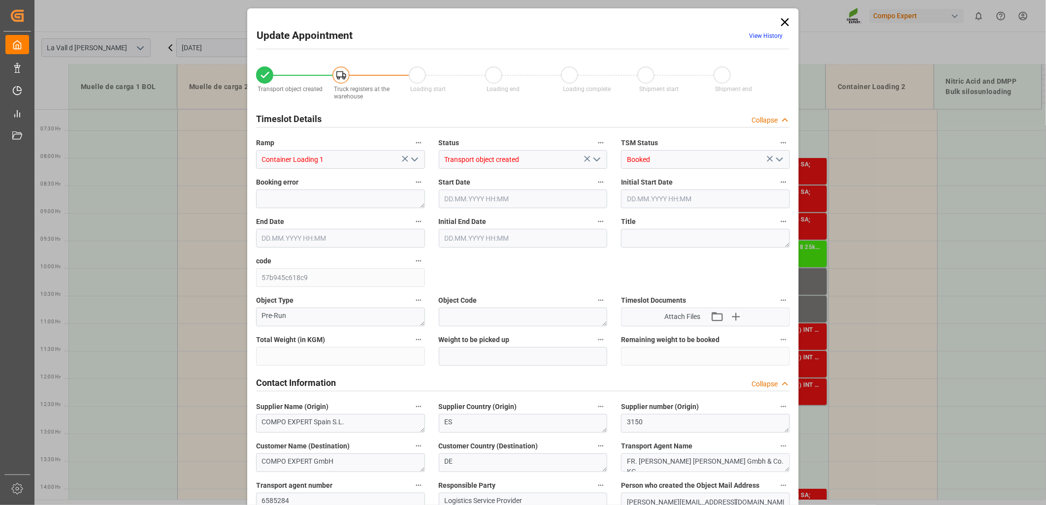
type input "24576"
type input "420"
type input "[DATE] 09:00"
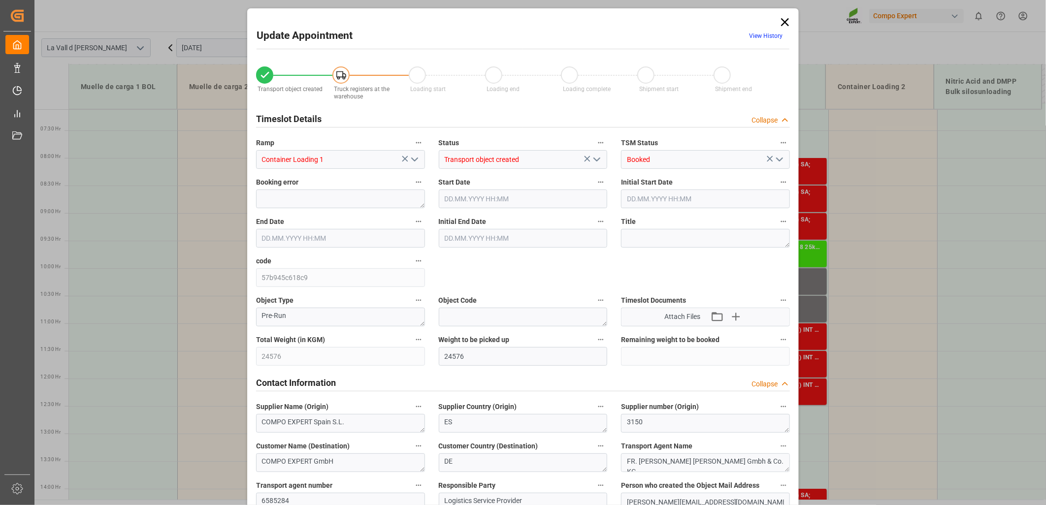
type input "[DATE] 09:30"
type input "[DATE] 12:06"
type input "[DATE] 10:18"
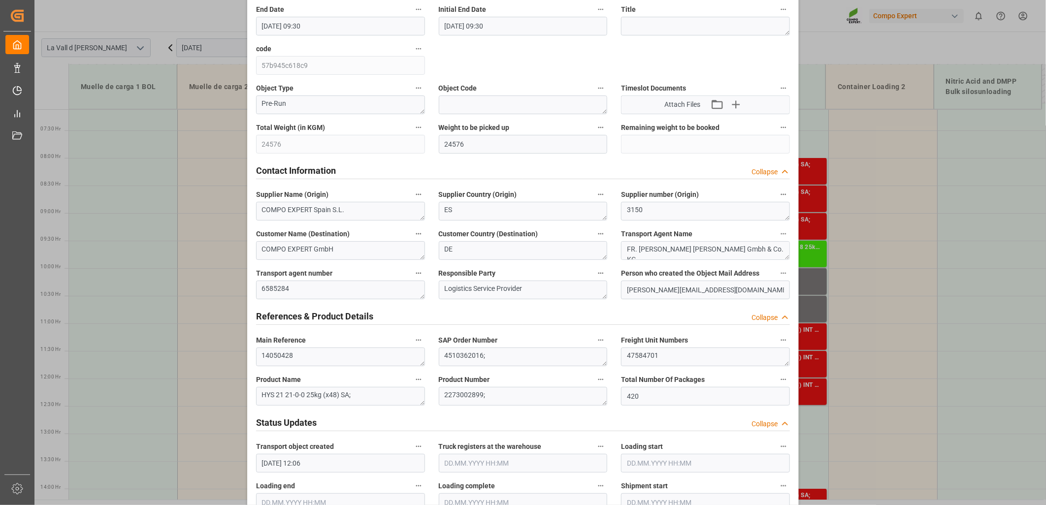
scroll to position [219, 0]
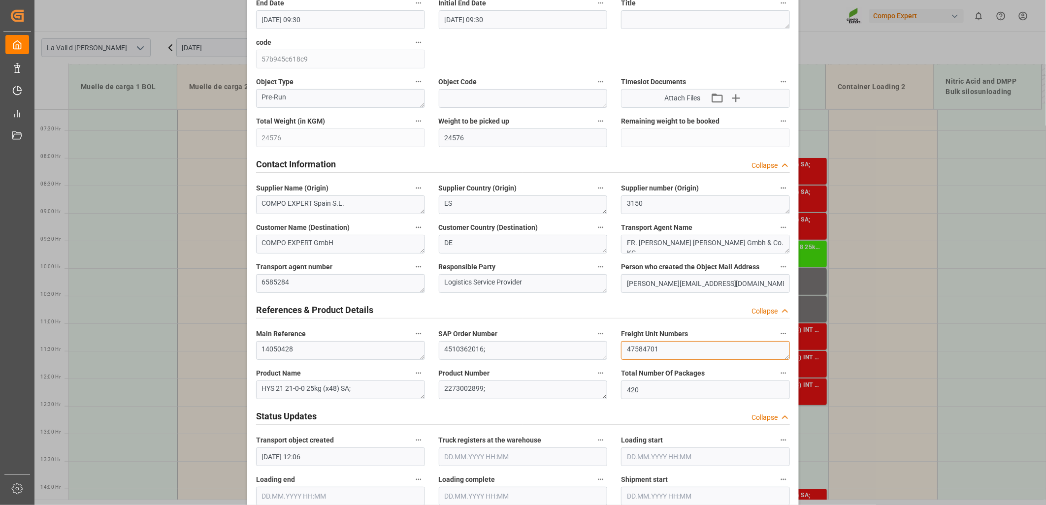
drag, startPoint x: 669, startPoint y: 350, endPoint x: 432, endPoint y: 341, distance: 236.5
click at [432, 341] on div "Transport object created Truck registers at the warehouse Loading start Loading…" at bounding box center [523, 470] width 548 height 1264
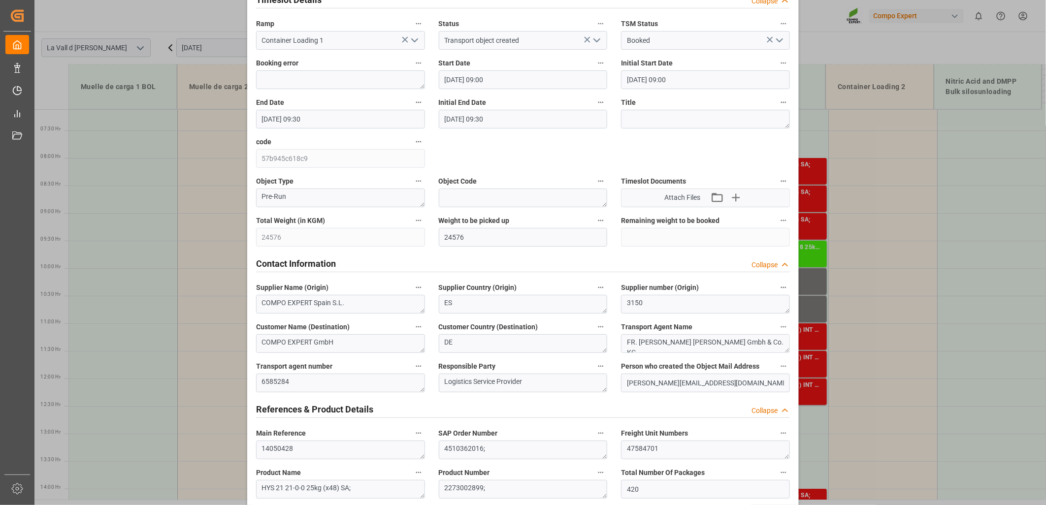
scroll to position [0, 0]
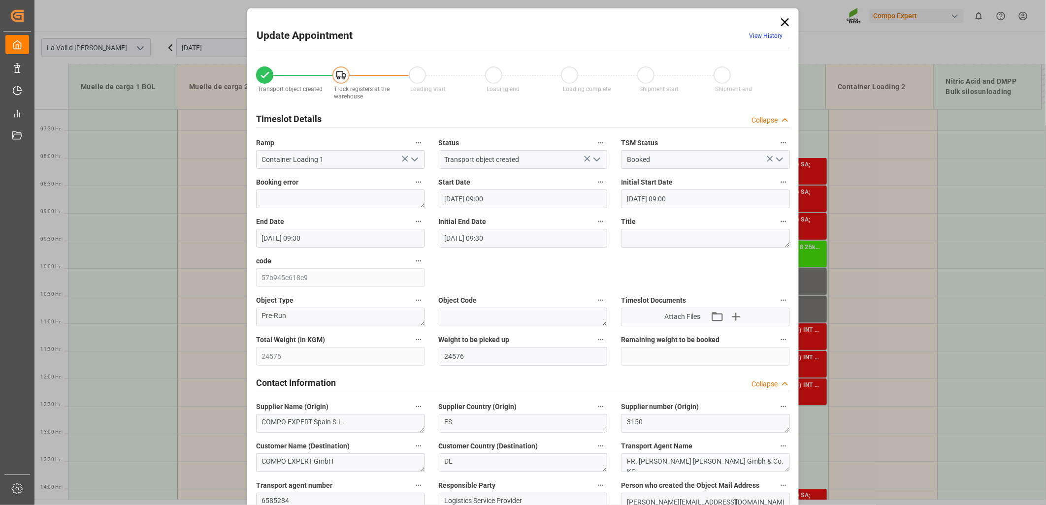
drag, startPoint x: 786, startPoint y: 21, endPoint x: 745, endPoint y: 40, distance: 44.9
click at [786, 21] on icon at bounding box center [785, 22] width 14 height 14
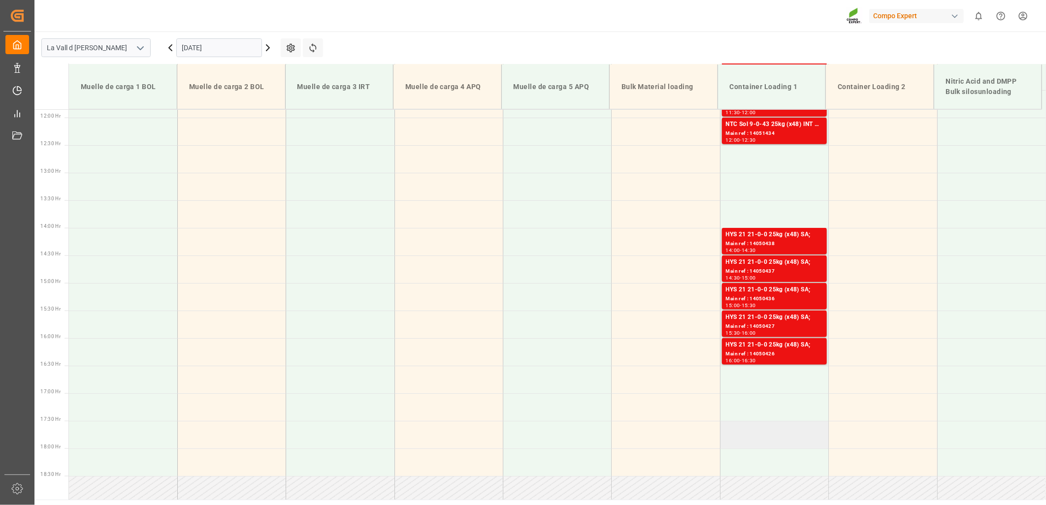
scroll to position [666, 0]
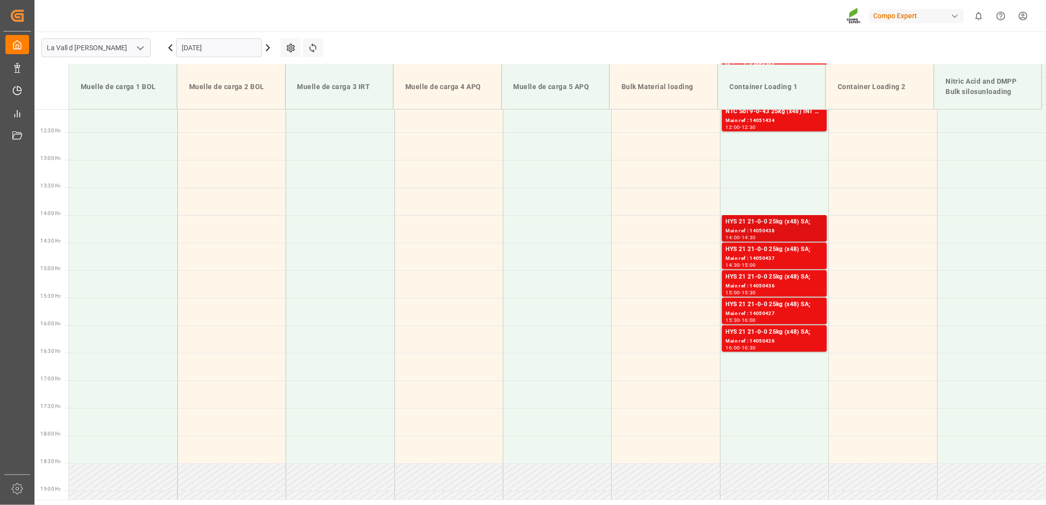
click at [747, 226] on div "HYS 21 21-0-0 25kg (x48) SA;" at bounding box center [774, 222] width 97 height 10
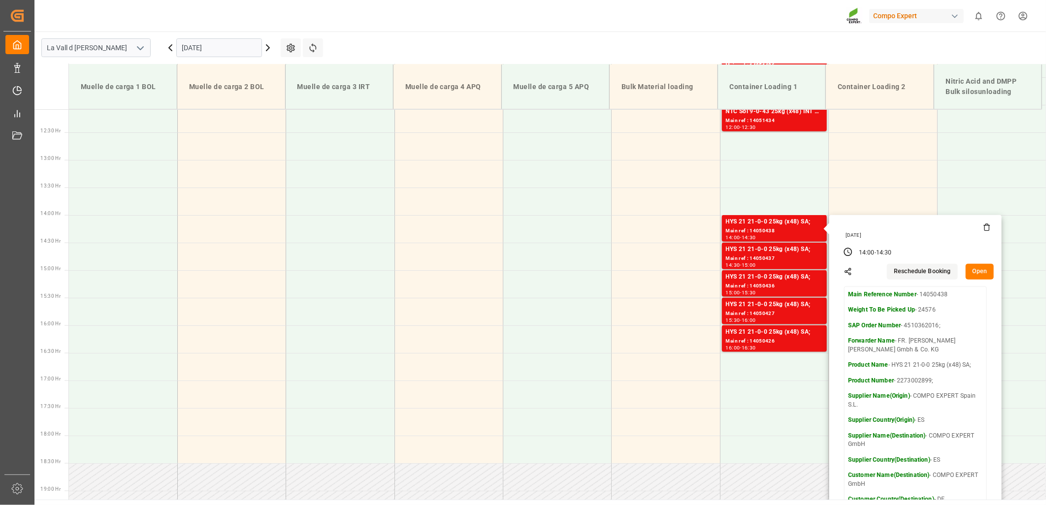
click at [978, 274] on button "Open" at bounding box center [980, 272] width 29 height 16
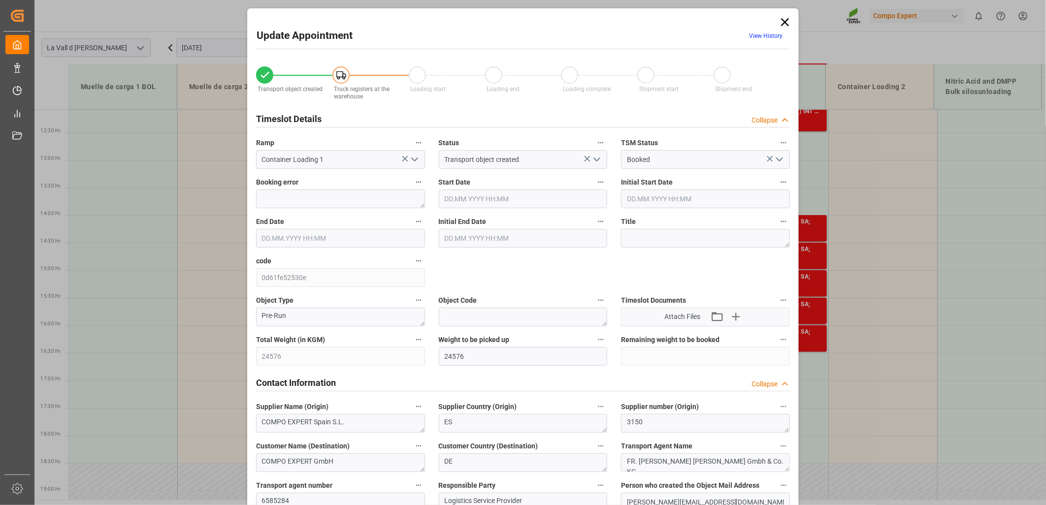
type input "[DATE] 14:00"
type input "[DATE] 14:30"
type input "[DATE] 12:06"
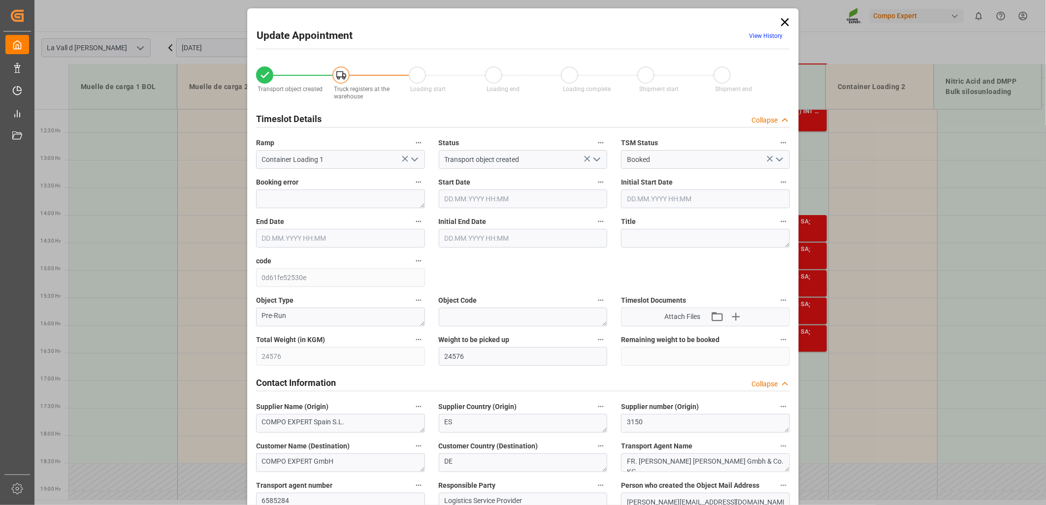
type input "[DATE] 10:19"
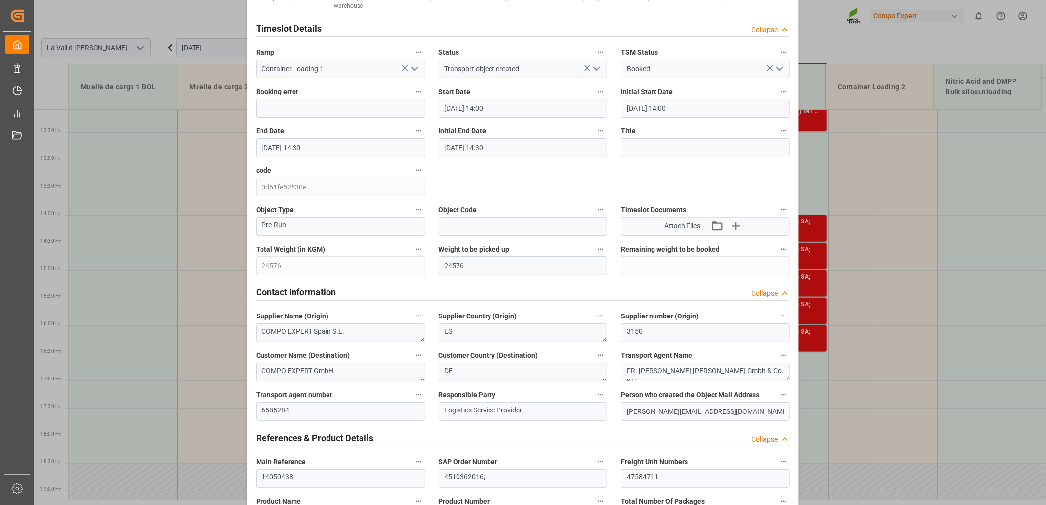
scroll to position [219, 0]
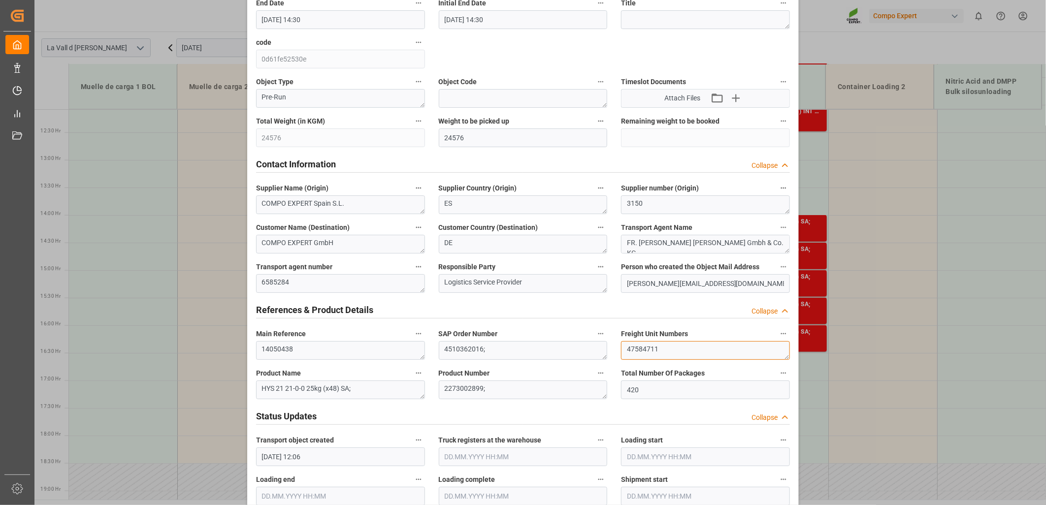
drag, startPoint x: 671, startPoint y: 351, endPoint x: 500, endPoint y: 338, distance: 171.9
click at [500, 338] on div "Transport object created Truck registers at the warehouse Loading start Loading…" at bounding box center [523, 470] width 548 height 1264
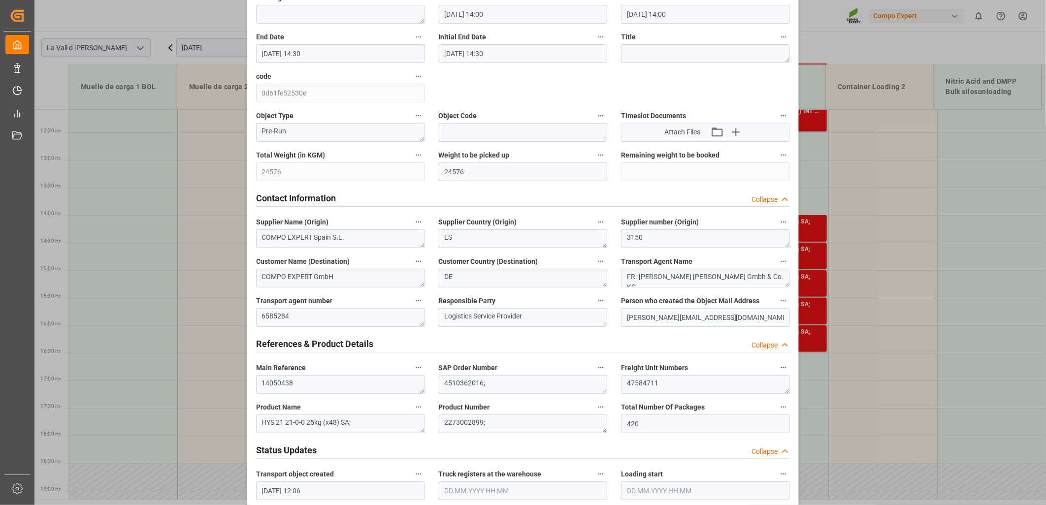
scroll to position [0, 0]
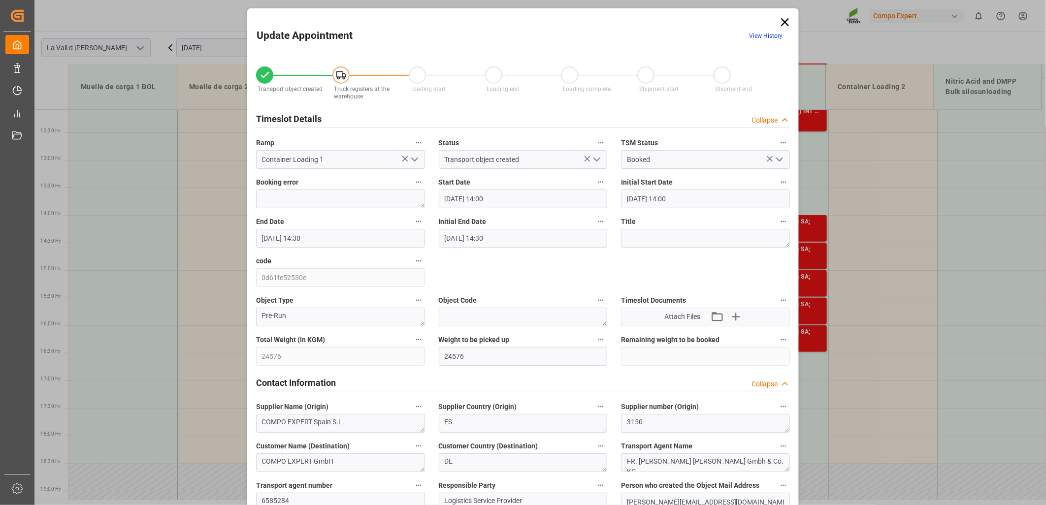
click at [784, 18] on icon at bounding box center [785, 22] width 14 height 14
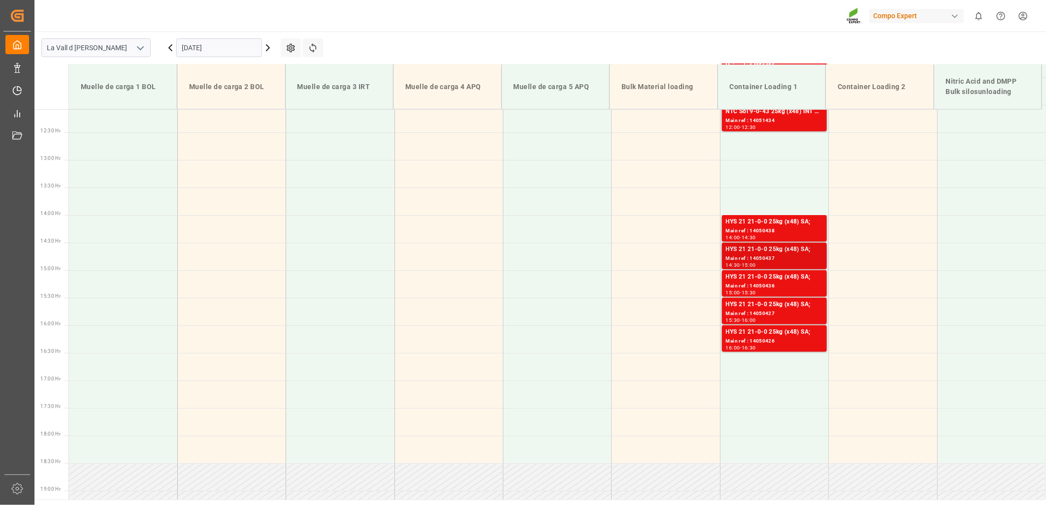
click at [779, 256] on div "Main ref : 14050437" at bounding box center [774, 259] width 97 height 8
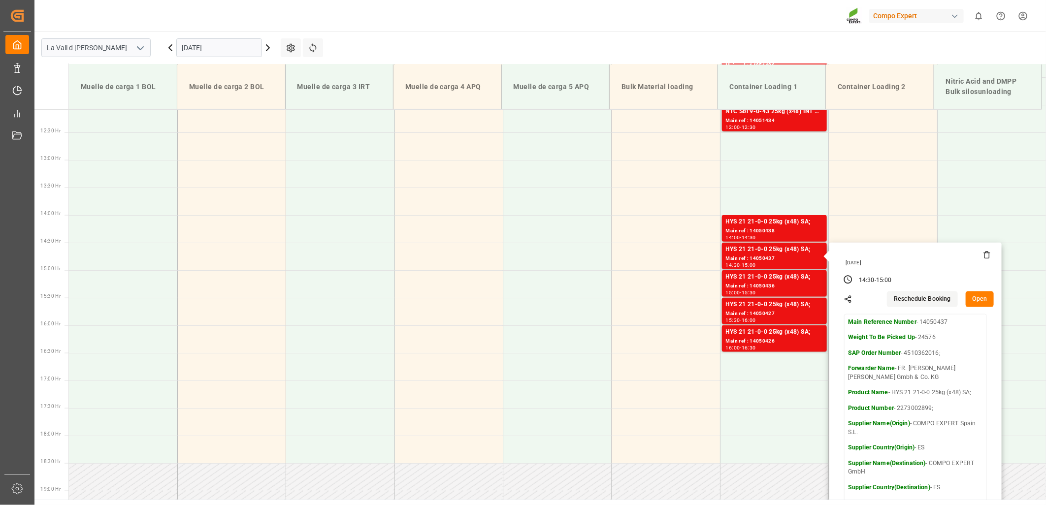
click at [978, 299] on button "Open" at bounding box center [980, 299] width 29 height 16
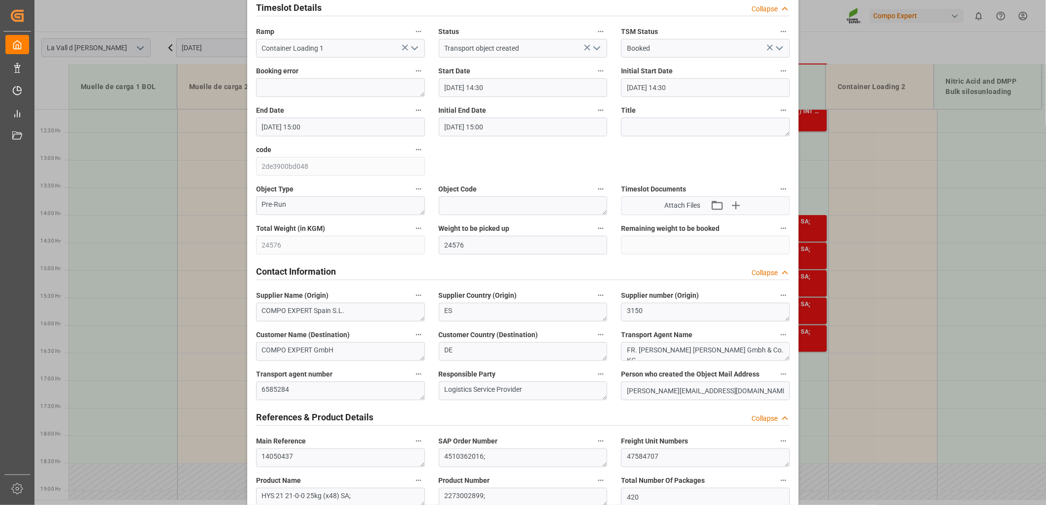
scroll to position [164, 0]
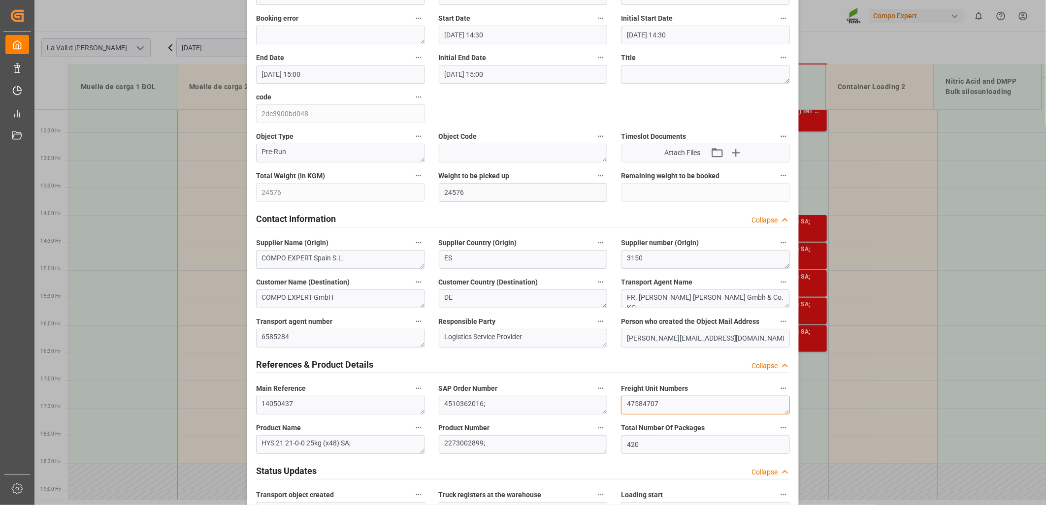
drag, startPoint x: 673, startPoint y: 403, endPoint x: 548, endPoint y: 401, distance: 125.6
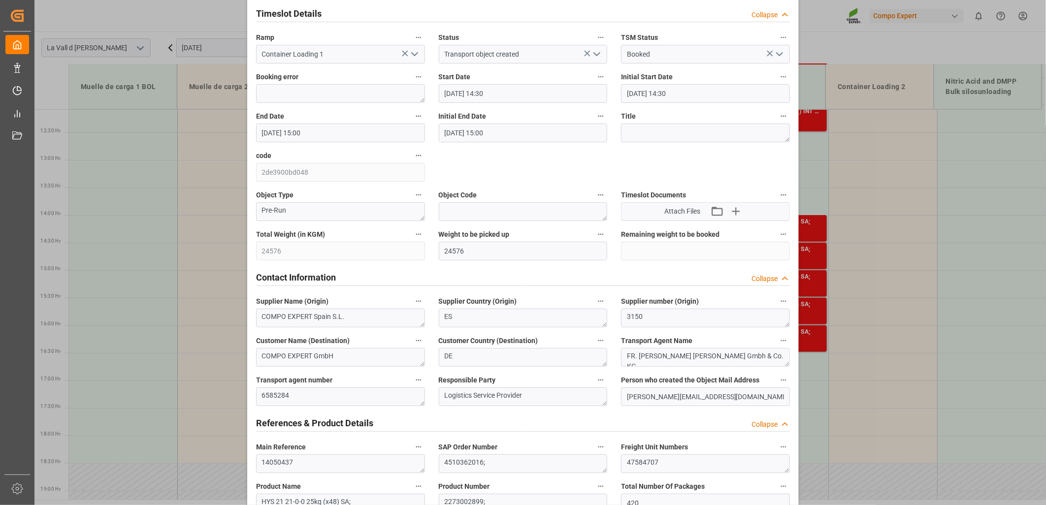
scroll to position [0, 0]
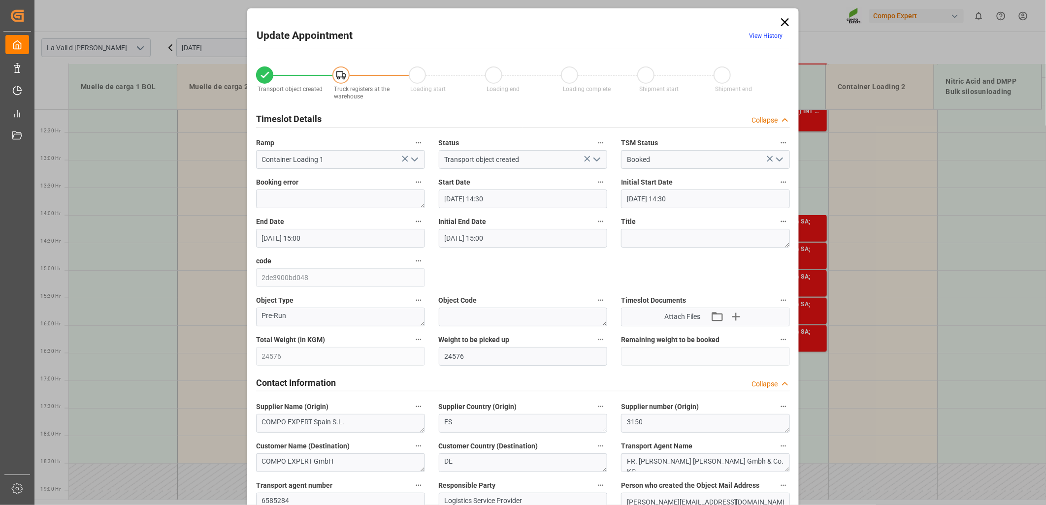
click at [780, 23] on icon at bounding box center [785, 22] width 14 height 14
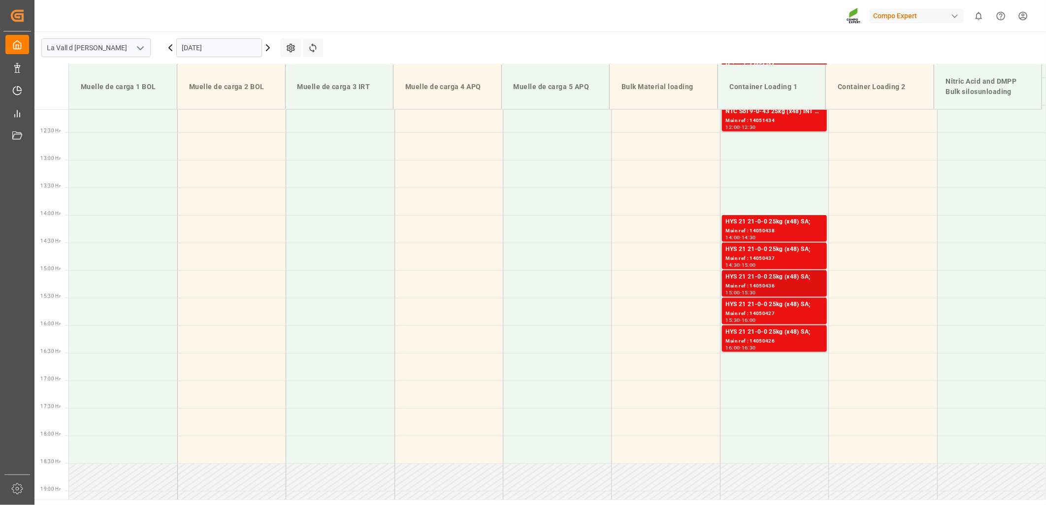
click at [735, 286] on div "Main ref : 14050436" at bounding box center [774, 286] width 97 height 8
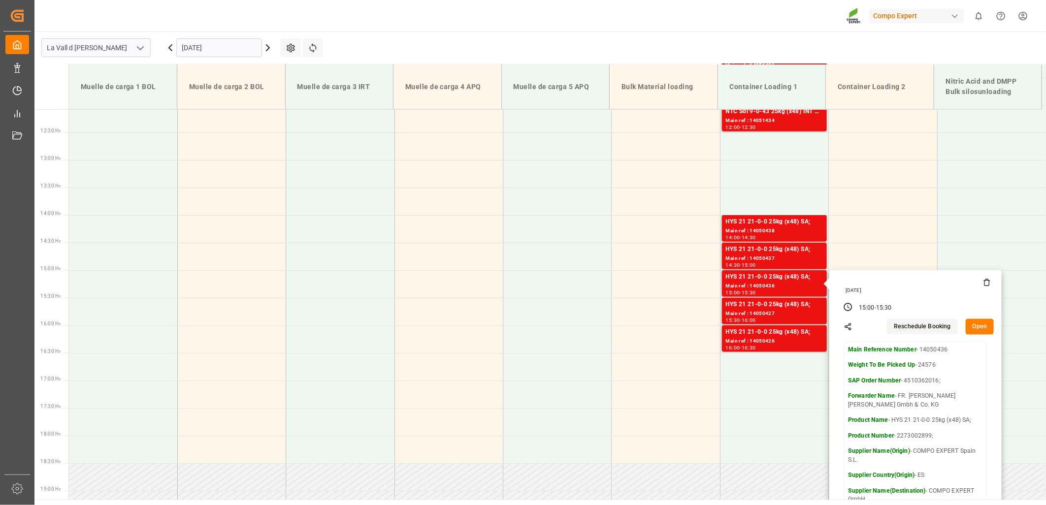
click at [975, 328] on button "Open" at bounding box center [980, 327] width 29 height 16
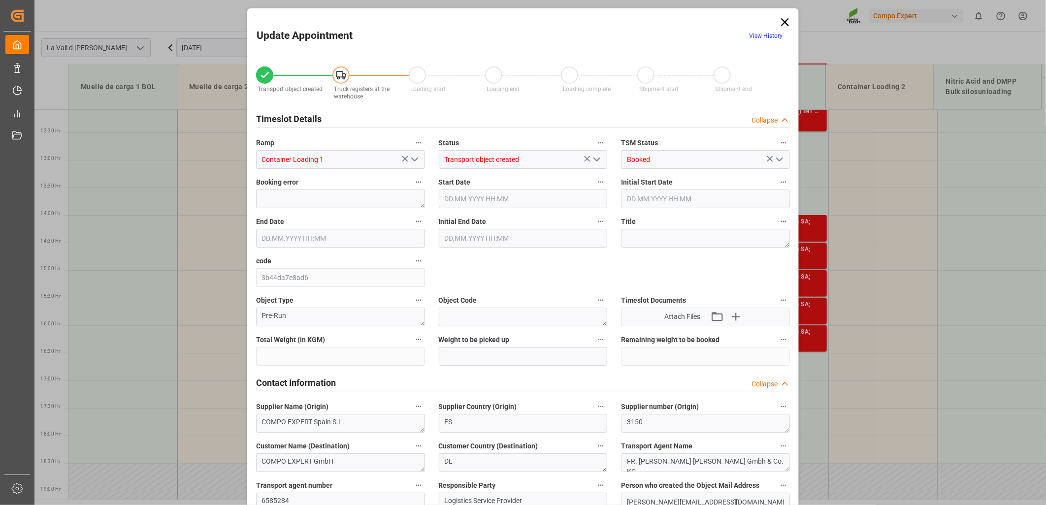
type input "24576"
type input "420"
type input "[DATE] 15:00"
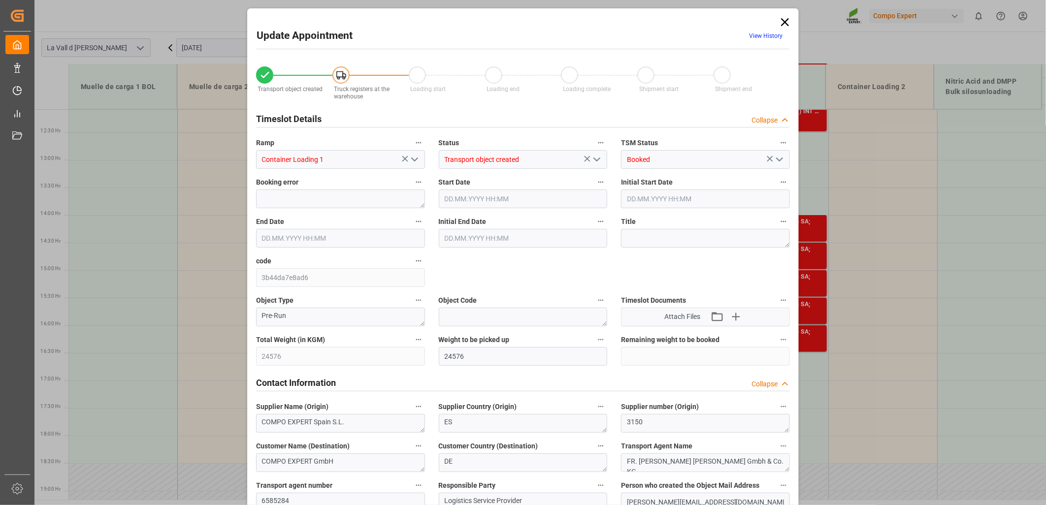
type input "[DATE] 15:30"
type input "[DATE] 12:06"
type input "[DATE] 10:22"
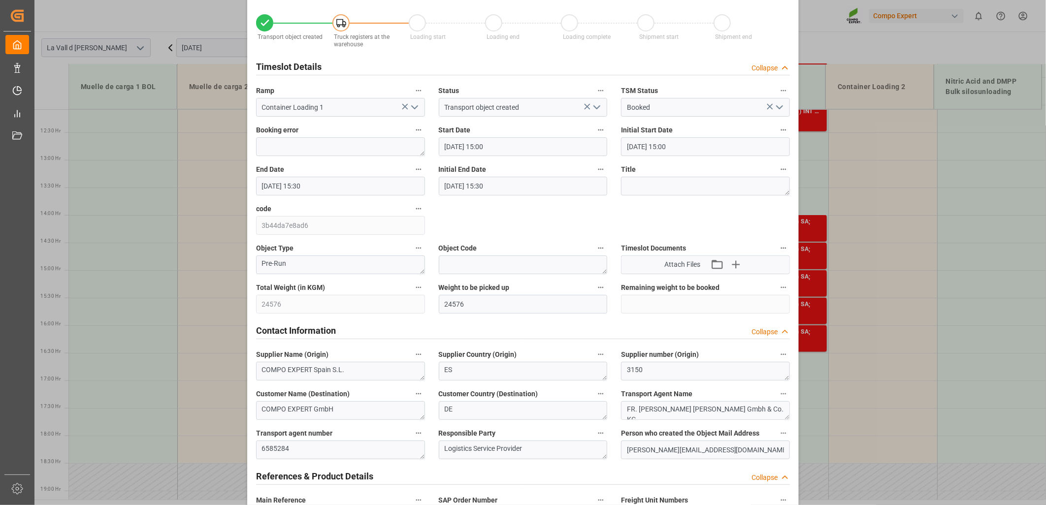
scroll to position [164, 0]
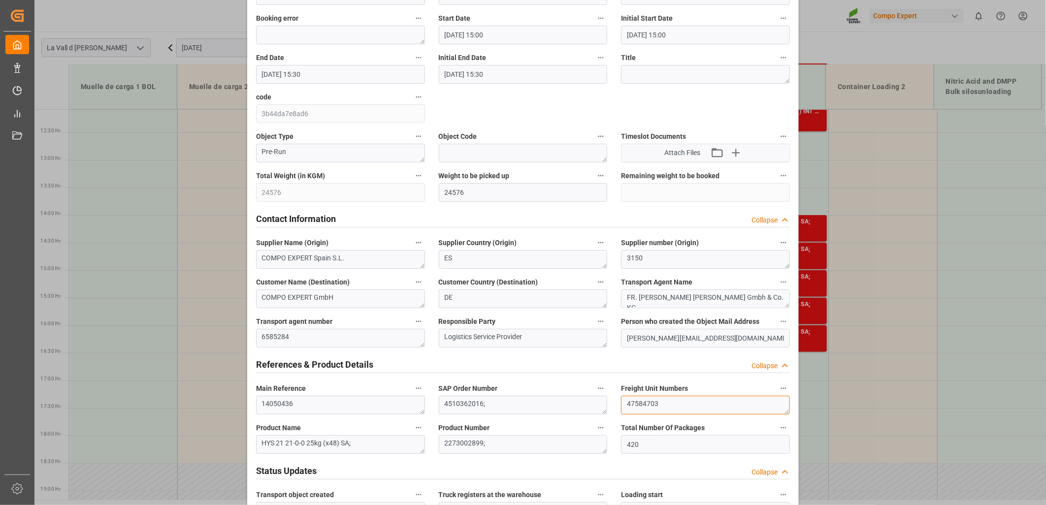
drag, startPoint x: 655, startPoint y: 402, endPoint x: 494, endPoint y: 397, distance: 160.6
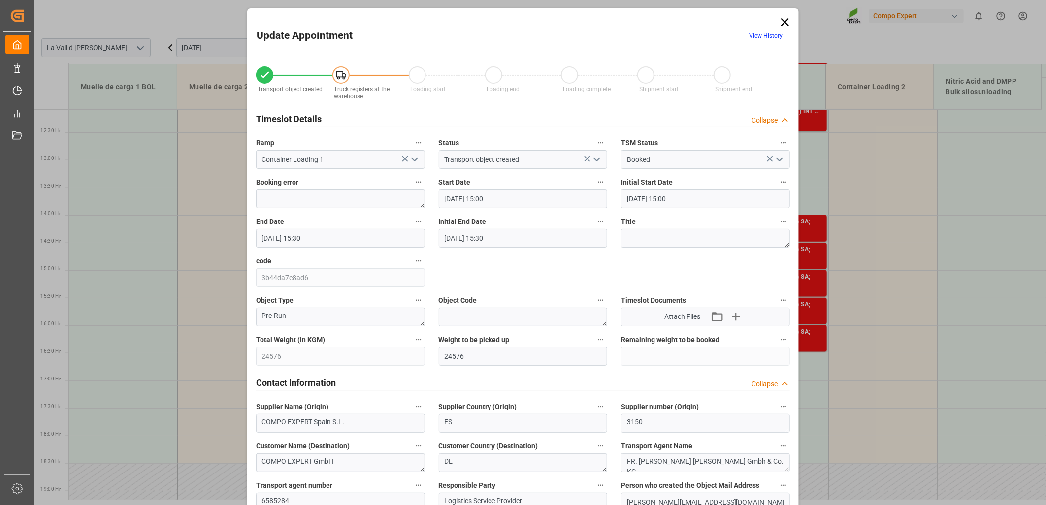
click at [782, 22] on icon at bounding box center [785, 22] width 8 height 8
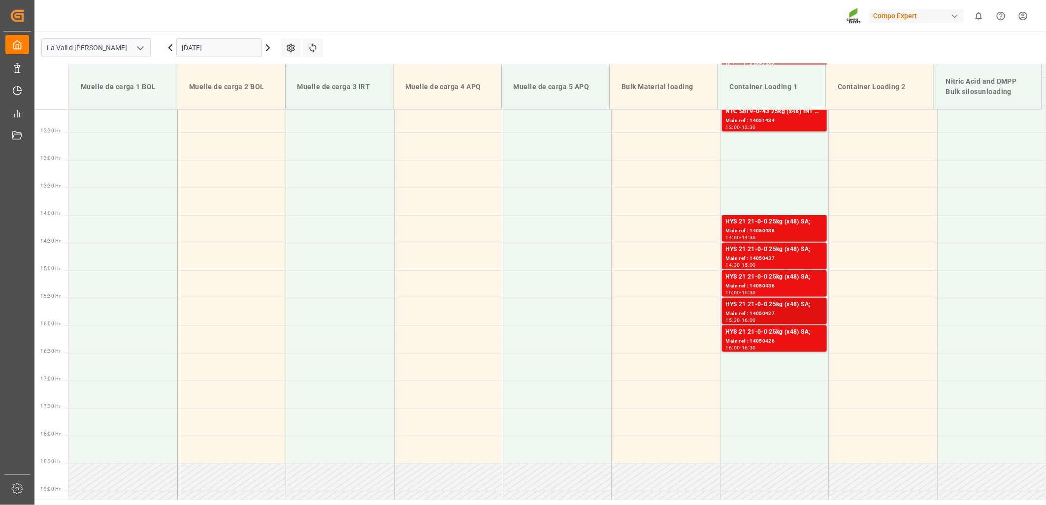
click at [774, 311] on div "Main ref : 14050427" at bounding box center [774, 314] width 97 height 8
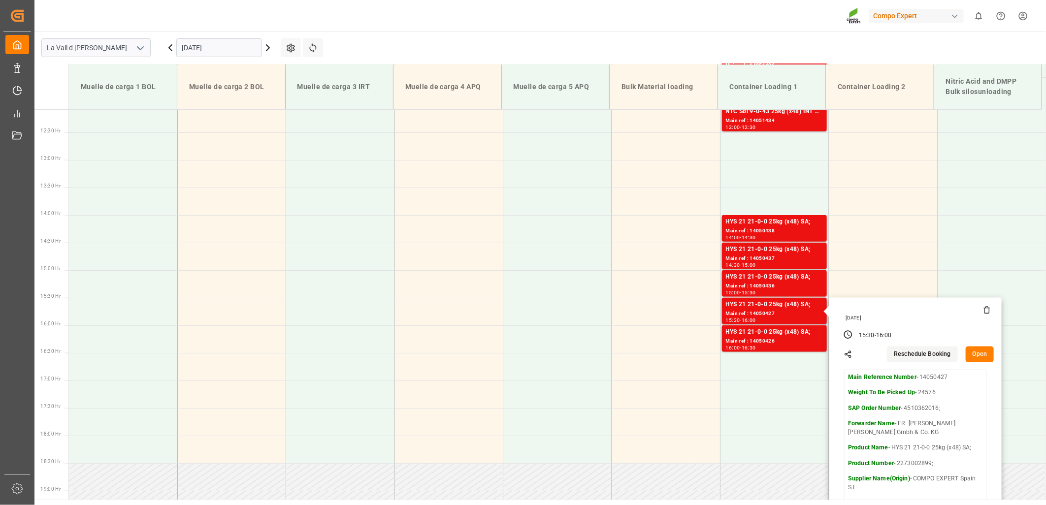
click at [981, 354] on button "Open" at bounding box center [980, 355] width 29 height 16
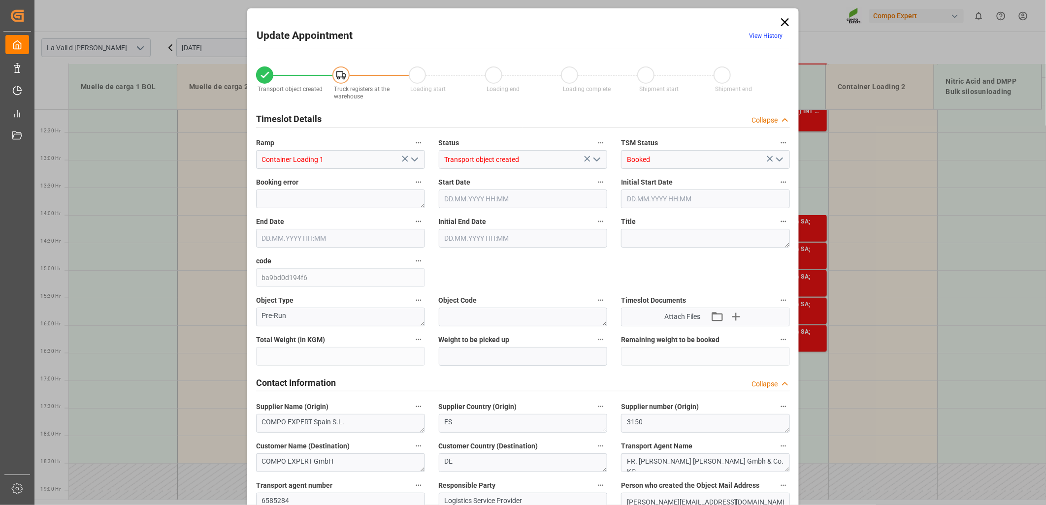
type input "24576"
type input "420"
type input "[DATE] 15:30"
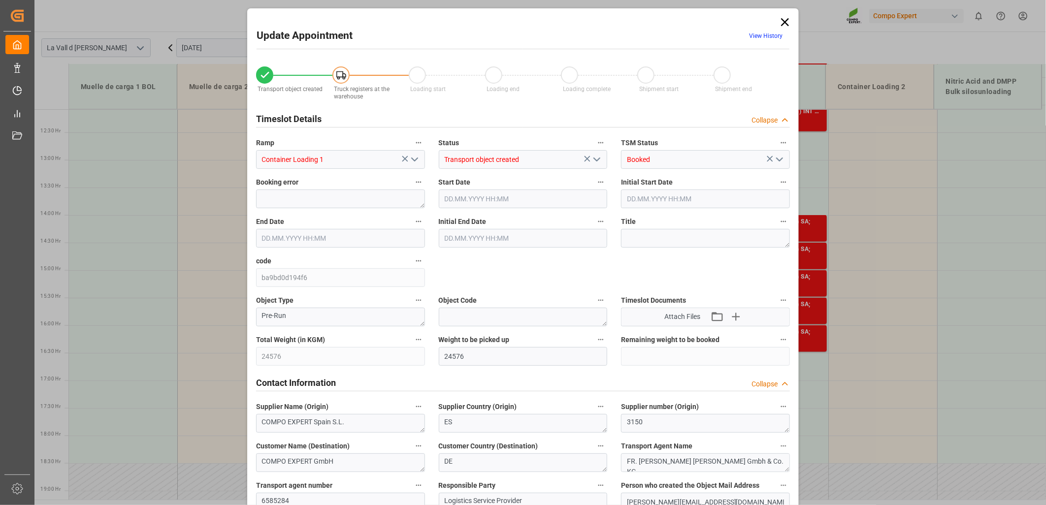
type input "[DATE] 16:00"
type input "[DATE] 12:06"
type input "[DATE] 10:23"
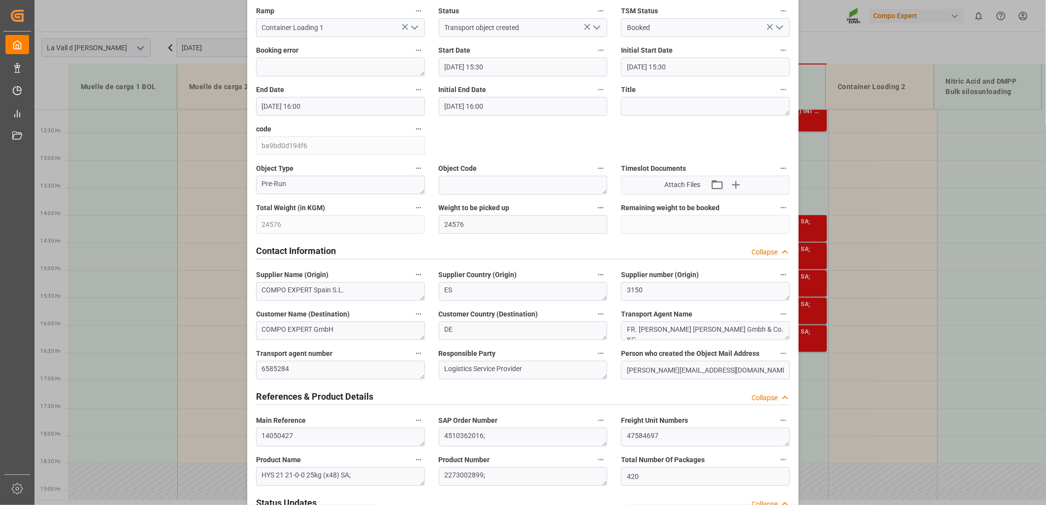
scroll to position [164, 0]
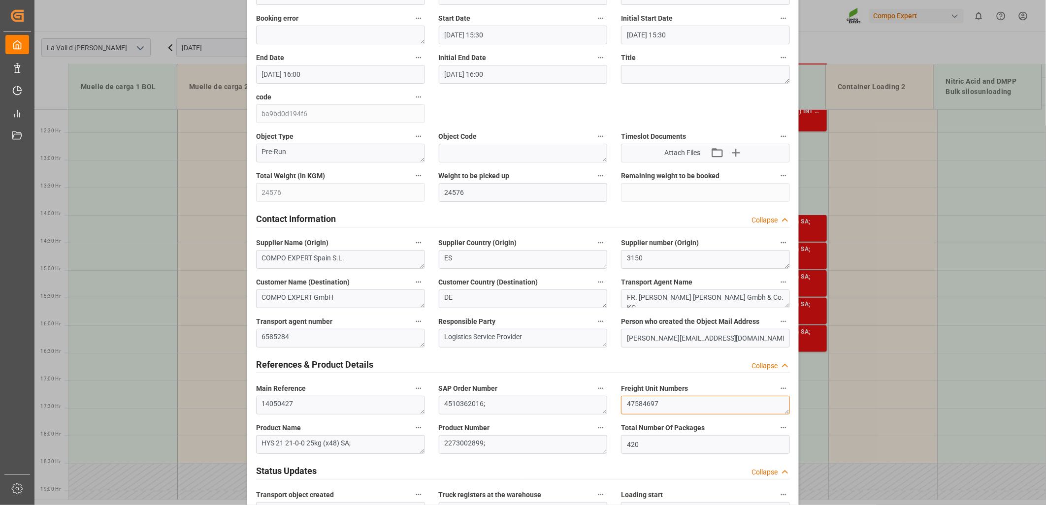
drag, startPoint x: 680, startPoint y: 401, endPoint x: 499, endPoint y: 403, distance: 181.7
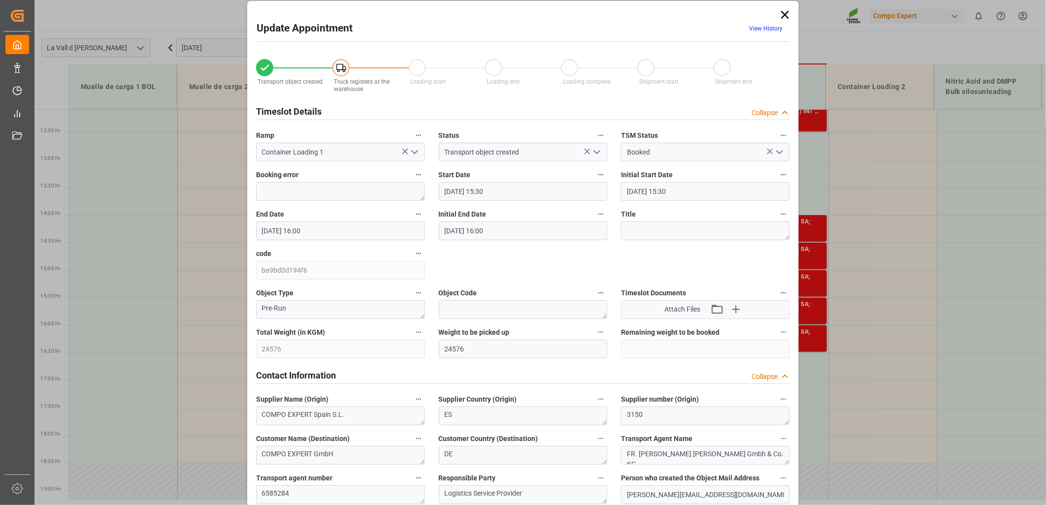
scroll to position [0, 0]
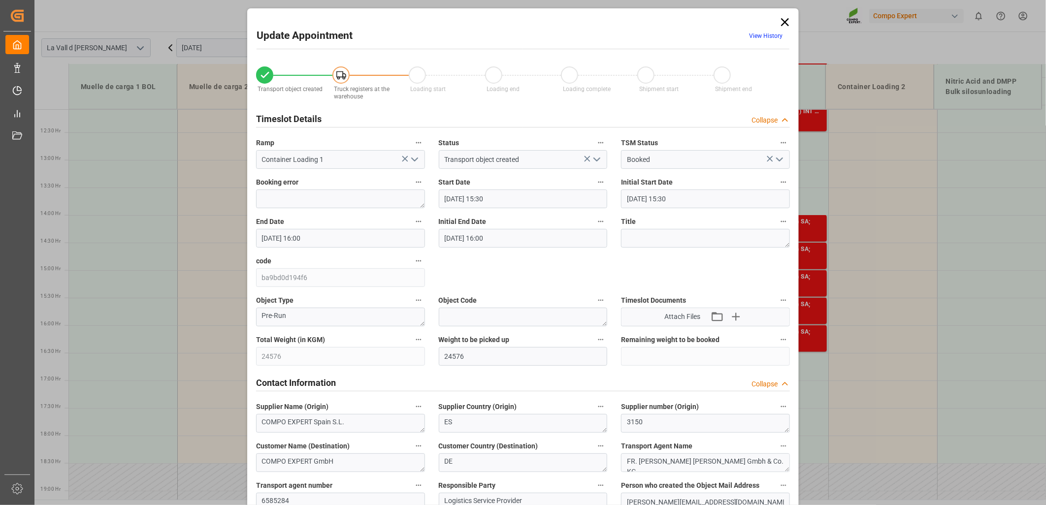
click at [785, 20] on icon at bounding box center [785, 22] width 8 height 8
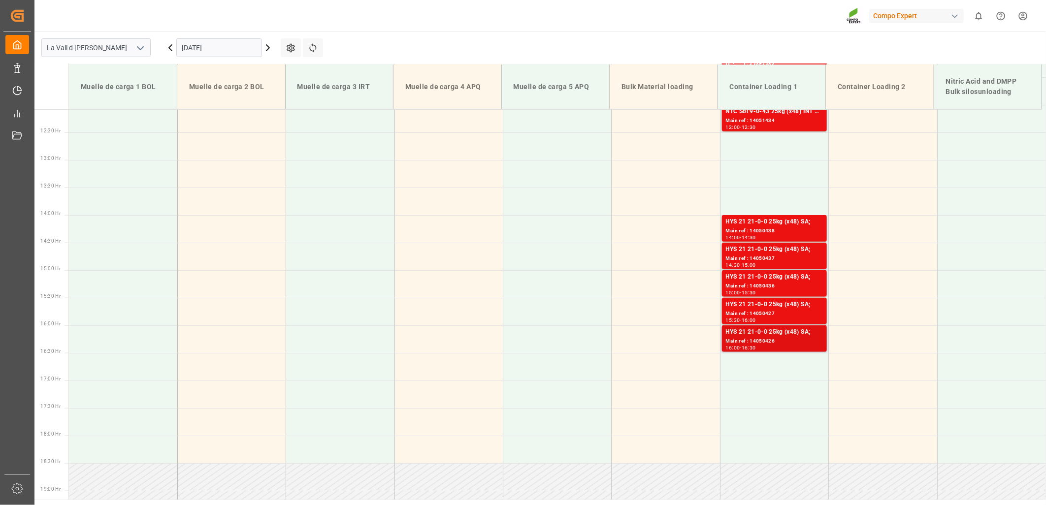
click at [769, 333] on div "HYS 21 21-0-0 25kg (x48) SA;" at bounding box center [774, 332] width 97 height 10
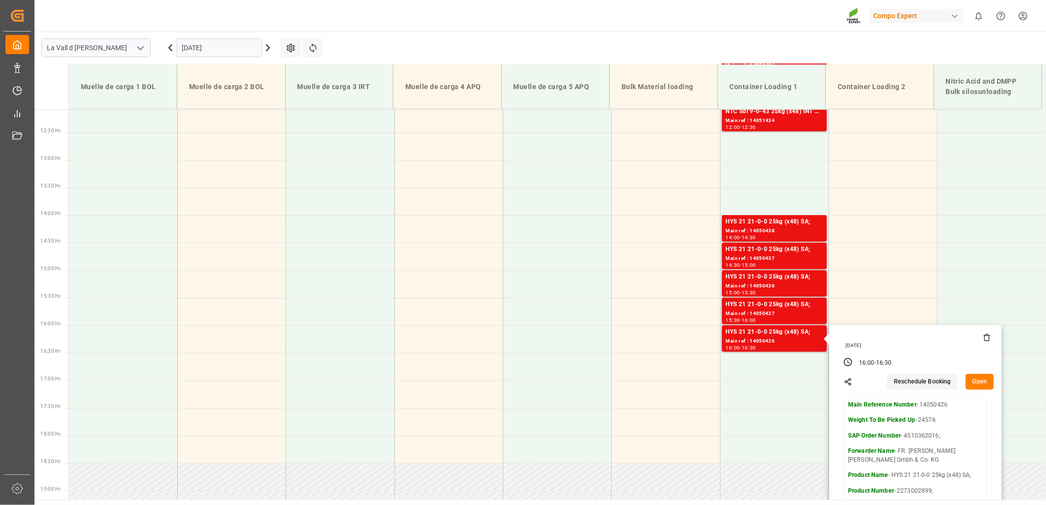
click at [970, 379] on button "Open" at bounding box center [980, 382] width 29 height 16
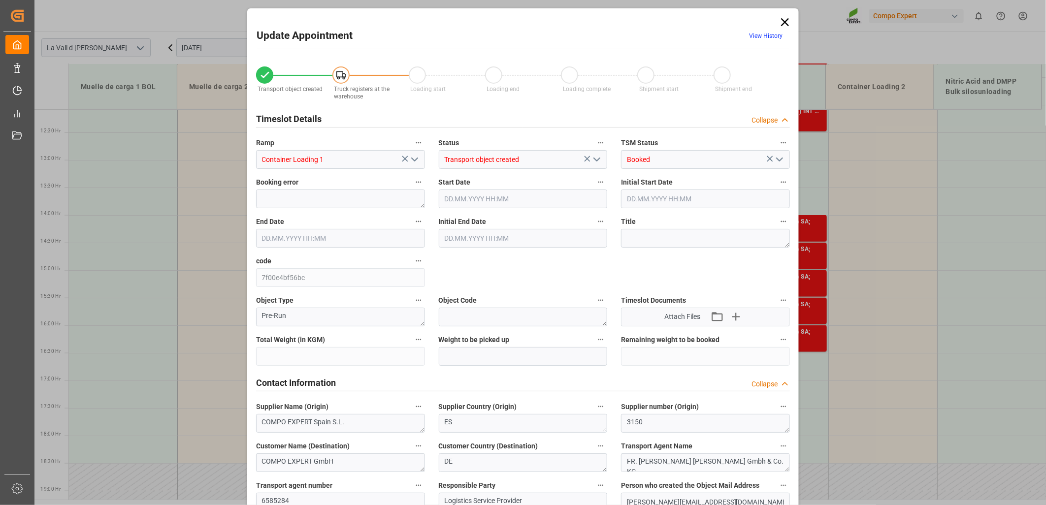
type input "24576"
type input "420"
type input "[DATE] 16:00"
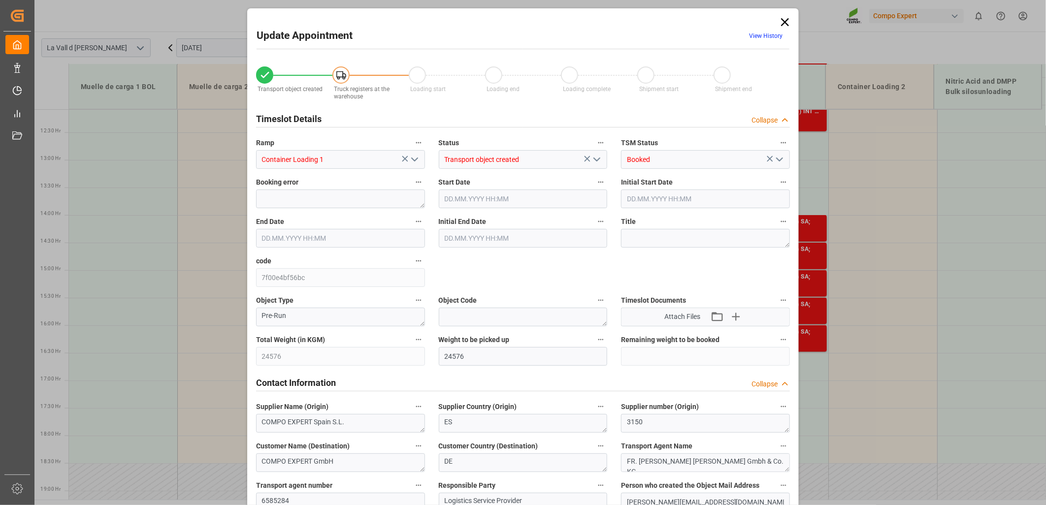
type input "[DATE] 16:30"
type input "[DATE] 12:06"
type input "[DATE] 10:24"
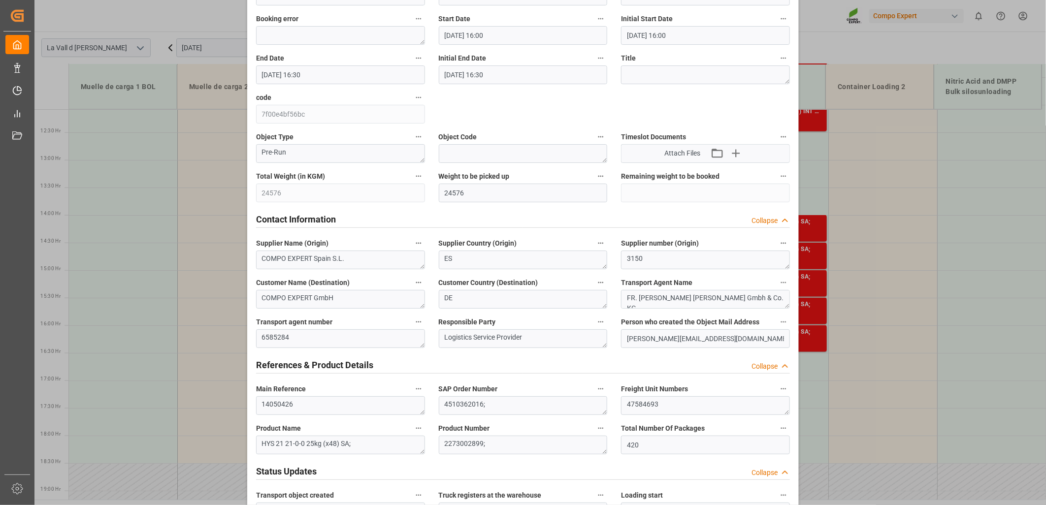
scroll to position [164, 0]
drag, startPoint x: 676, startPoint y: 407, endPoint x: 540, endPoint y: 389, distance: 137.0
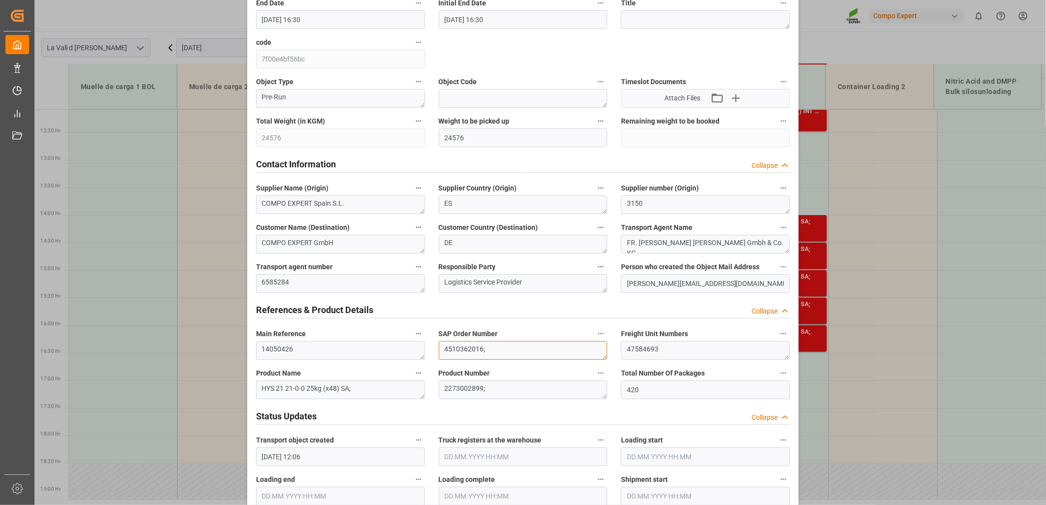
drag, startPoint x: 440, startPoint y: 349, endPoint x: 481, endPoint y: 350, distance: 40.4
click at [481, 350] on textarea "4510362016;" at bounding box center [523, 350] width 169 height 19
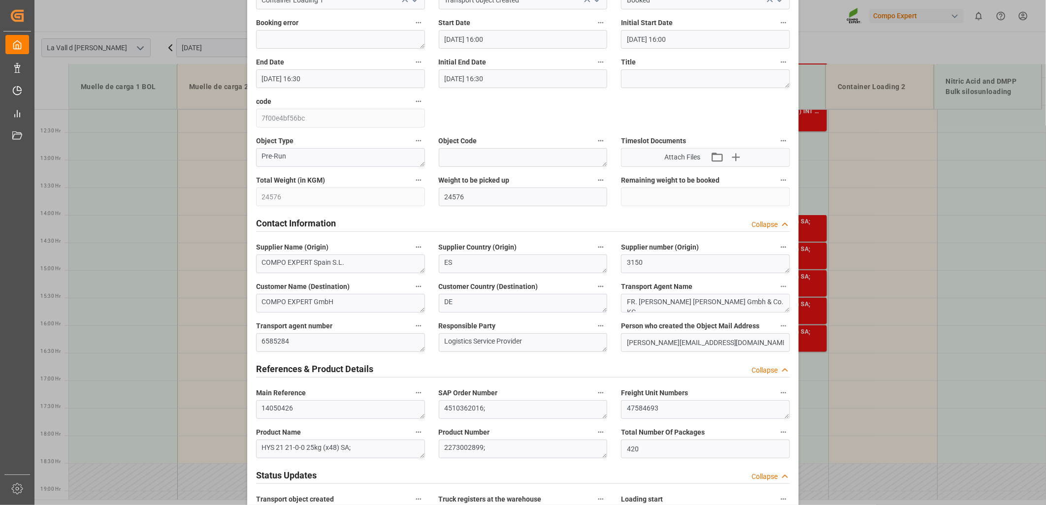
scroll to position [0, 0]
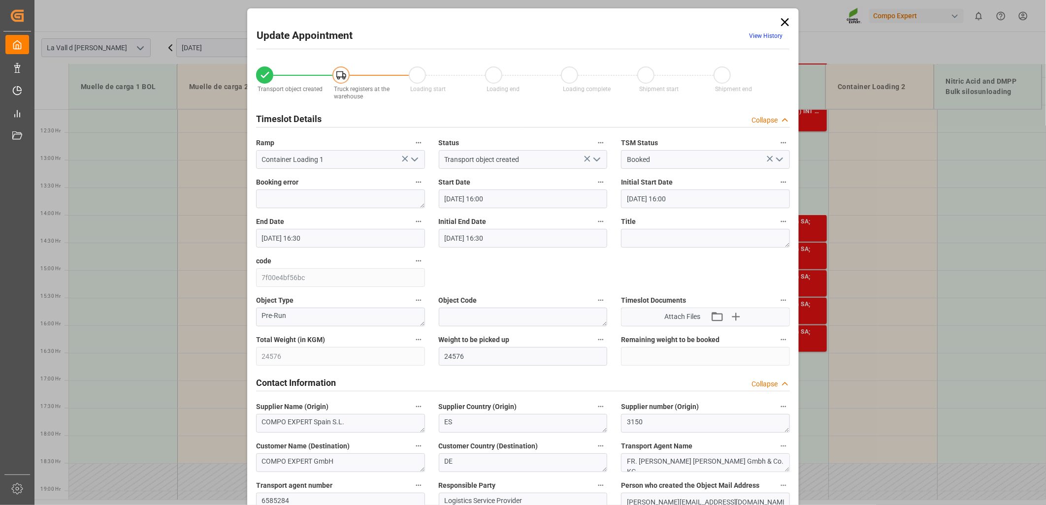
drag, startPoint x: 785, startPoint y: 22, endPoint x: 782, endPoint y: 29, distance: 7.0
click at [785, 22] on icon at bounding box center [785, 22] width 14 height 14
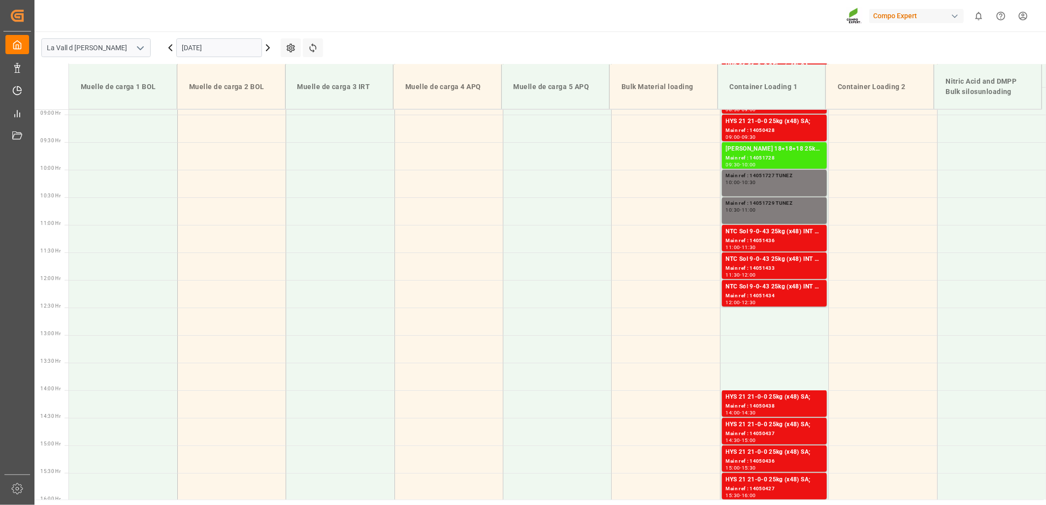
scroll to position [392, 0]
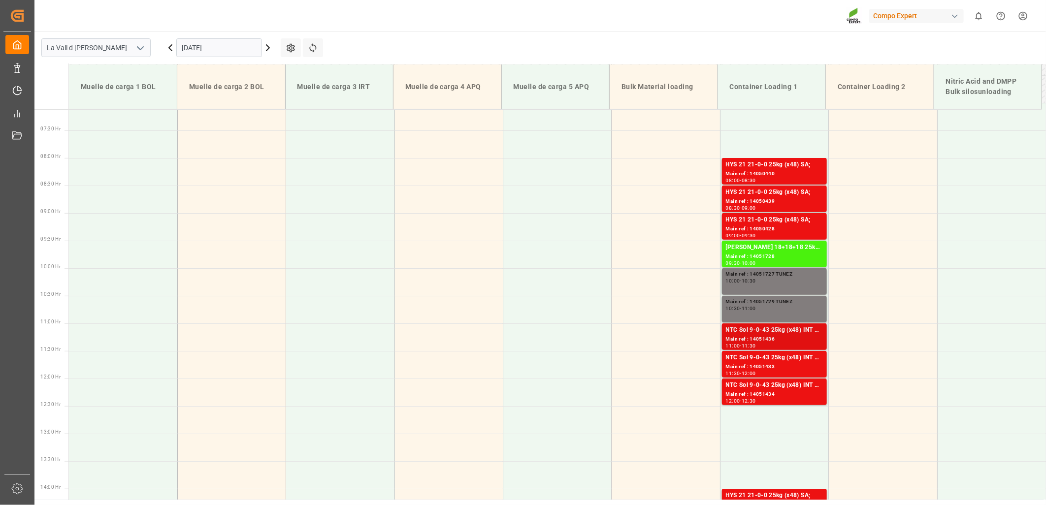
click at [765, 335] on div "Main ref : 14051436" at bounding box center [774, 339] width 97 height 8
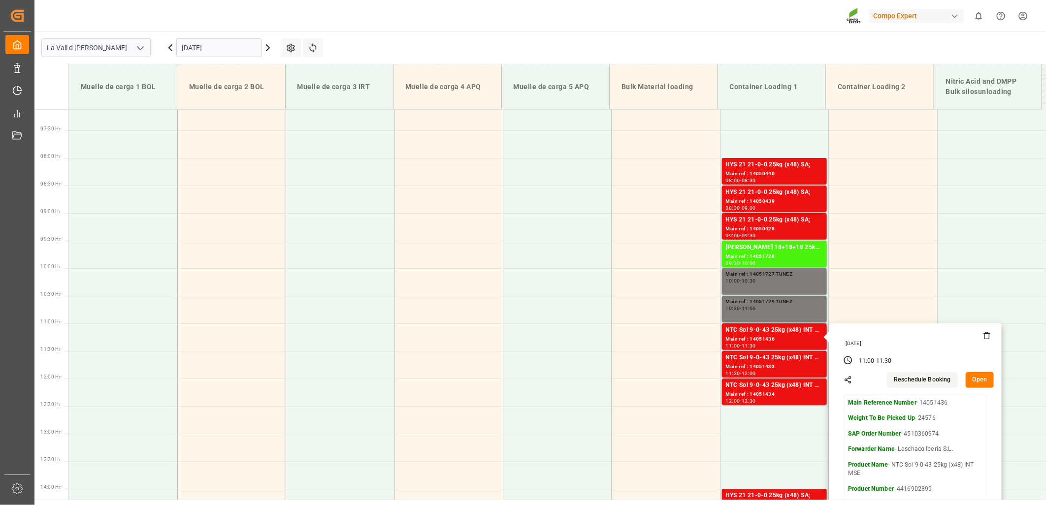
click at [981, 382] on button "Open" at bounding box center [980, 380] width 29 height 16
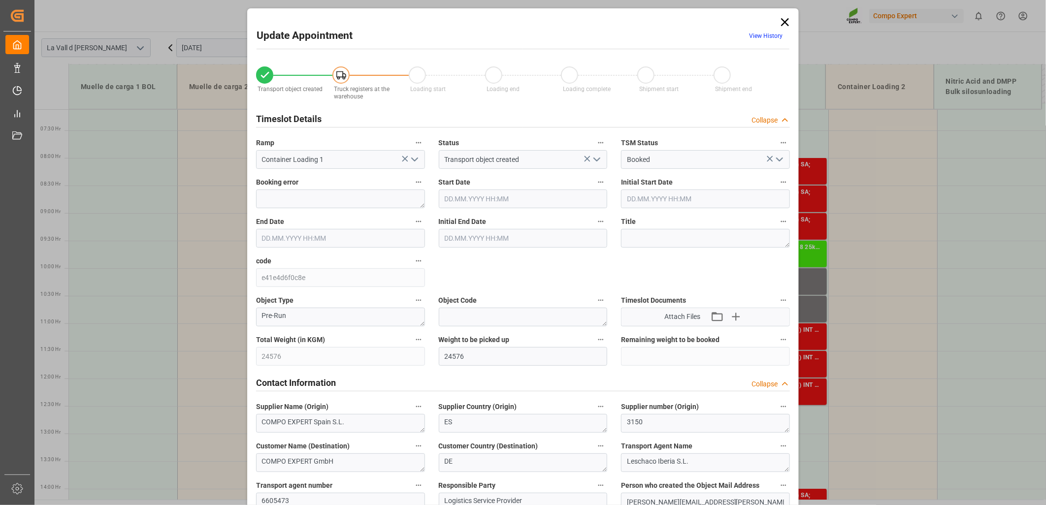
type input "[DATE] 11:00"
type input "[DATE] 11:30"
type input "[DATE] 16:03"
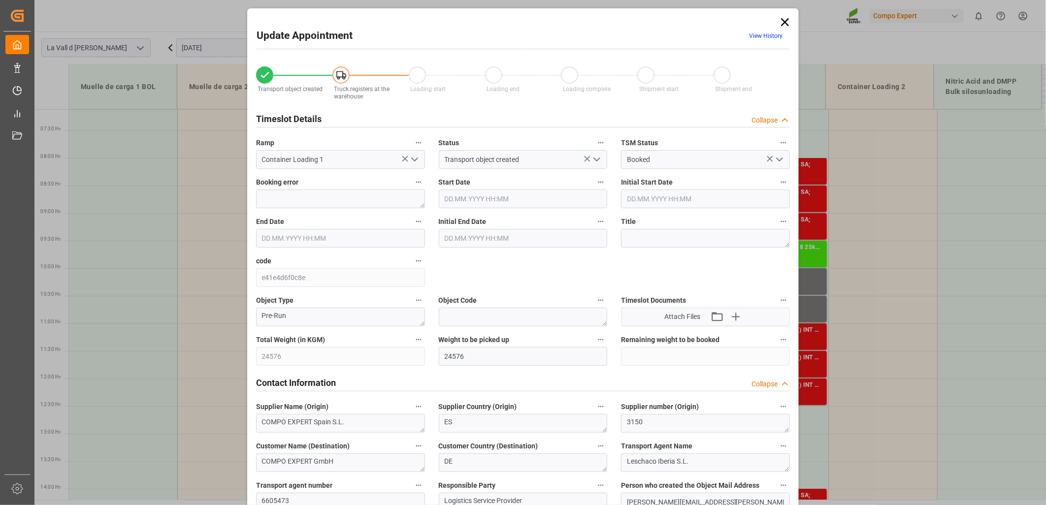
type input "[DATE] 07:34"
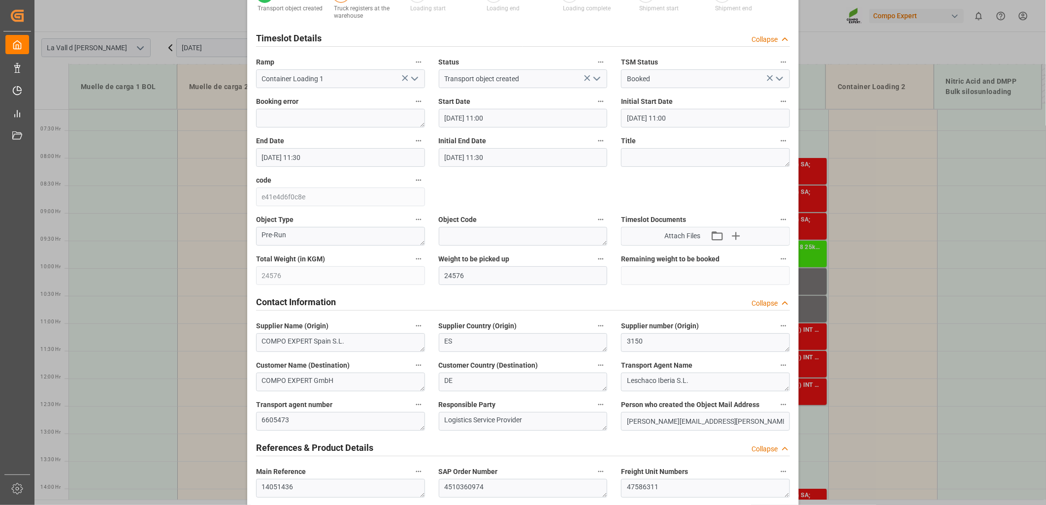
scroll to position [273, 0]
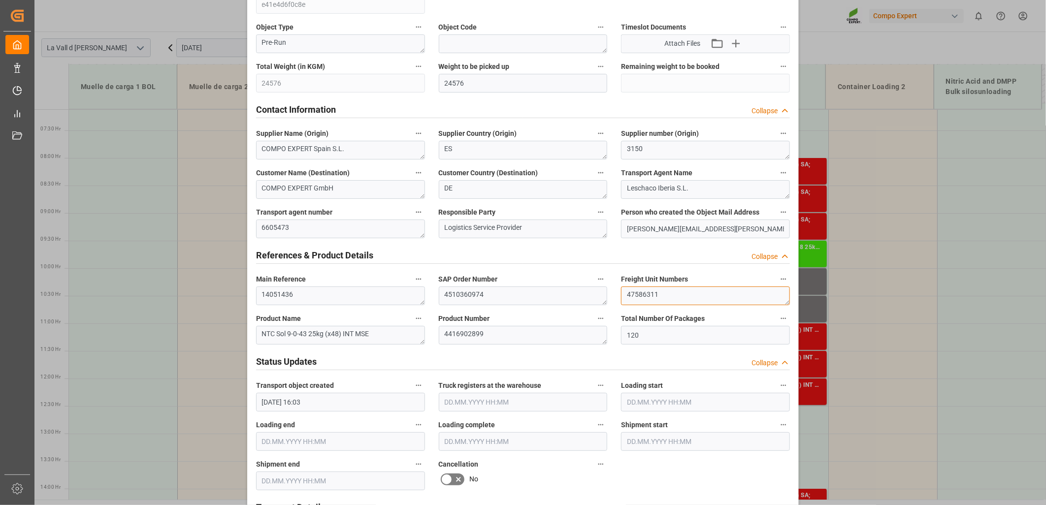
drag, startPoint x: 661, startPoint y: 294, endPoint x: 573, endPoint y: 296, distance: 88.1
click at [573, 296] on div "Transport object created Truck registers at the warehouse Loading start Loading…" at bounding box center [523, 415] width 548 height 1264
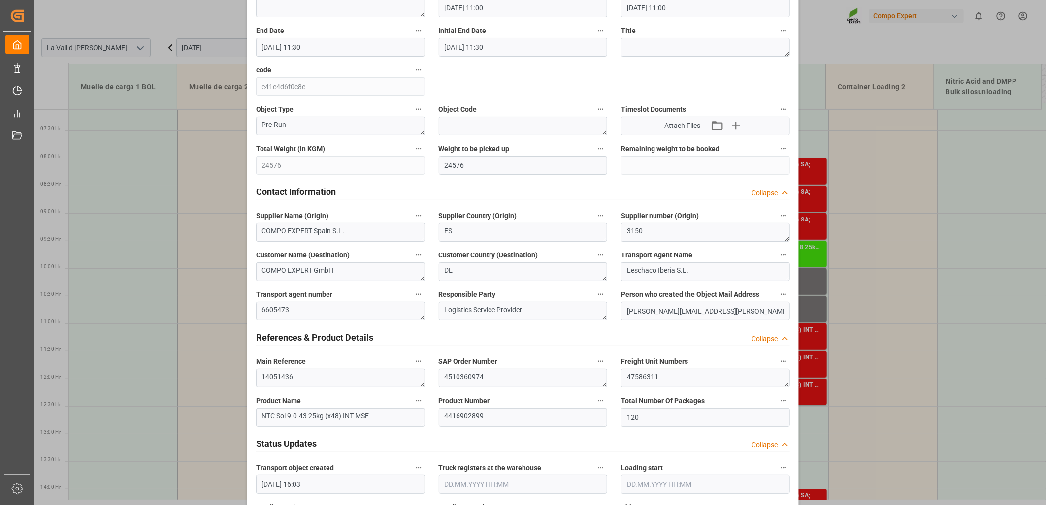
scroll to position [0, 0]
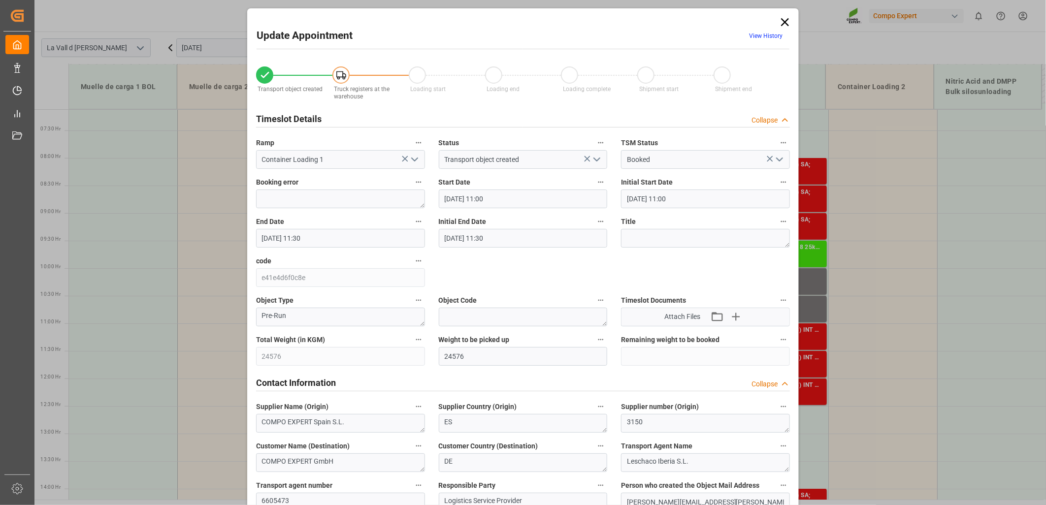
click at [781, 26] on icon at bounding box center [785, 22] width 8 height 8
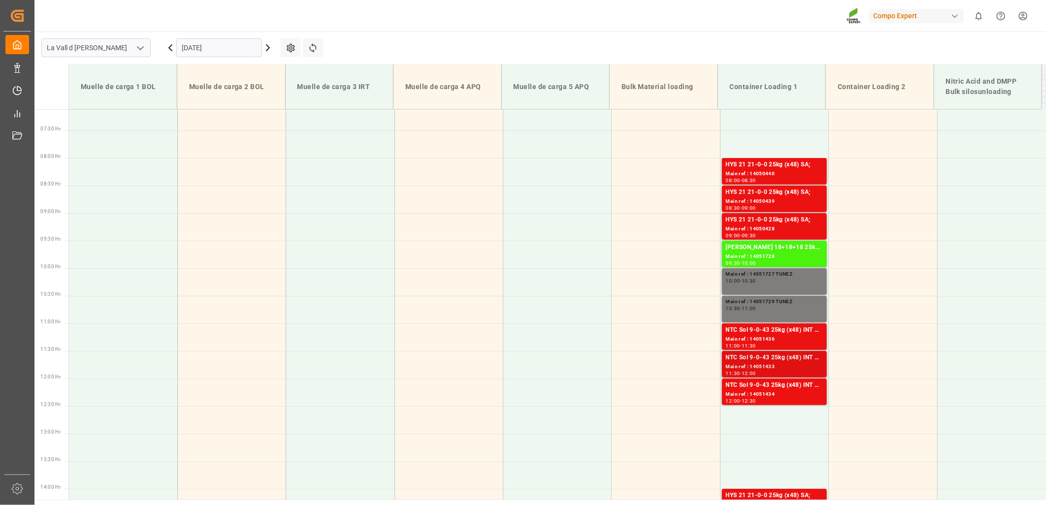
click at [771, 365] on div "Main ref : 14051433" at bounding box center [774, 367] width 97 height 8
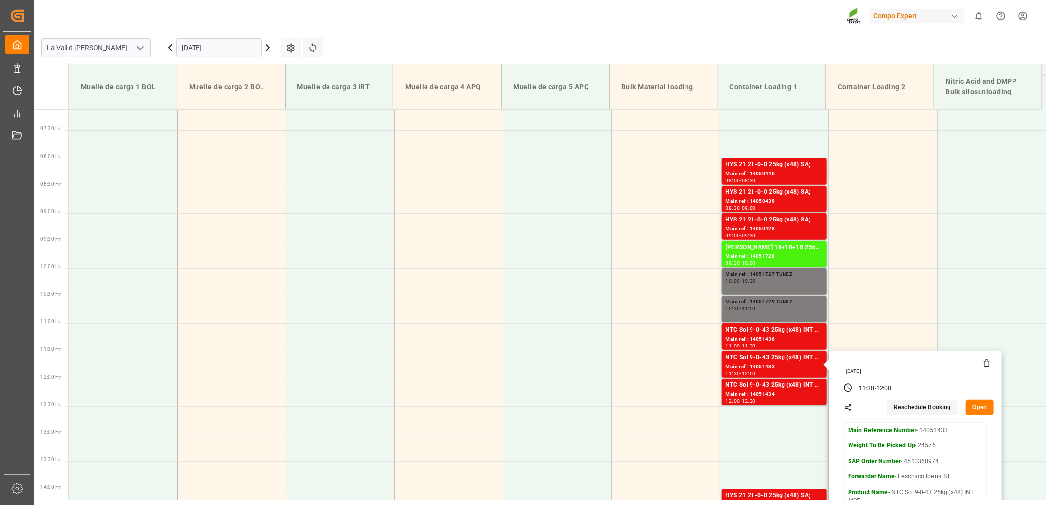
click at [978, 406] on button "Open" at bounding box center [980, 408] width 29 height 16
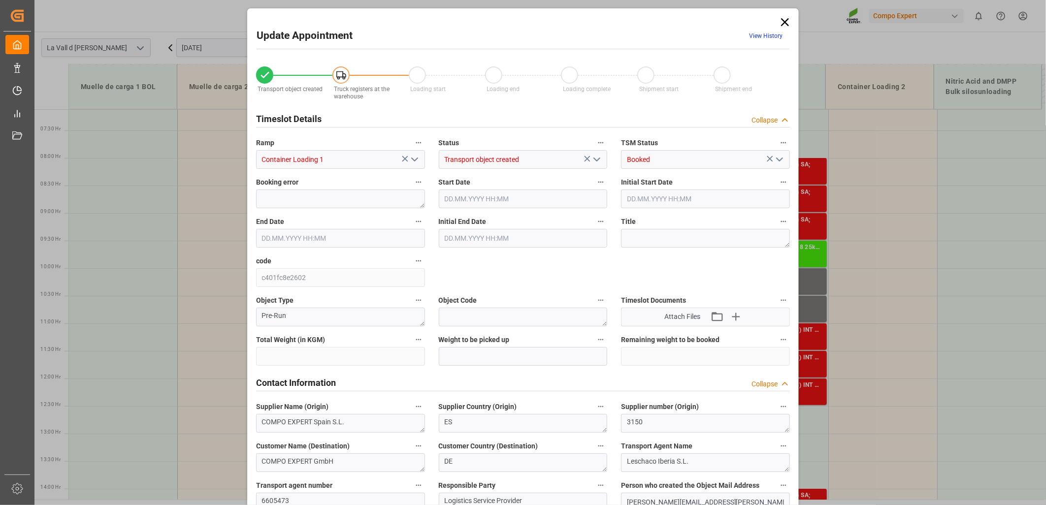
type input "24576"
type input "120"
type input "[DATE] 11:30"
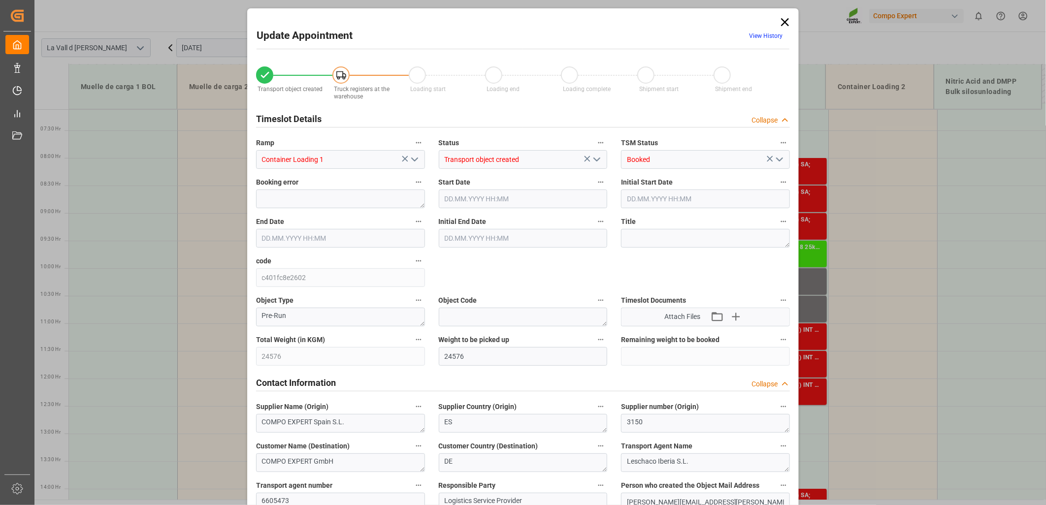
type input "[DATE] 12:00"
type input "[DATE] 16:03"
type input "[DATE] 07:37"
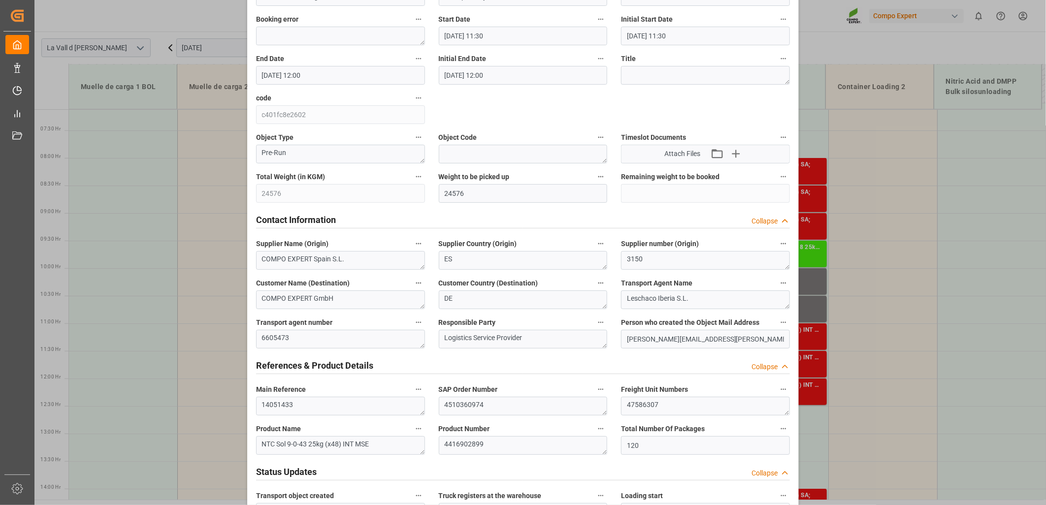
scroll to position [164, 0]
drag, startPoint x: 677, startPoint y: 401, endPoint x: 575, endPoint y: 389, distance: 102.1
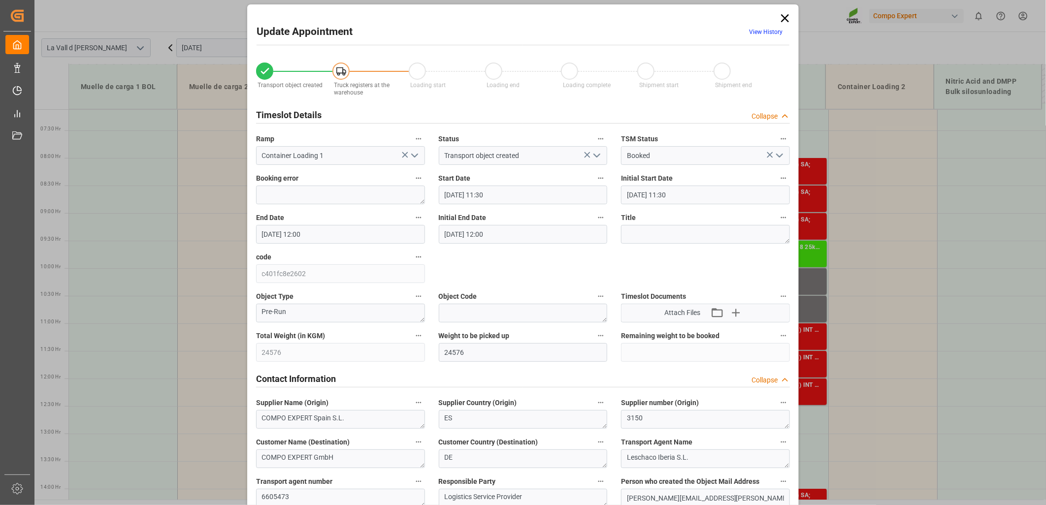
scroll to position [0, 0]
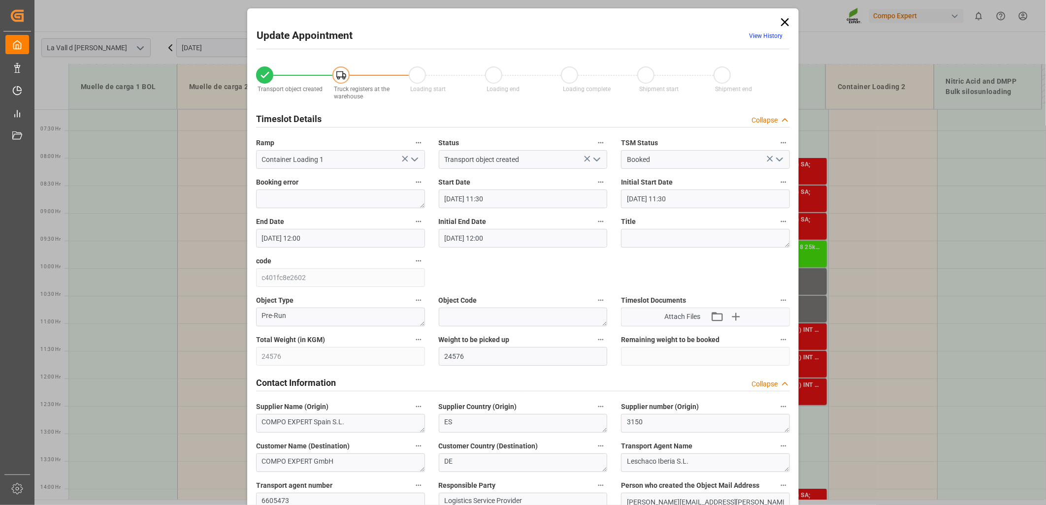
drag, startPoint x: 787, startPoint y: 22, endPoint x: 763, endPoint y: 102, distance: 83.2
click at [786, 22] on icon at bounding box center [785, 22] width 14 height 14
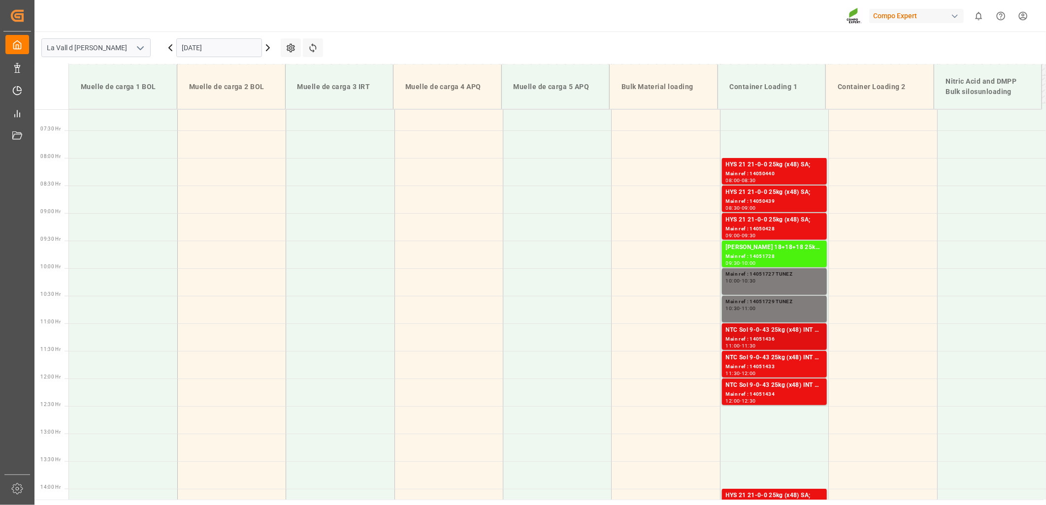
scroll to position [447, 0]
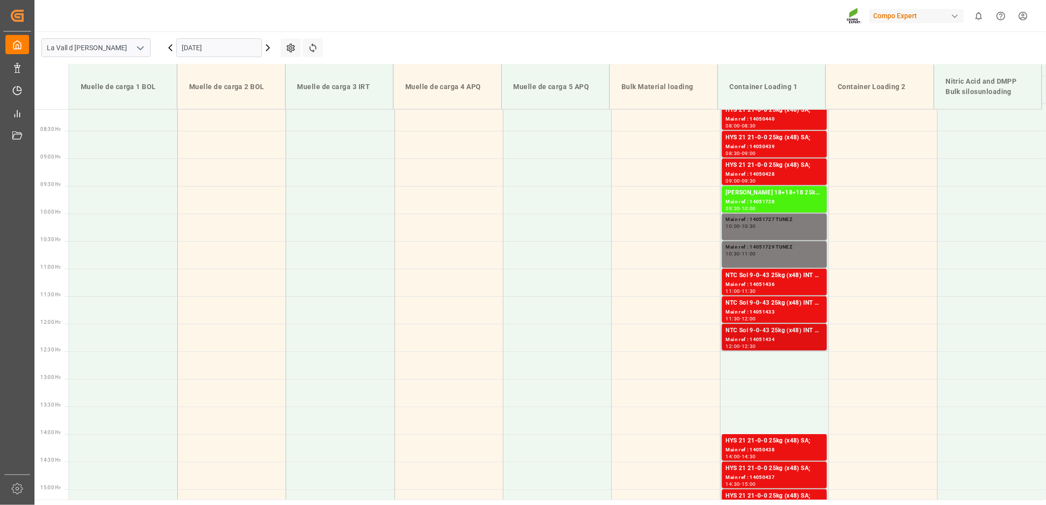
click at [797, 337] on div "Main ref : 14051434" at bounding box center [774, 340] width 97 height 8
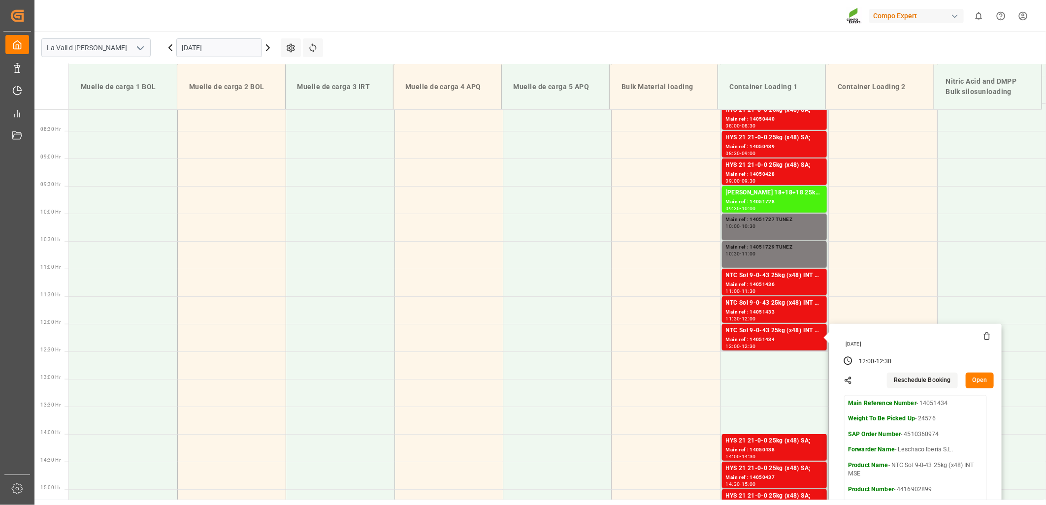
click at [978, 380] on button "Open" at bounding box center [980, 381] width 29 height 16
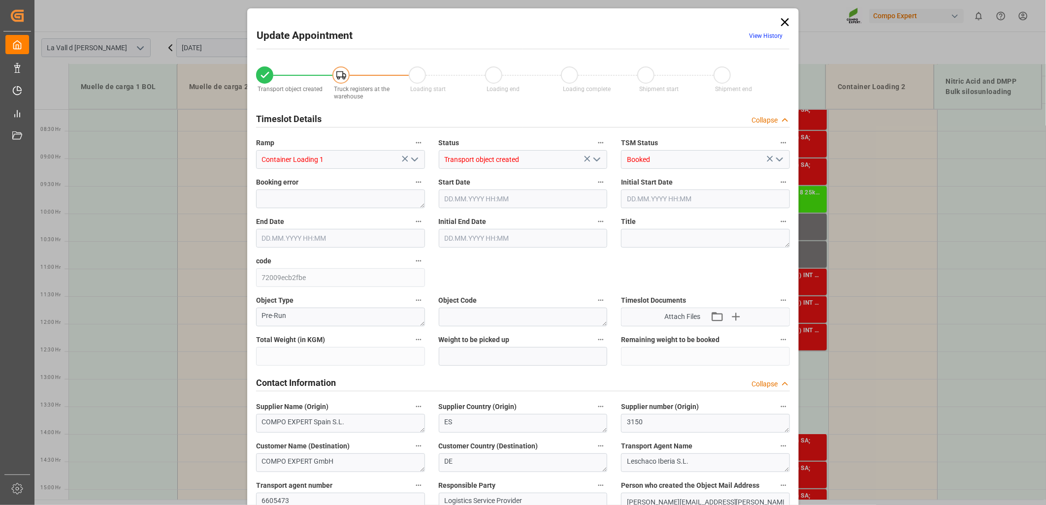
type input "24576"
type input "120"
type input "[DATE] 12:00"
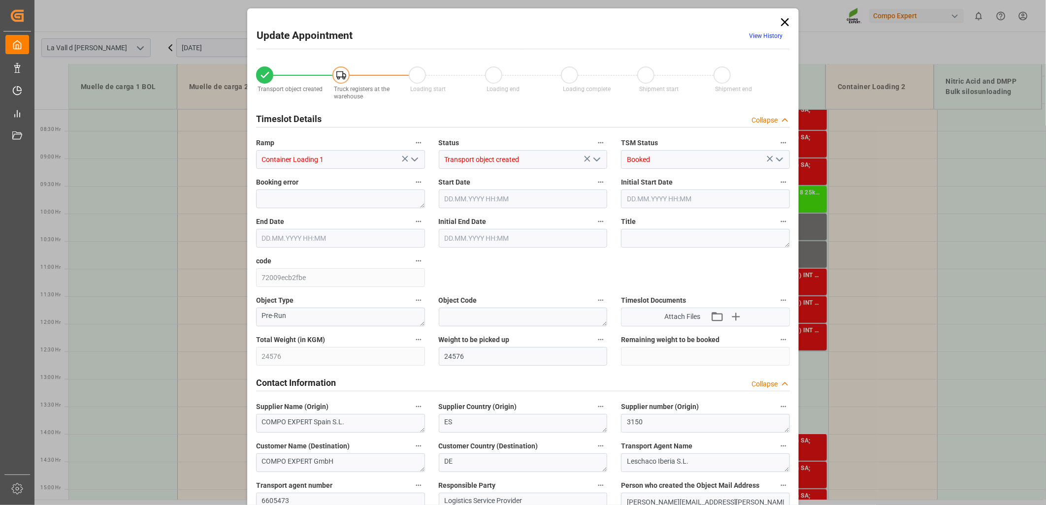
type input "[DATE] 12:30"
type input "[DATE] 16:03"
type input "[DATE] 07:39"
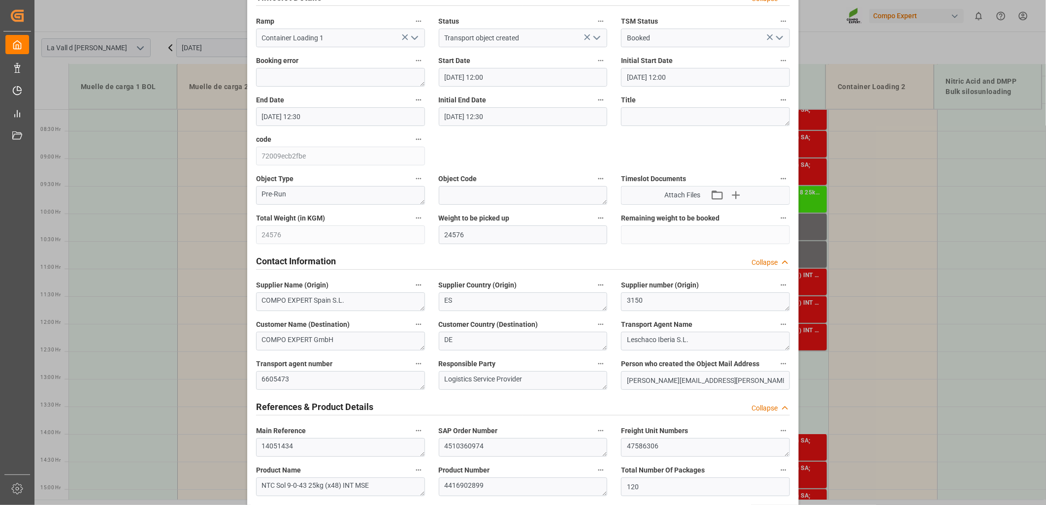
scroll to position [164, 0]
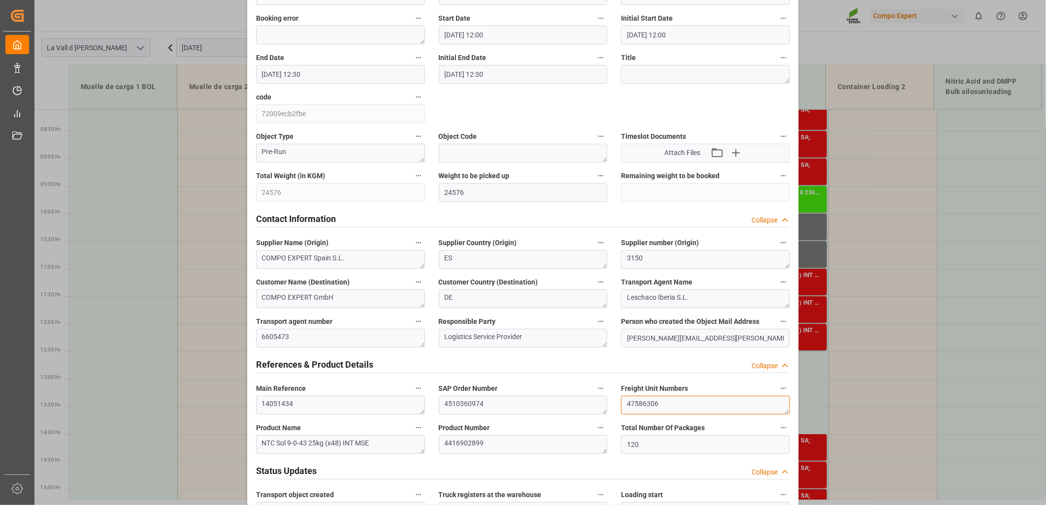
drag, startPoint x: 675, startPoint y: 407, endPoint x: 517, endPoint y: 395, distance: 158.0
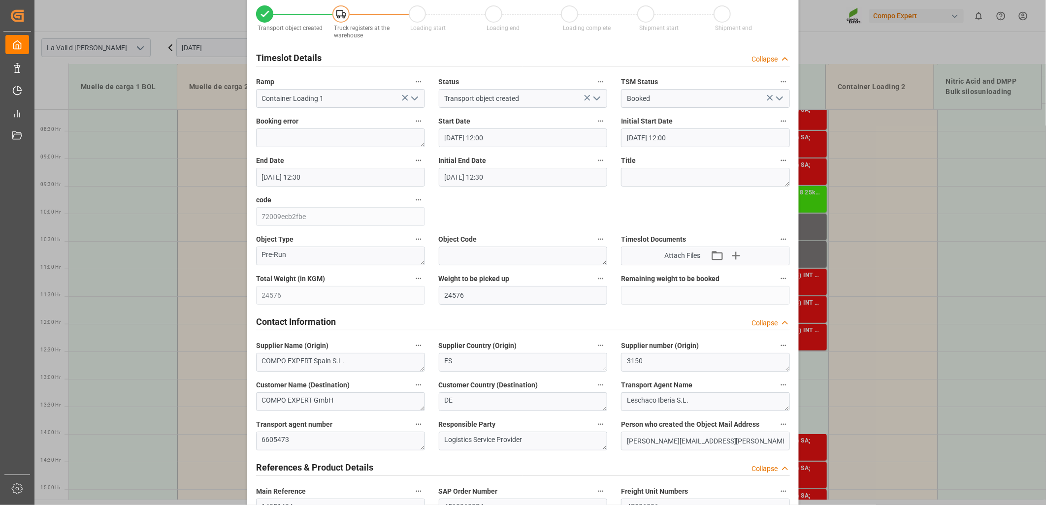
scroll to position [0, 0]
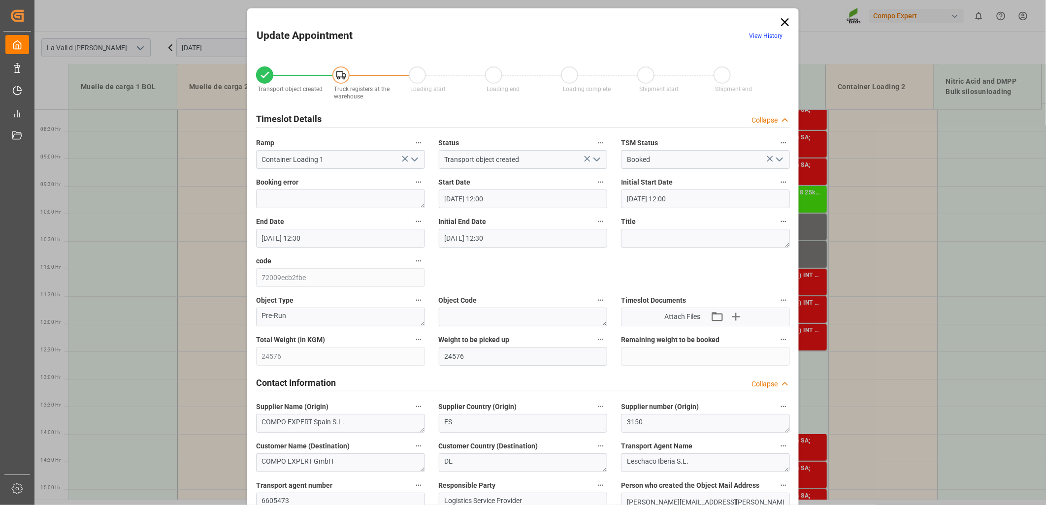
drag, startPoint x: 786, startPoint y: 20, endPoint x: 745, endPoint y: 83, distance: 74.7
click at [786, 20] on icon at bounding box center [785, 22] width 14 height 14
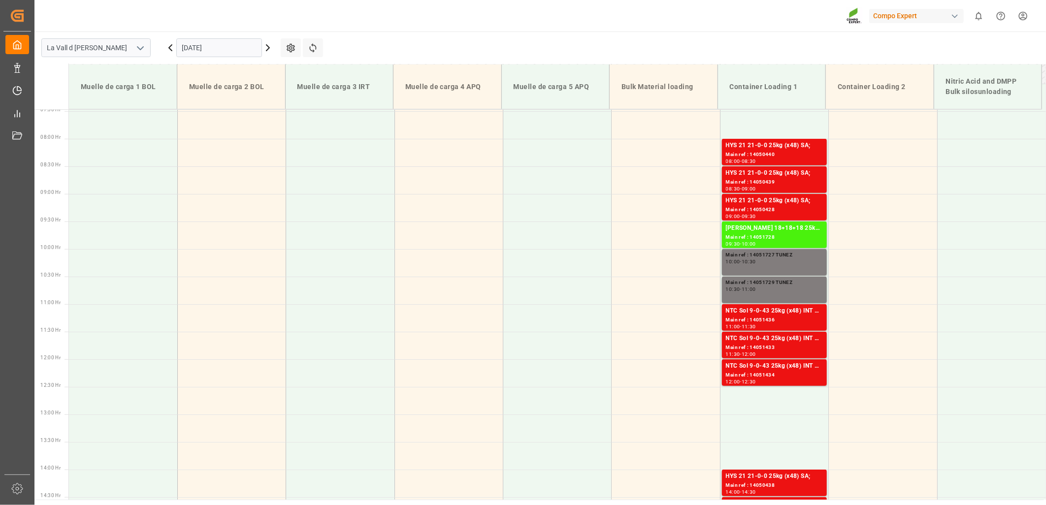
scroll to position [392, 0]
